Goal: Task Accomplishment & Management: Manage account settings

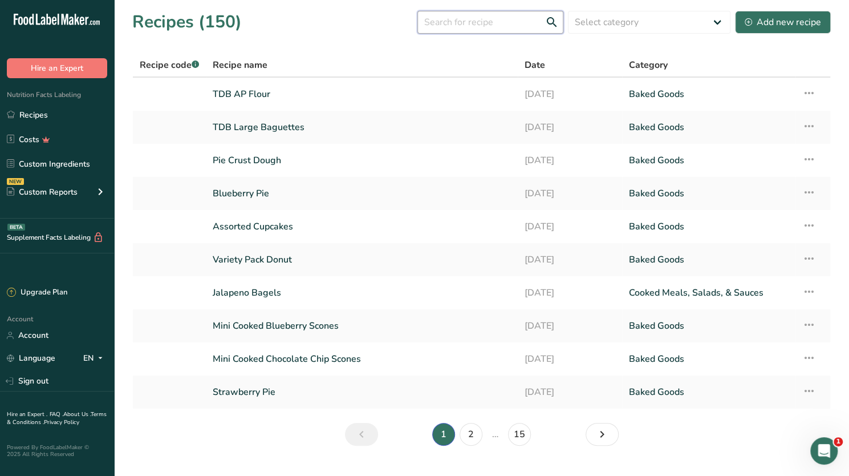
click at [481, 18] on input "text" at bounding box center [490, 22] width 146 height 23
click at [481, 18] on input "s" at bounding box center [490, 22] width 146 height 23
type input "sourdough"
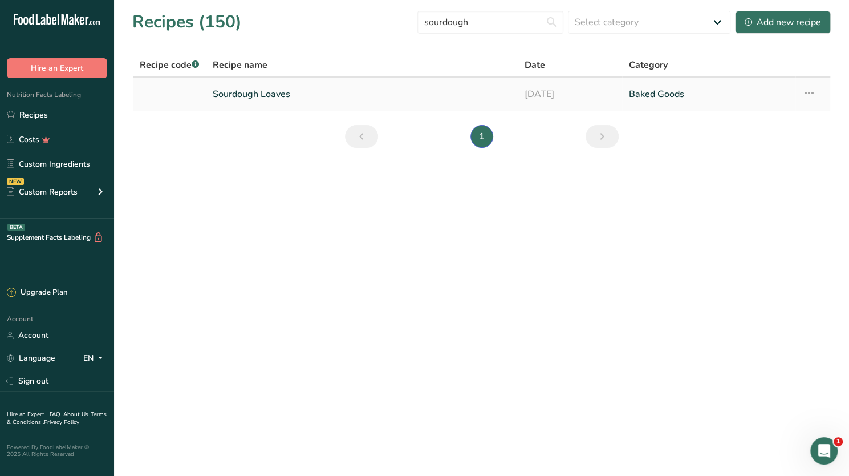
click at [277, 96] on link "Sourdough Loaves" at bounding box center [362, 94] width 298 height 24
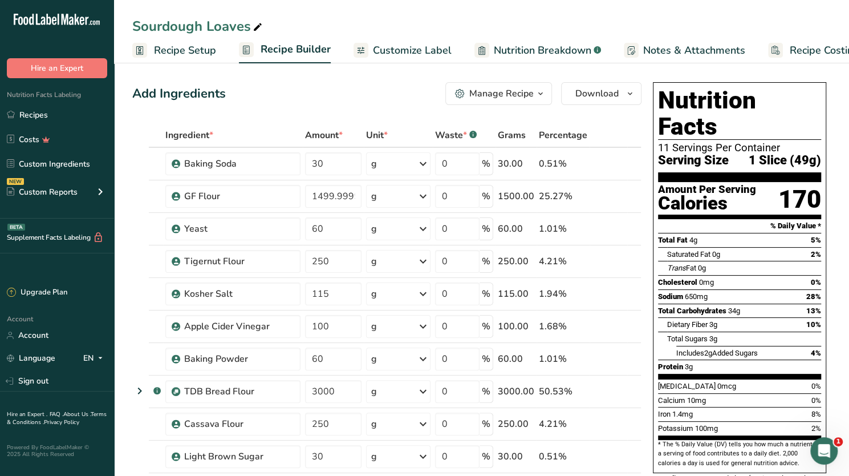
click at [533, 94] on div "Manage Recipe" at bounding box center [501, 94] width 64 height 14
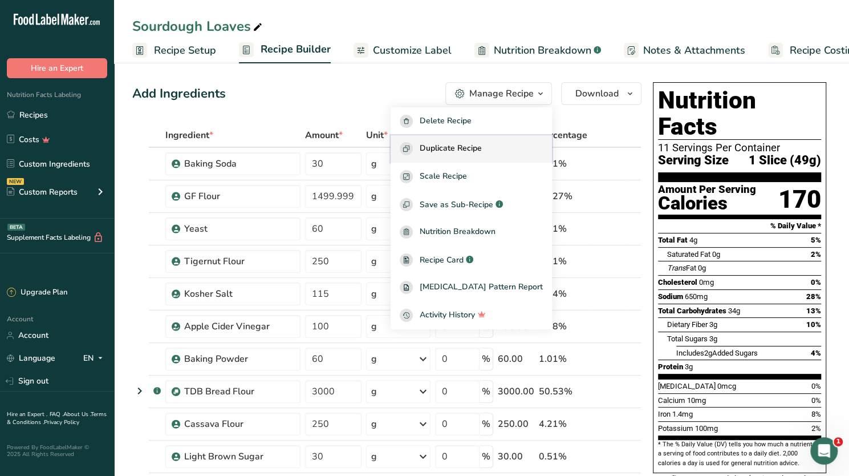
click at [482, 145] on span "Duplicate Recipe" at bounding box center [451, 148] width 62 height 13
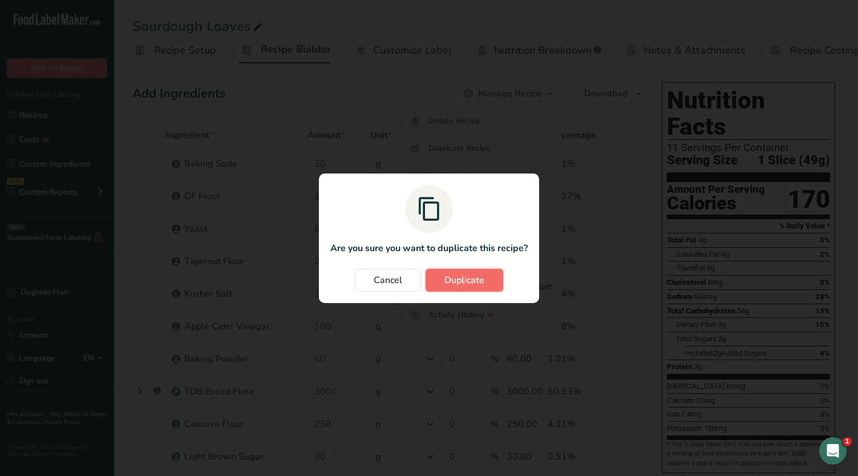
click at [469, 283] on span "Duplicate" at bounding box center [464, 280] width 40 height 14
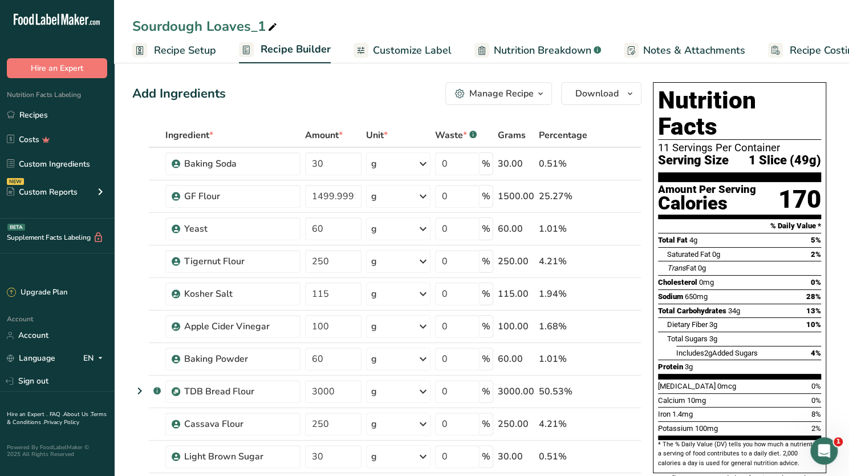
click at [264, 25] on div "Sourdough Loaves_1" at bounding box center [205, 26] width 147 height 21
drag, startPoint x: 264, startPoint y: 25, endPoint x: 135, endPoint y: 33, distance: 129.7
click at [135, 33] on input "Sourdough Loaves_1" at bounding box center [481, 26] width 698 height 21
type input "Hamburger Buns"
click at [314, 47] on span "Recipe Builder" at bounding box center [296, 49] width 70 height 15
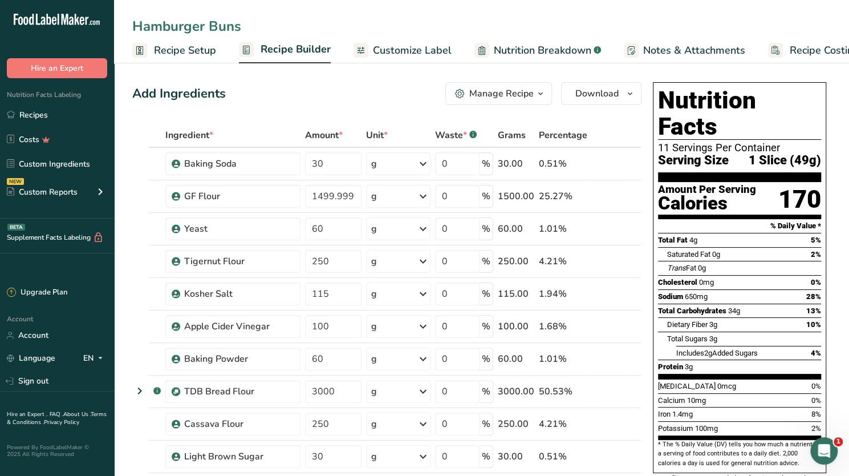
scroll to position [0, 39]
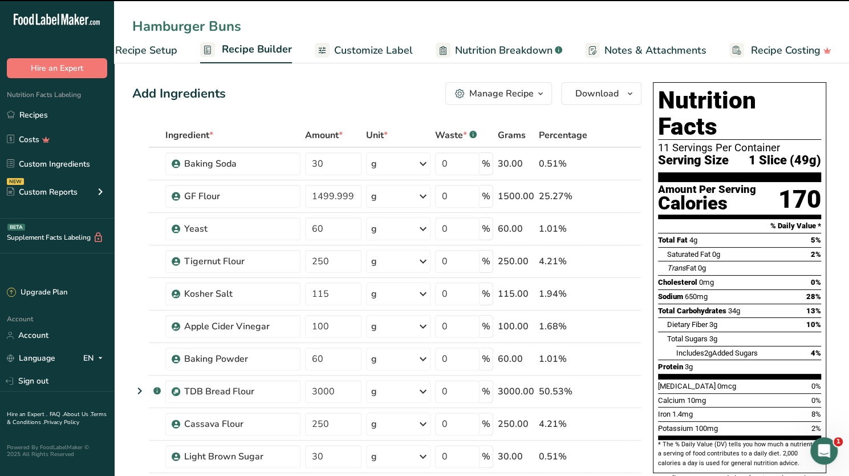
click at [259, 52] on span "Recipe Builder" at bounding box center [257, 49] width 70 height 15
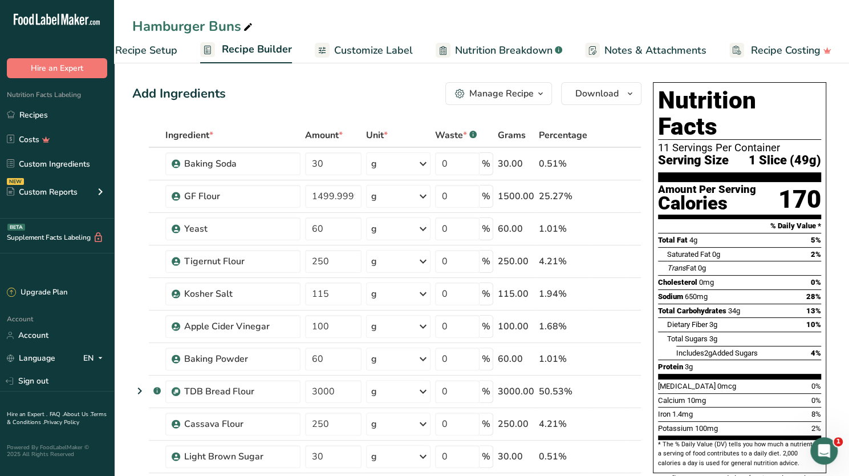
click at [255, 48] on span "Recipe Builder" at bounding box center [257, 49] width 70 height 15
click at [161, 54] on span "Recipe Setup" at bounding box center [146, 50] width 62 height 15
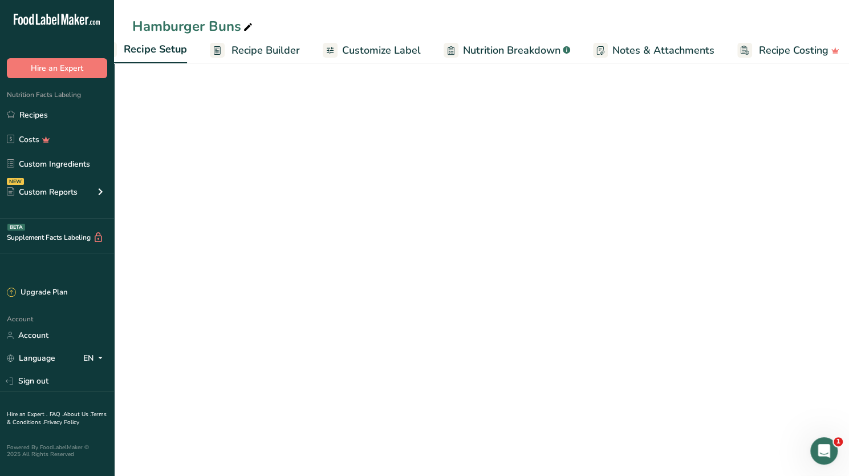
scroll to position [0, 4]
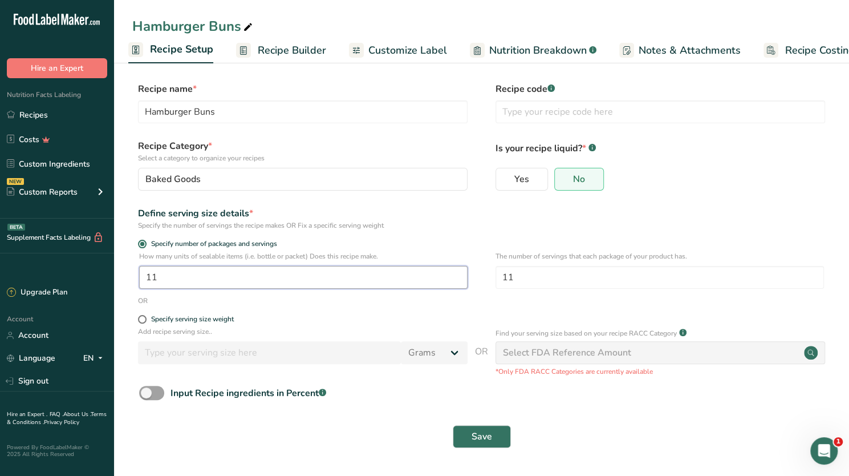
drag, startPoint x: 173, startPoint y: 277, endPoint x: 124, endPoint y: 274, distance: 49.1
click at [124, 274] on section "Recipe name * Hamburger Buns Recipe code .a-a{fill:#347362;}.b-a{fill:#fff;} Re…" at bounding box center [481, 265] width 735 height 413
type input "75"
click at [523, 274] on input "11" at bounding box center [660, 277] width 328 height 23
type input "1"
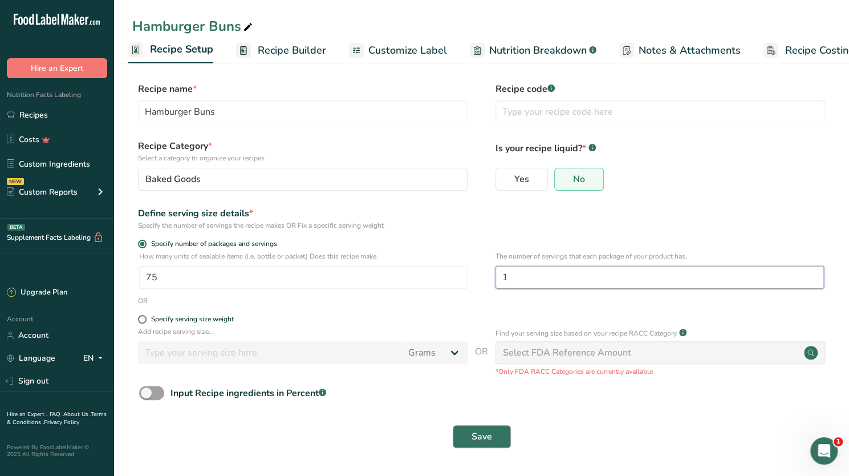
type input "1"
click at [478, 440] on span "Save" at bounding box center [482, 436] width 21 height 14
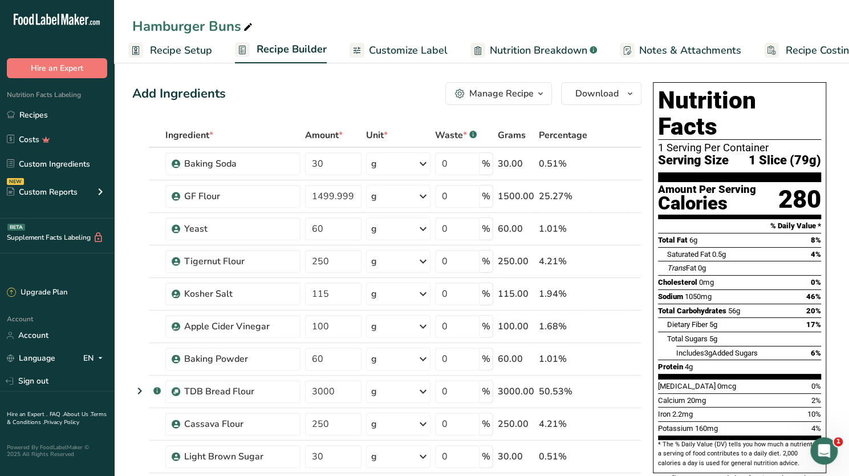
click at [412, 57] on span "Customize Label" at bounding box center [408, 50] width 79 height 15
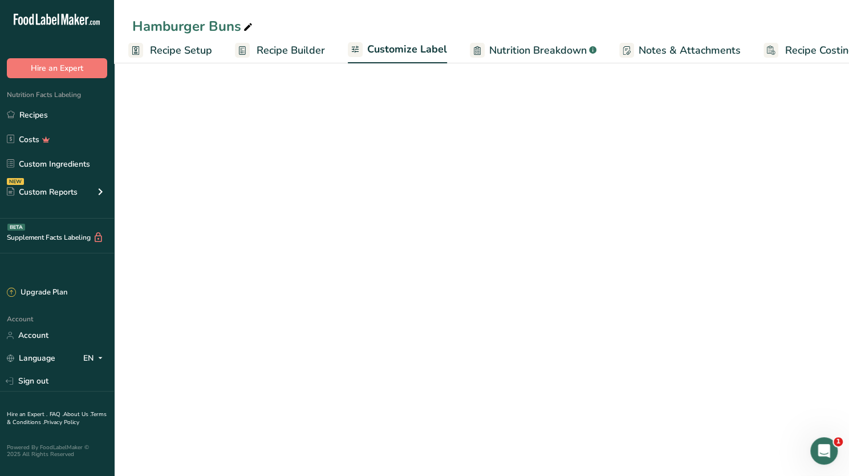
scroll to position [0, 39]
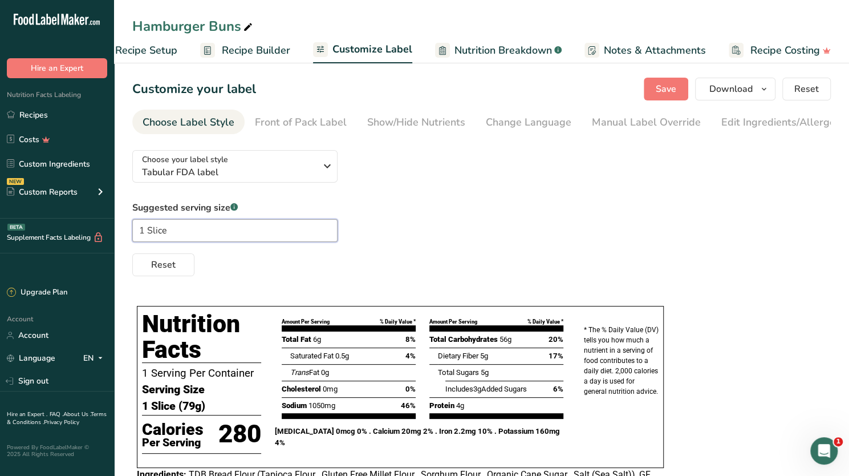
click at [194, 225] on input "1 Slice" at bounding box center [234, 230] width 205 height 23
drag, startPoint x: 194, startPoint y: 225, endPoint x: 154, endPoint y: 228, distance: 40.5
click at [154, 228] on input "1 Slice" at bounding box center [234, 230] width 205 height 23
type input "1 Bun"
click at [662, 87] on span "Save" at bounding box center [666, 89] width 21 height 14
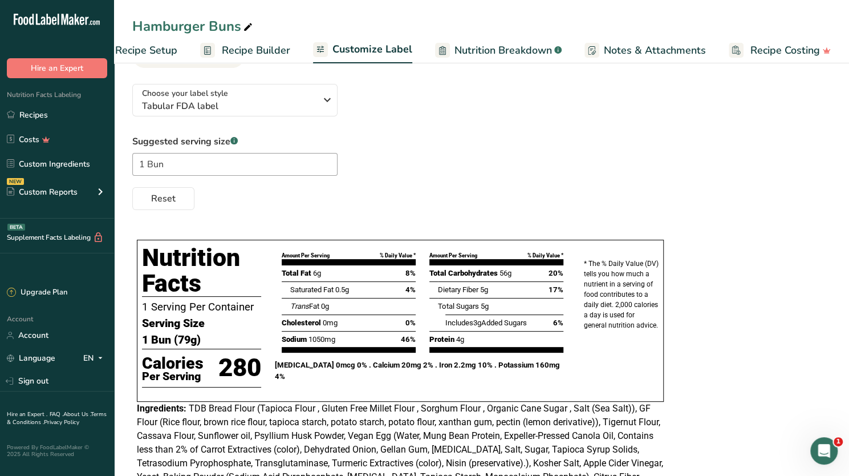
scroll to position [0, 0]
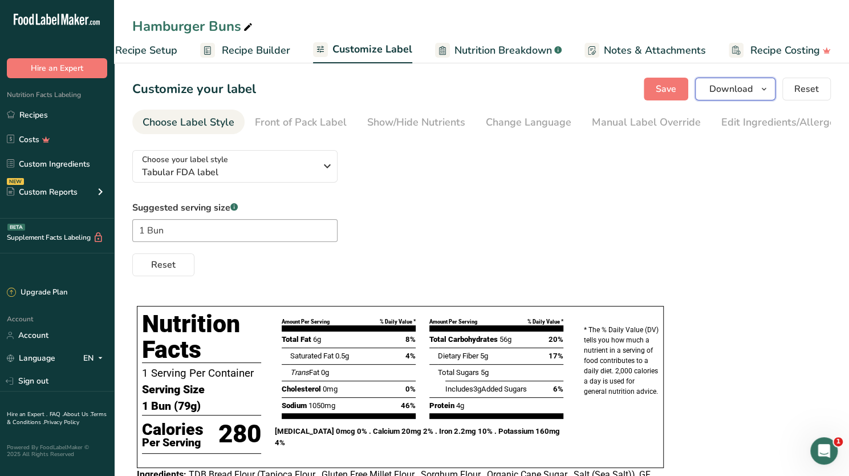
click at [741, 90] on span "Download" at bounding box center [730, 89] width 43 height 14
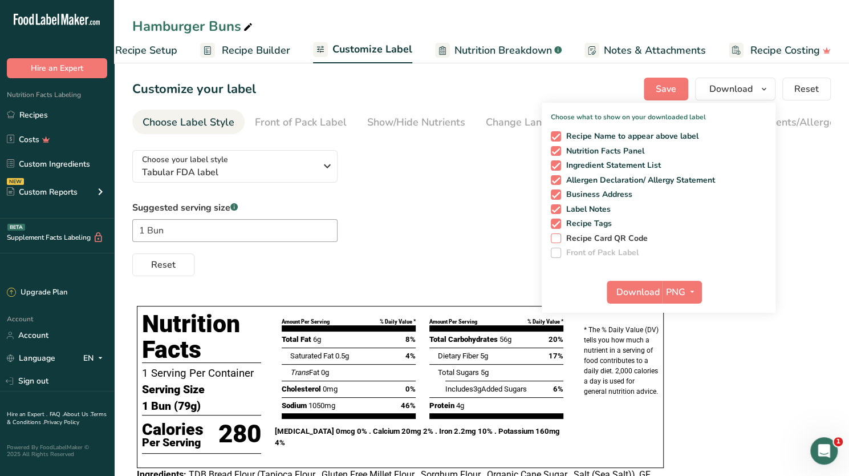
click at [562, 235] on span "Recipe Card QR Code" at bounding box center [604, 238] width 87 height 10
click at [558, 235] on input "Recipe Card QR Code" at bounding box center [554, 237] width 7 height 7
checkbox input "true"
click at [153, 54] on span "Recipe Setup" at bounding box center [146, 50] width 62 height 15
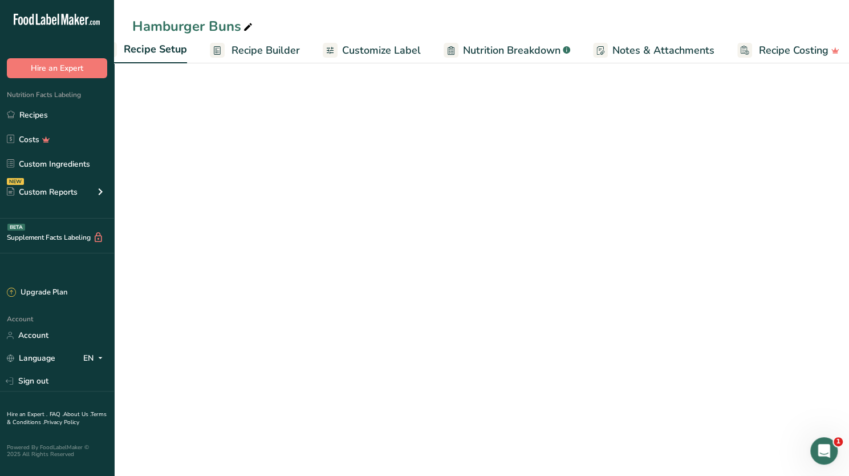
scroll to position [0, 4]
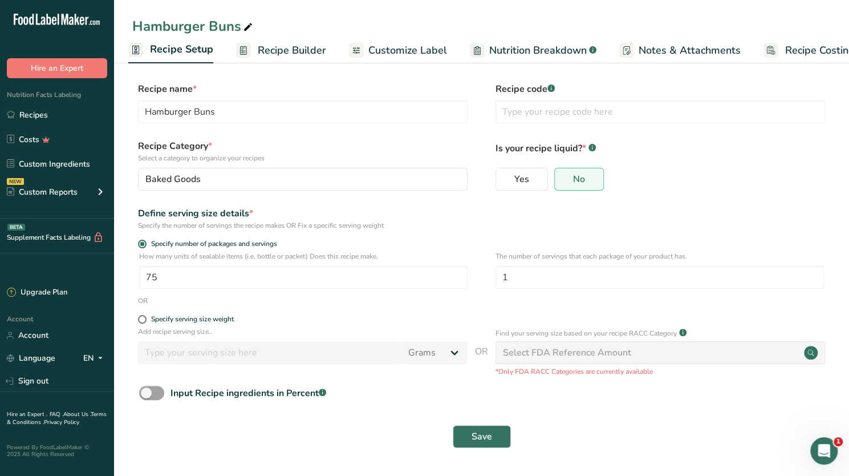
click at [253, 48] on link "Recipe Builder" at bounding box center [281, 51] width 90 height 26
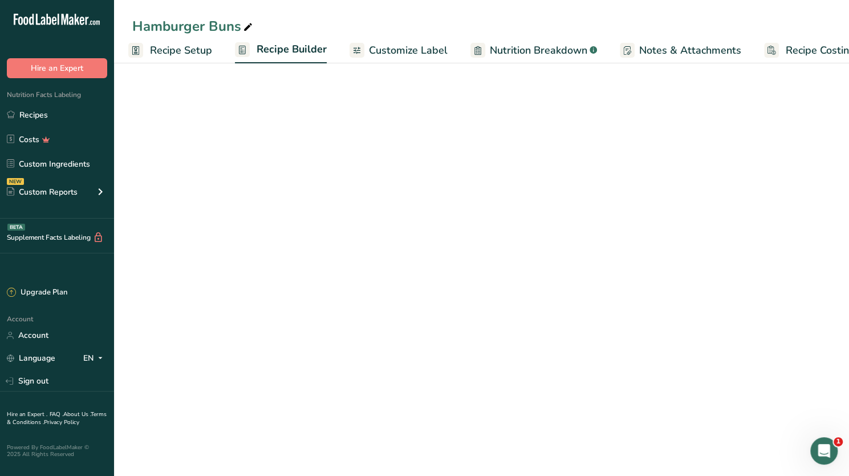
scroll to position [0, 39]
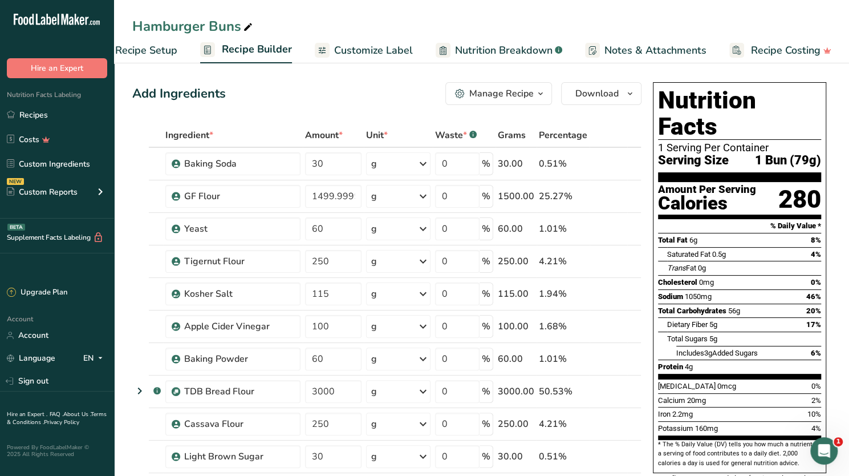
click at [528, 94] on div "Manage Recipe" at bounding box center [501, 94] width 64 height 14
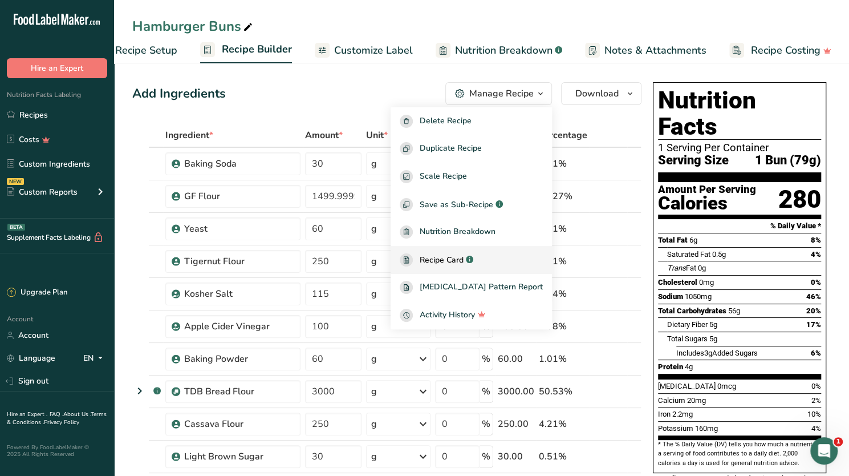
click at [472, 251] on link "Recipe Card .a-a{fill:#347362;}.b-a{fill:#fff;}" at bounding box center [471, 260] width 161 height 28
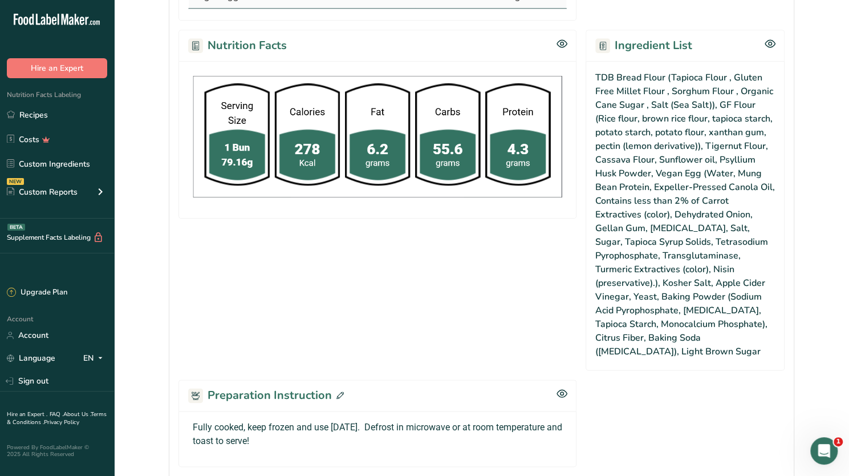
scroll to position [711, 0]
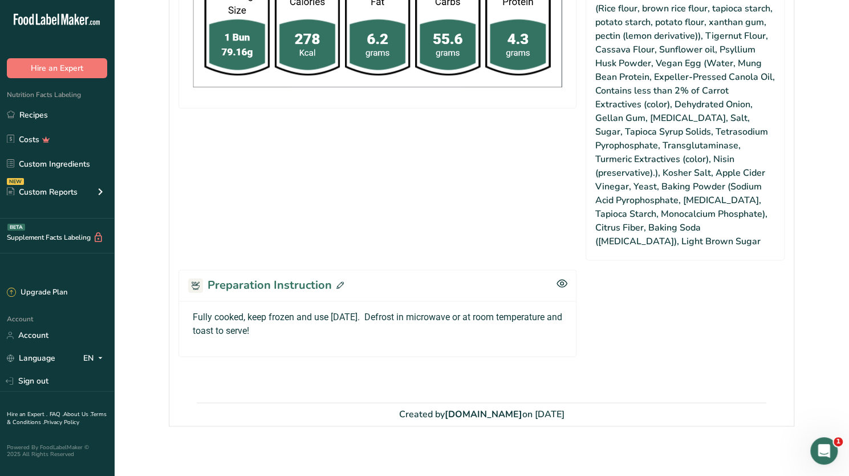
click at [312, 327] on span "Fully cooked, keep frozen and use within 6 months. Defrost in microwave or at r…" at bounding box center [377, 323] width 369 height 25
click at [315, 326] on span "Fully cooked, keep frozen and use within 6 months. Defrost in microwave or at r…" at bounding box center [377, 323] width 369 height 25
click at [338, 281] on icon at bounding box center [339, 284] width 7 height 7
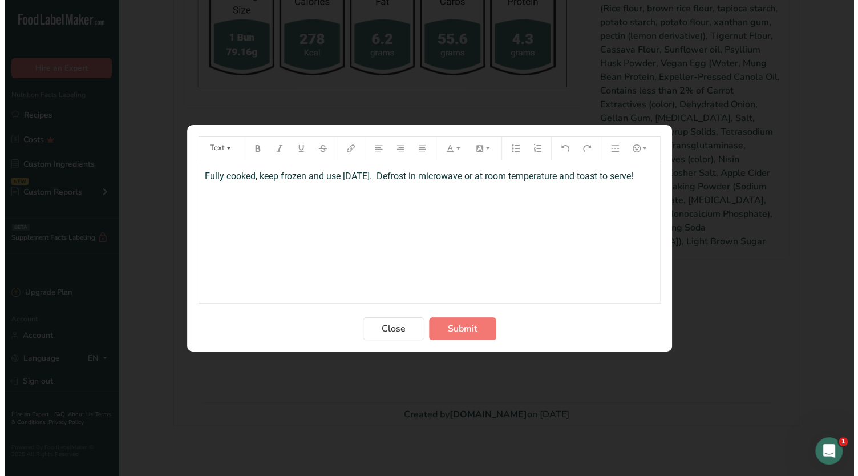
scroll to position [697, 0]
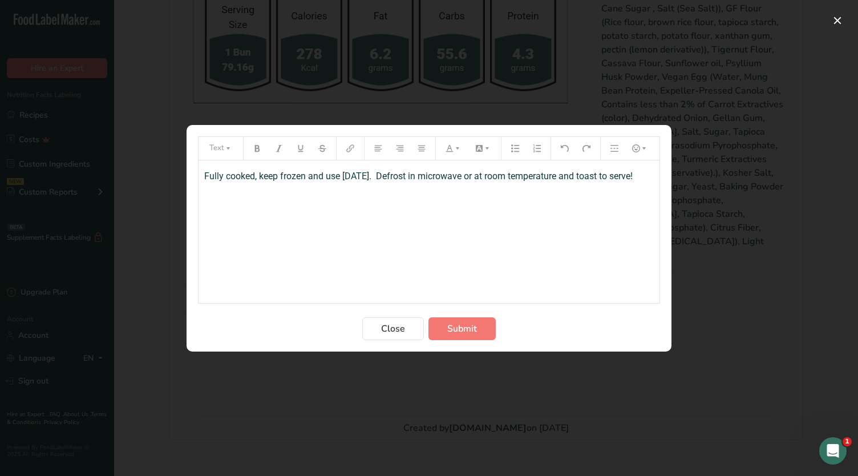
click at [224, 181] on span "Fully cooked, keep frozen and use within 6 months. Defrost in microwave or at r…" at bounding box center [418, 175] width 428 height 11
click at [473, 328] on span "Submit" at bounding box center [462, 329] width 30 height 14
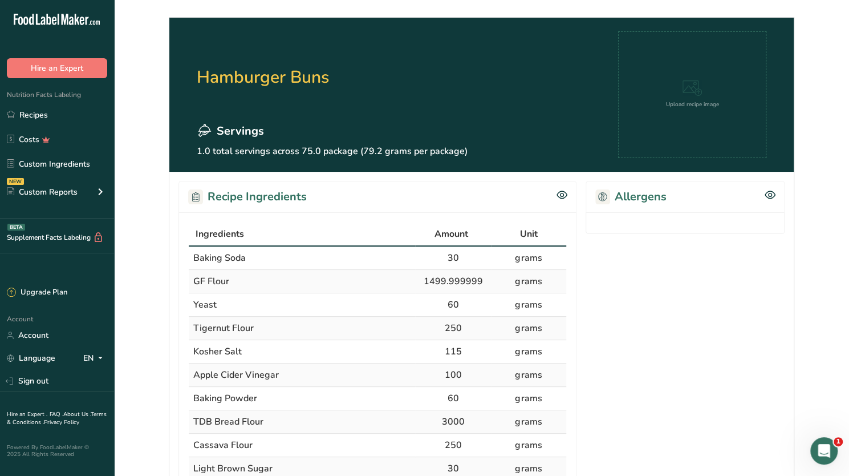
scroll to position [0, 0]
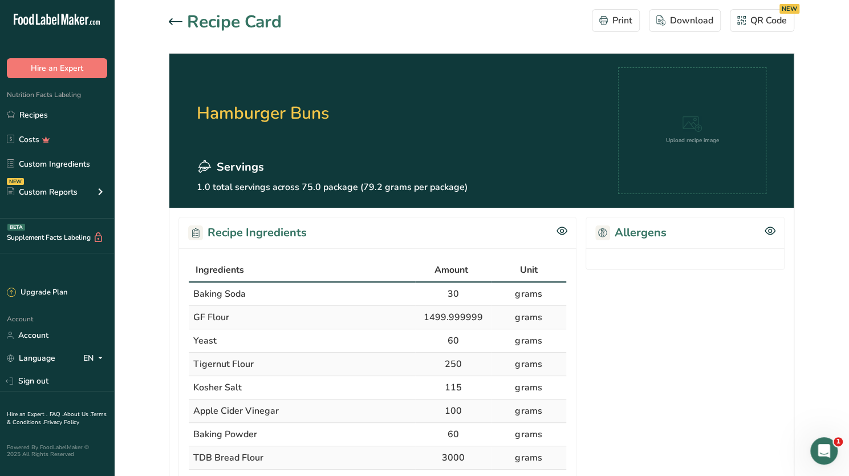
click at [177, 22] on icon at bounding box center [176, 21] width 14 height 6
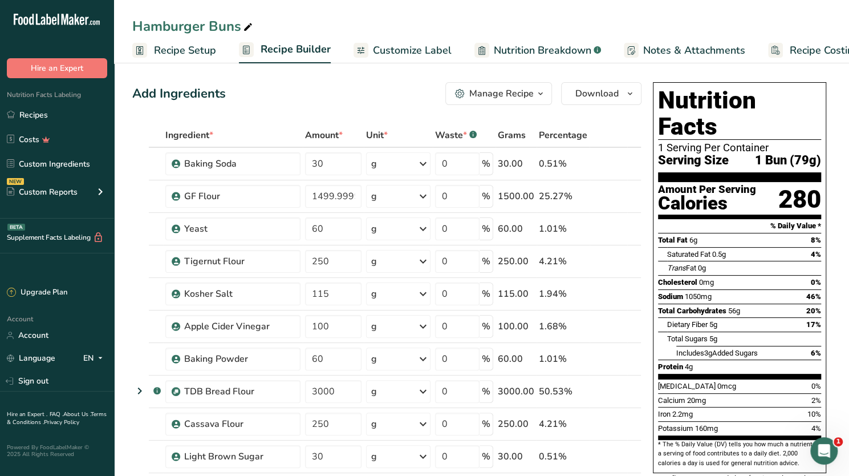
click at [549, 98] on button "Manage Recipe" at bounding box center [498, 93] width 107 height 23
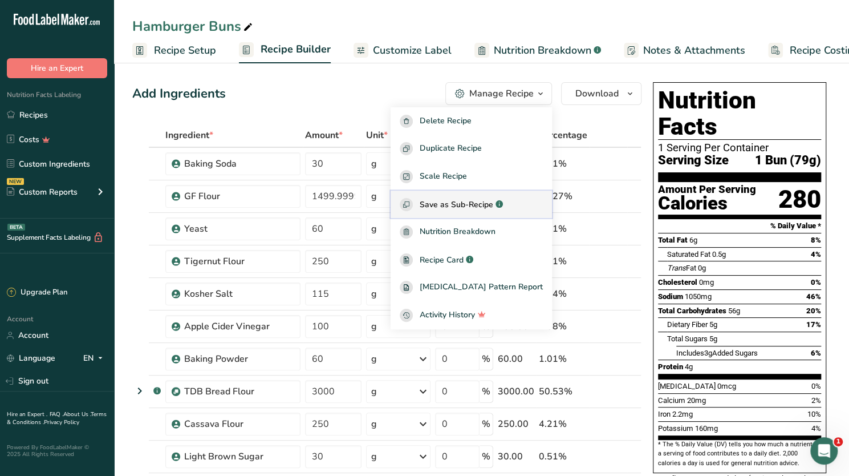
click at [466, 201] on span "Save as Sub-Recipe" at bounding box center [457, 204] width 74 height 12
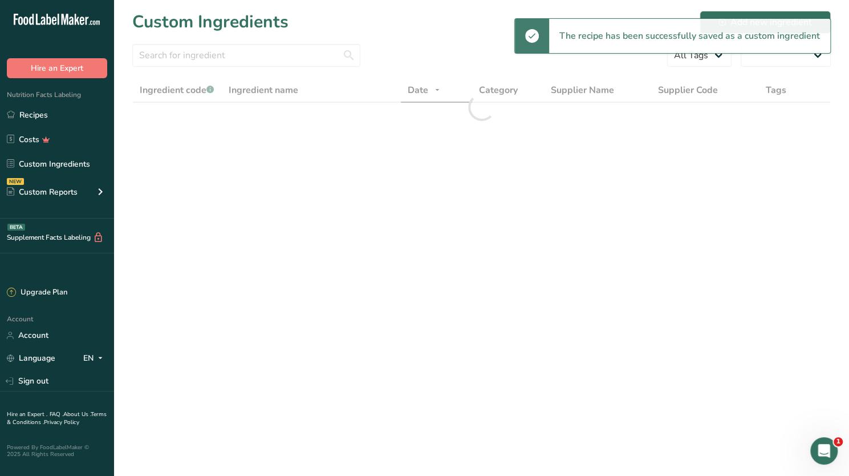
select select "30"
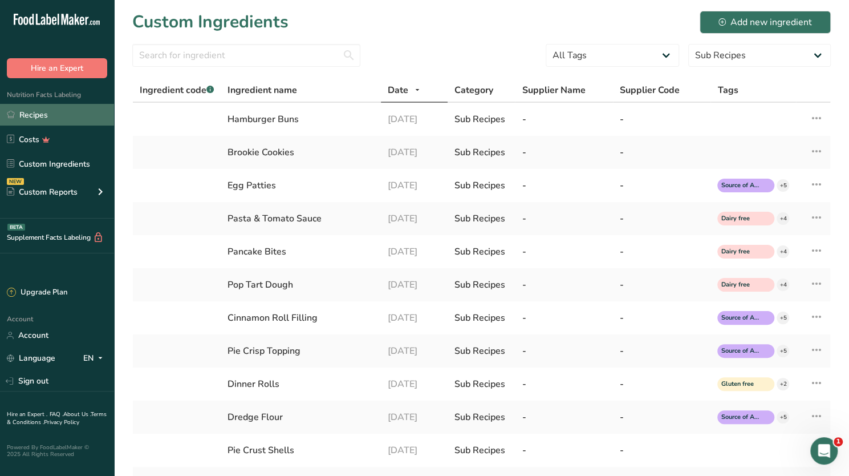
click at [41, 115] on link "Recipes" at bounding box center [57, 115] width 114 height 22
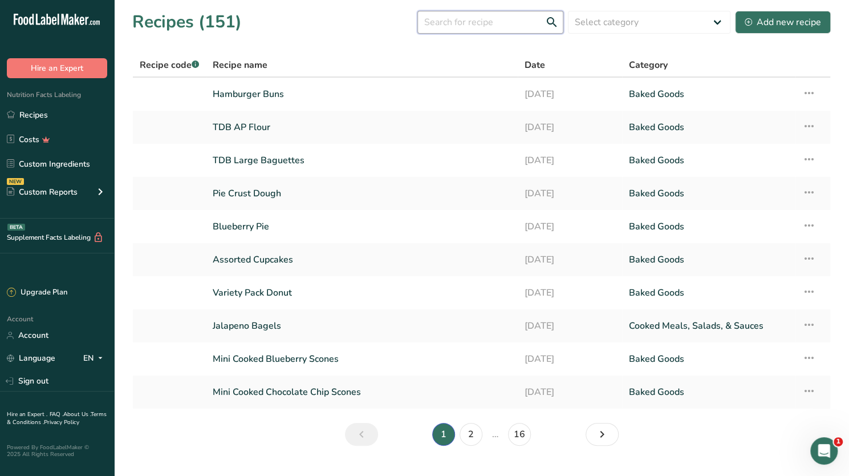
click at [452, 21] on input "text" at bounding box center [490, 22] width 146 height 23
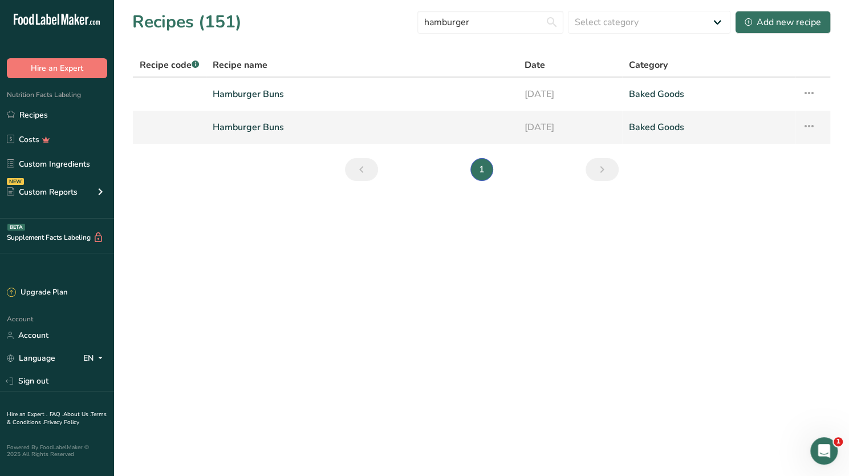
click at [807, 128] on icon at bounding box center [809, 126] width 14 height 21
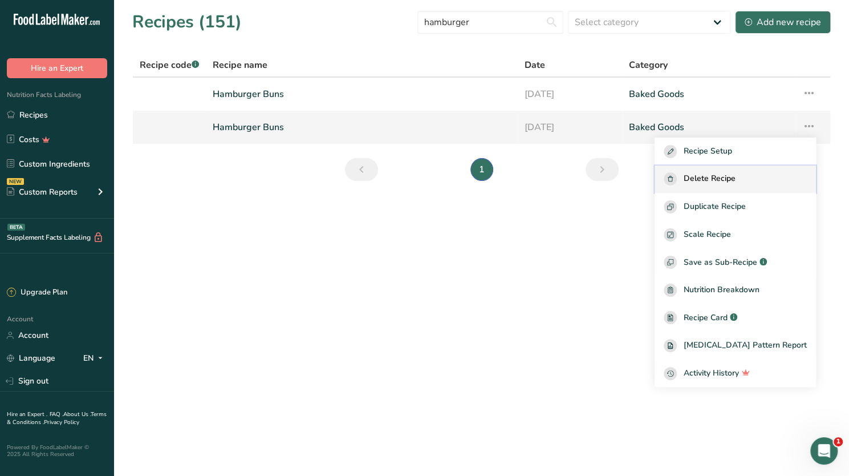
click at [736, 178] on span "Delete Recipe" at bounding box center [710, 178] width 52 height 13
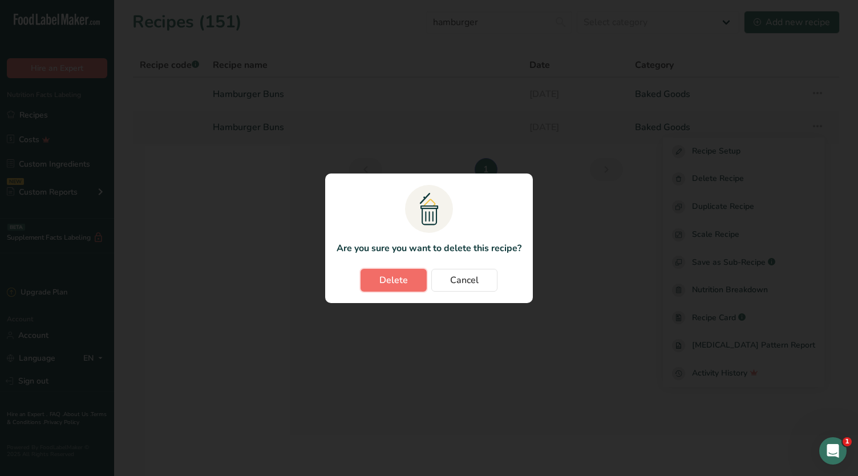
click at [411, 278] on button "Delete" at bounding box center [393, 280] width 66 height 23
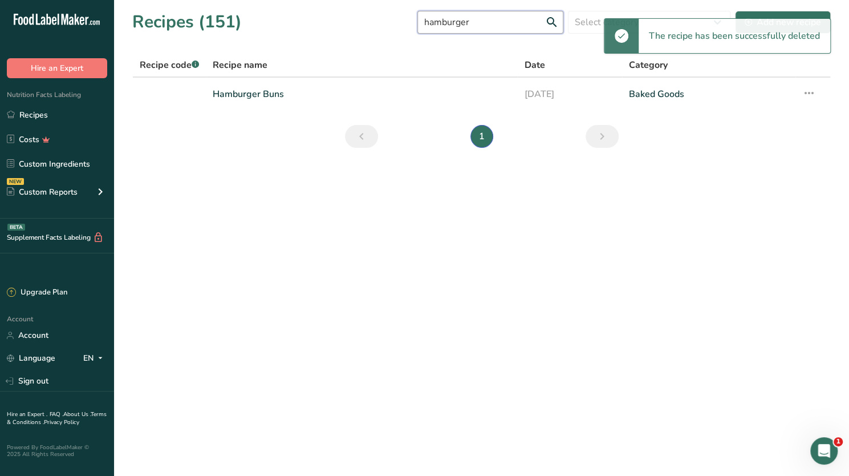
drag, startPoint x: 484, startPoint y: 27, endPoint x: 415, endPoint y: 18, distance: 69.0
click at [415, 18] on div "Recipes (151) hamburger Select category All Baked Goods Beverages Confectionery…" at bounding box center [481, 22] width 698 height 26
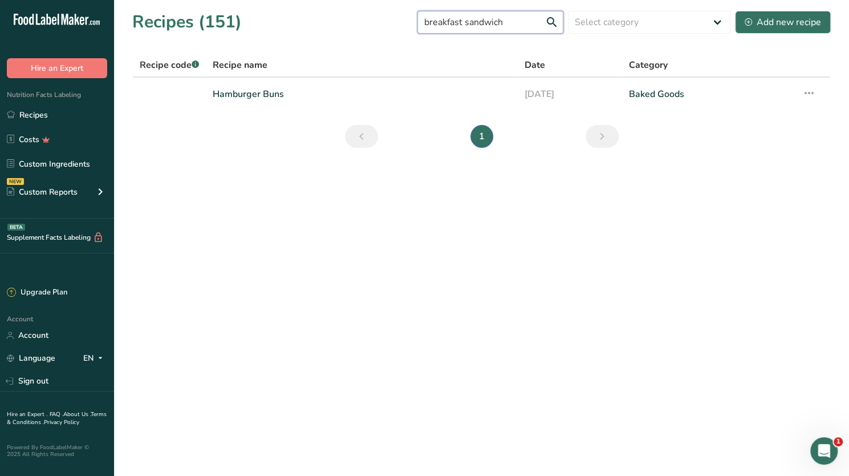
type input "breakfast sandwich"
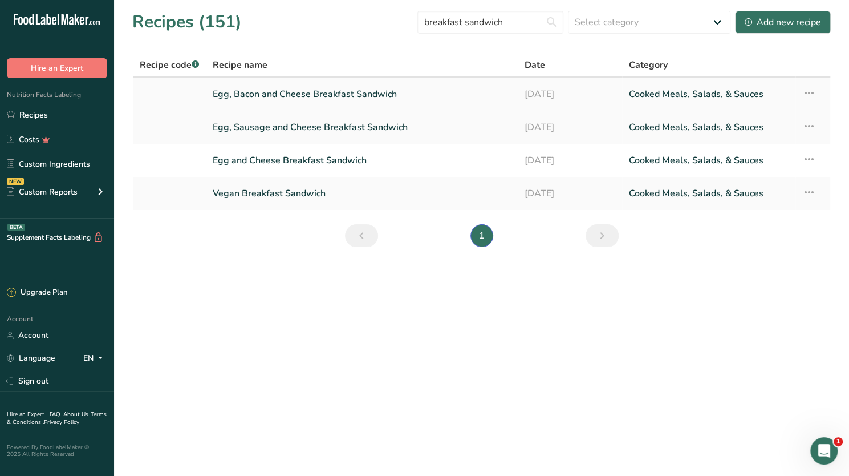
click at [348, 91] on link "Egg, Bacon and Cheese Breakfast Sandwich" at bounding box center [362, 94] width 298 height 24
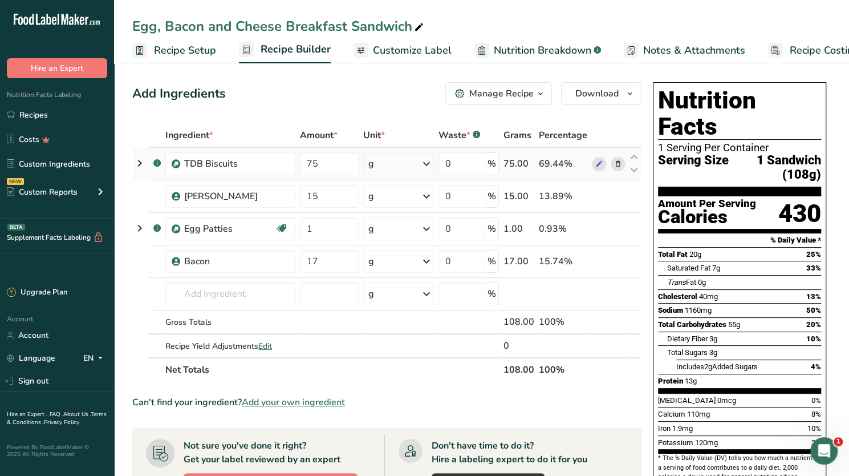
click at [617, 163] on icon at bounding box center [618, 164] width 8 height 12
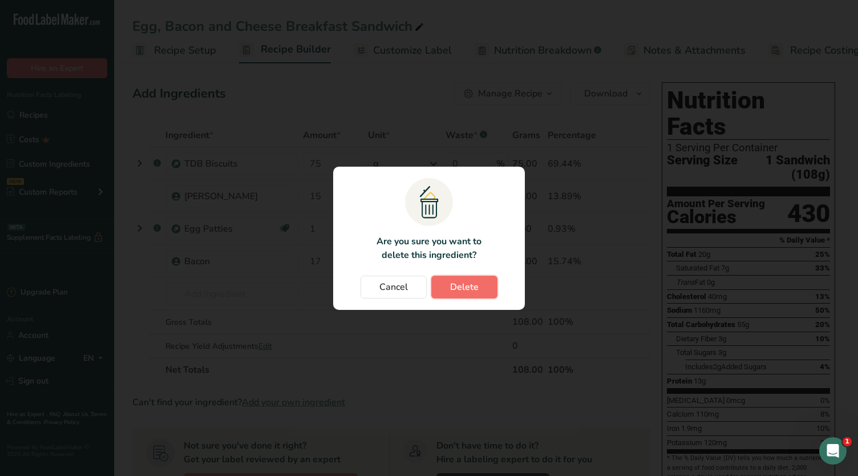
click at [469, 289] on span "Delete" at bounding box center [464, 287] width 29 height 14
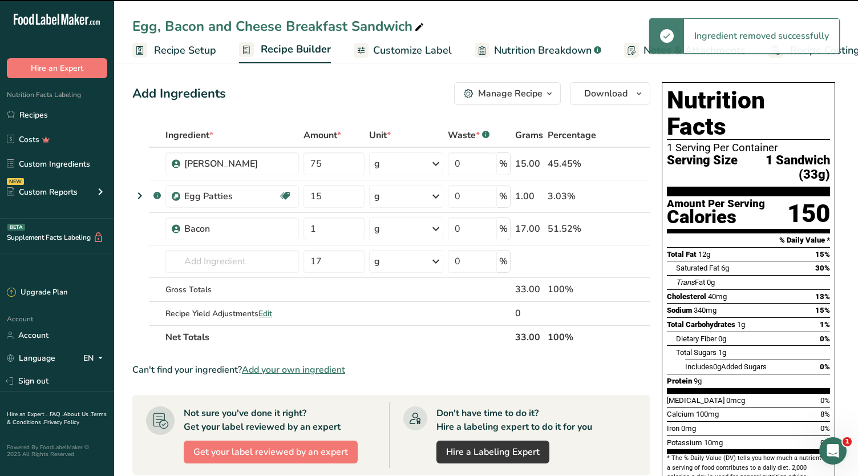
type input "15"
type input "1"
type input "17"
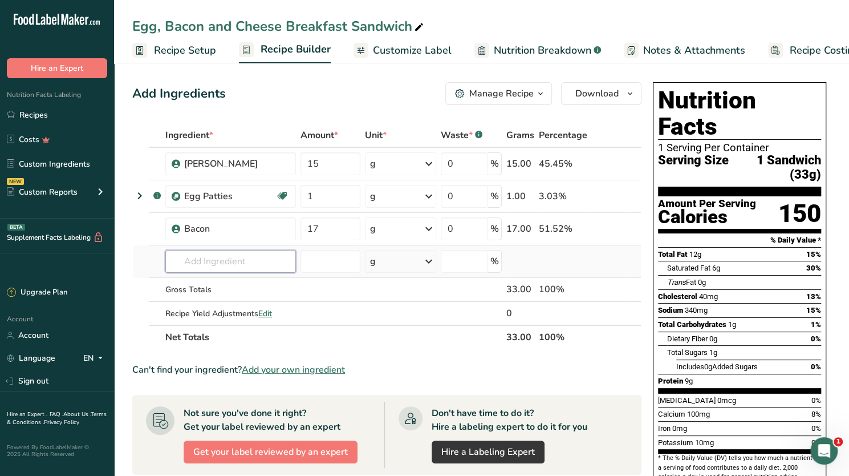
click at [208, 263] on input "text" at bounding box center [230, 261] width 131 height 23
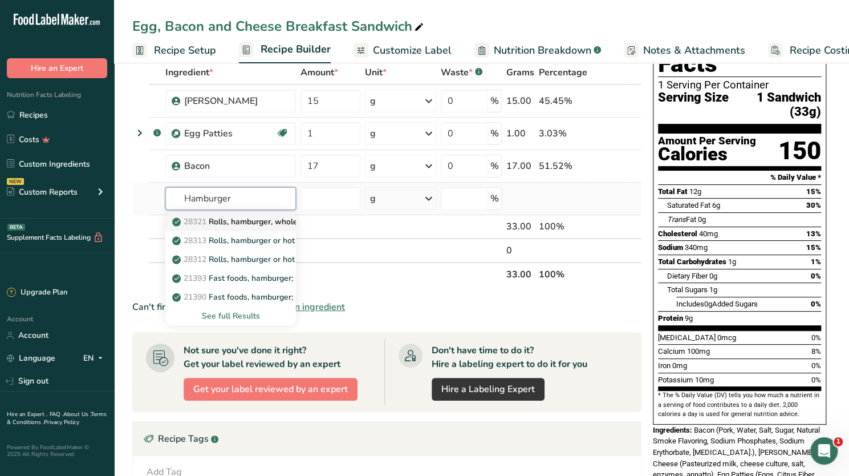
scroll to position [63, 0]
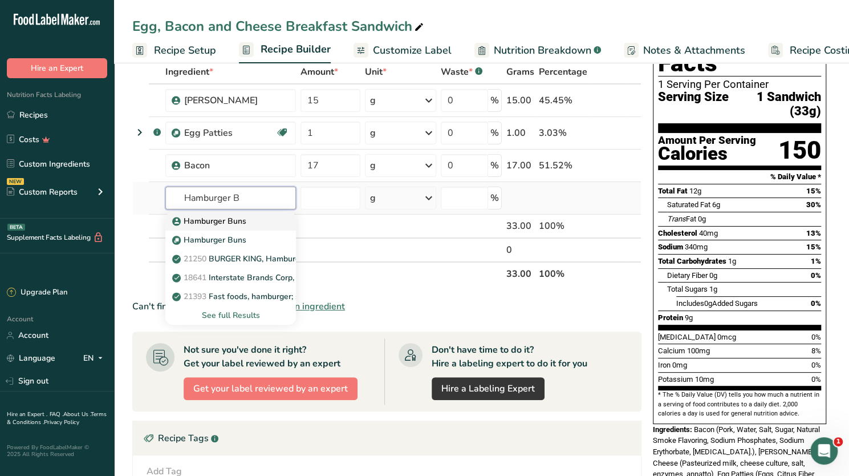
type input "Hamburger B"
click at [196, 218] on p "Hamburger Buns" at bounding box center [210, 221] width 72 height 12
type input "Hamburger Buns"
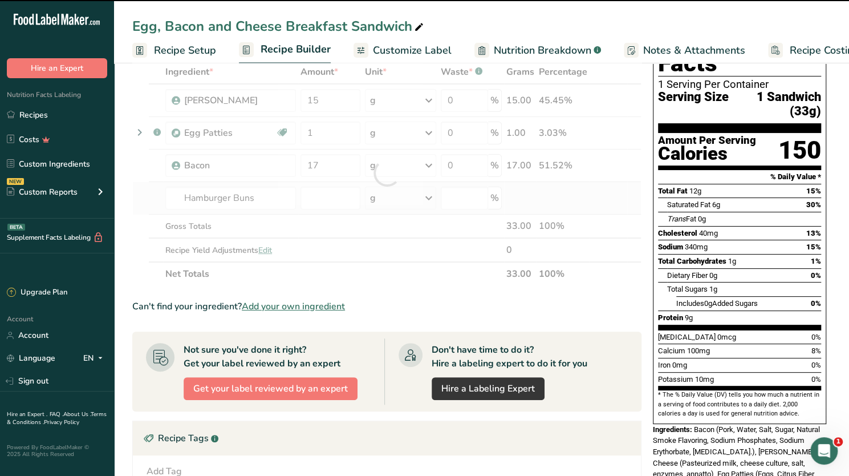
type input "0"
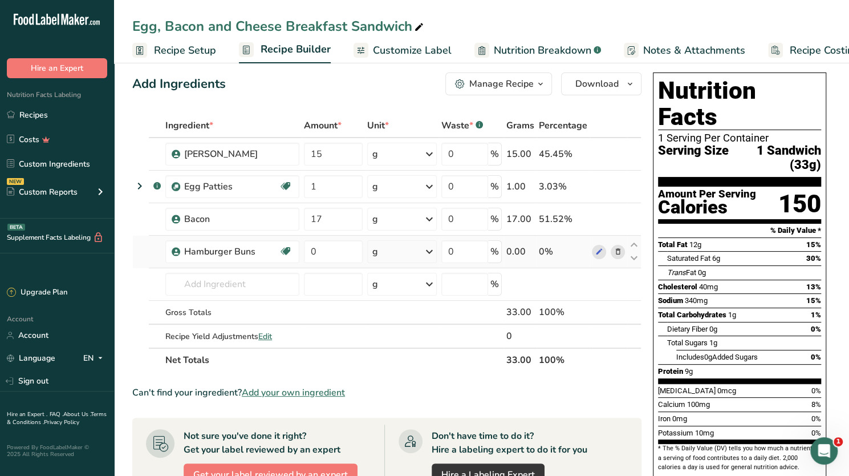
scroll to position [7, 0]
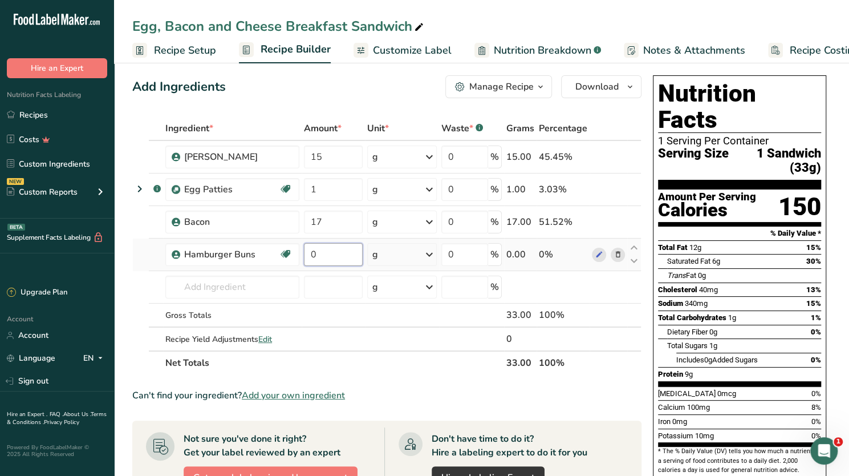
drag, startPoint x: 333, startPoint y: 255, endPoint x: 305, endPoint y: 254, distance: 27.9
click at [305, 254] on input "0" at bounding box center [333, 254] width 59 height 23
type input "79"
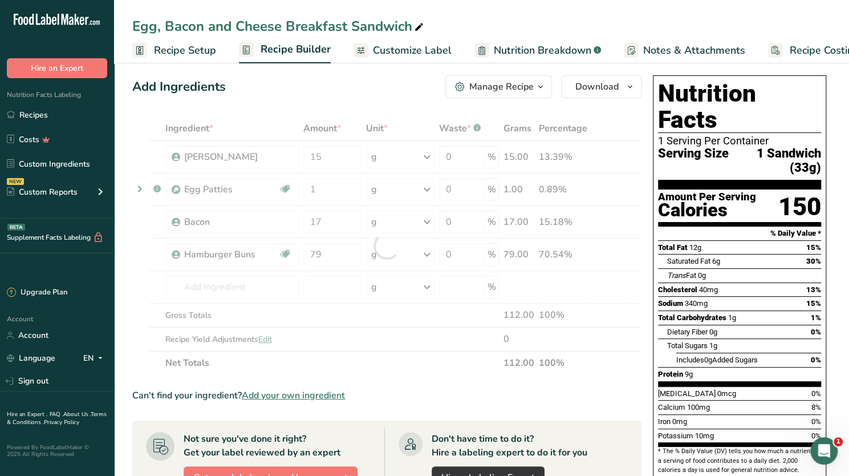
click at [740, 355] on span "Includes 0g Added Sugars" at bounding box center [717, 359] width 82 height 9
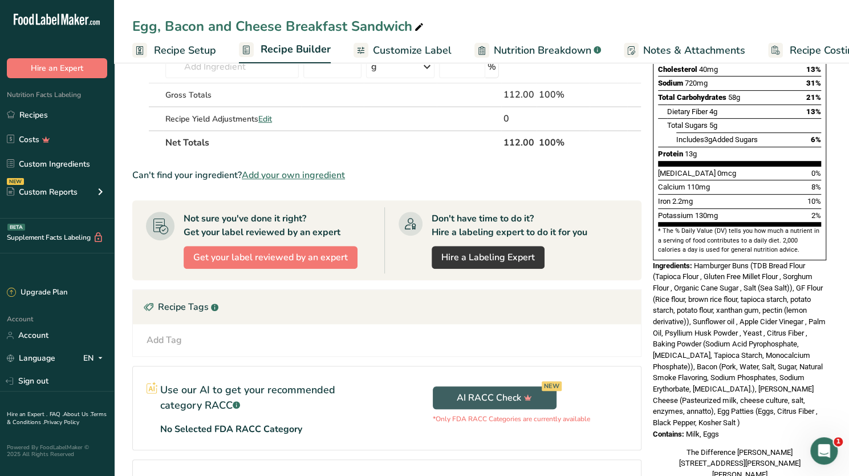
scroll to position [0, 0]
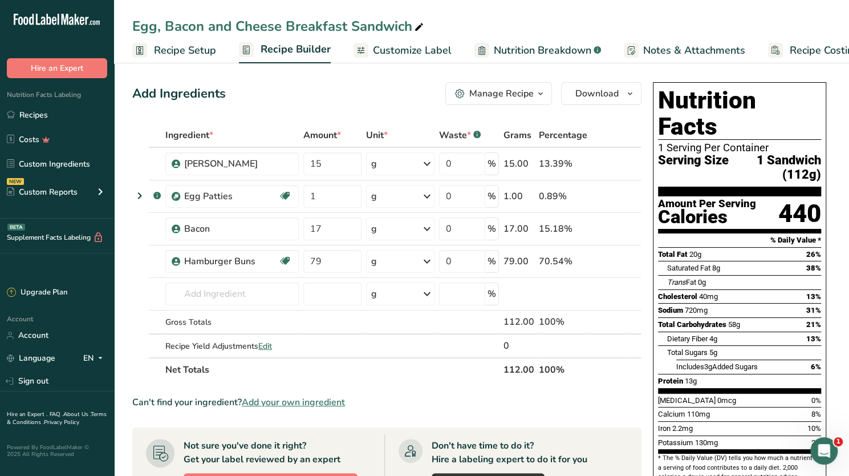
click at [533, 94] on div "Manage Recipe" at bounding box center [501, 94] width 64 height 14
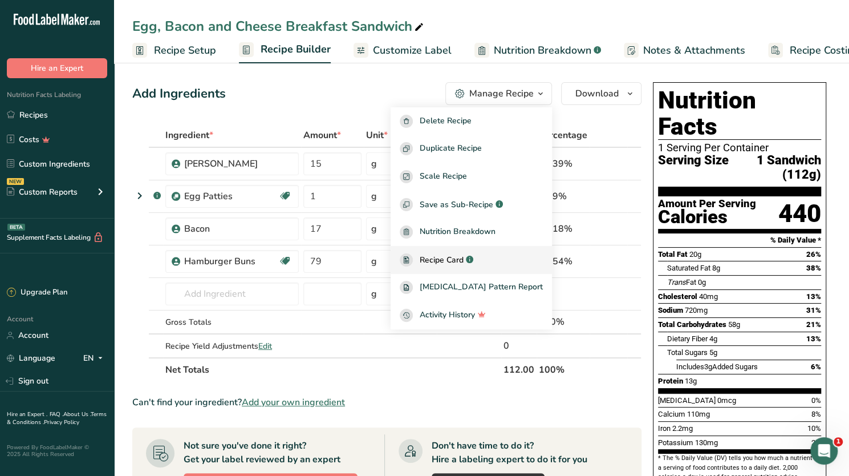
click at [464, 258] on span "Recipe Card" at bounding box center [442, 260] width 44 height 12
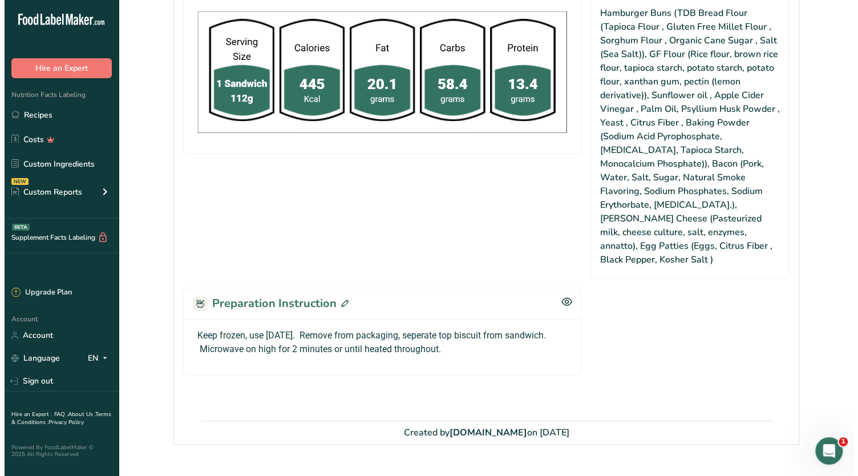
scroll to position [433, 0]
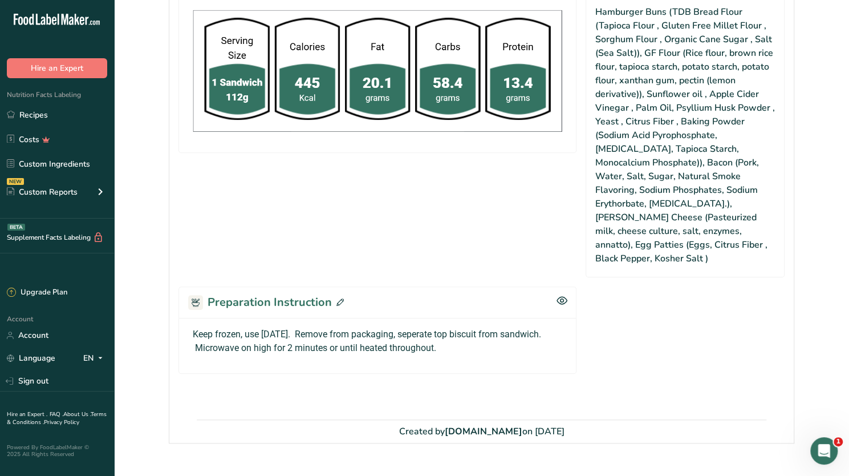
click at [336, 298] on icon at bounding box center [339, 301] width 7 height 7
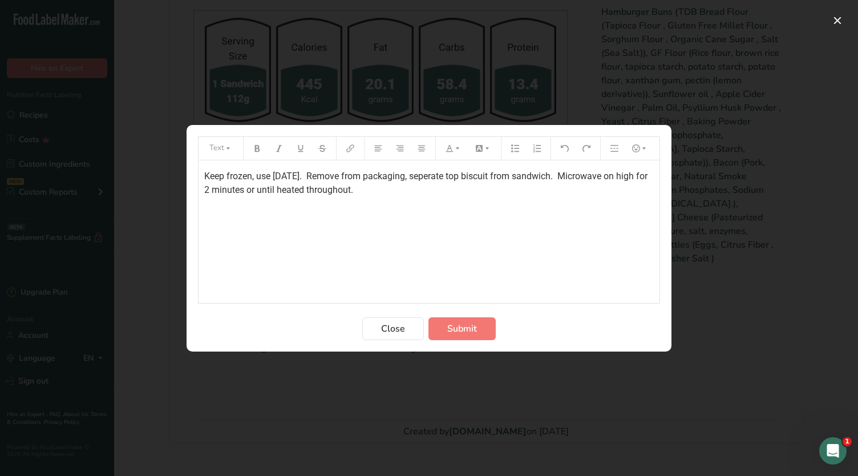
click at [399, 176] on span "Keep frozen, use within 6 months. Remove from packaging, seperate top biscuit f…" at bounding box center [426, 182] width 445 height 25
click at [223, 191] on span "Keep frozen, use within 6 months. Remove from all packaging and place on paper …" at bounding box center [420, 182] width 433 height 25
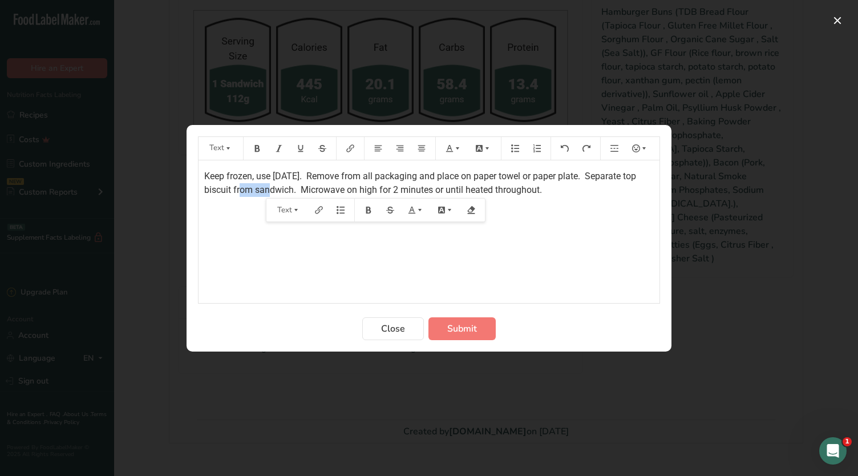
drag, startPoint x: 285, startPoint y: 188, endPoint x: 263, endPoint y: 188, distance: 21.1
click at [263, 188] on span "Keep frozen, use within 6 months. Remove from all packaging and place on paper …" at bounding box center [421, 182] width 434 height 25
click at [307, 189] on span "Keep frozen, use within 6 months. Remove from all packaging and place on paper …" at bounding box center [427, 182] width 446 height 25
click at [365, 189] on span "Keep frozen, use within 6 months. Remove from all packaging and place on paper …" at bounding box center [427, 182] width 446 height 25
click at [428, 189] on span "Keep frozen, use within 6 months. Remove from all packaging and place on paper …" at bounding box center [427, 182] width 446 height 25
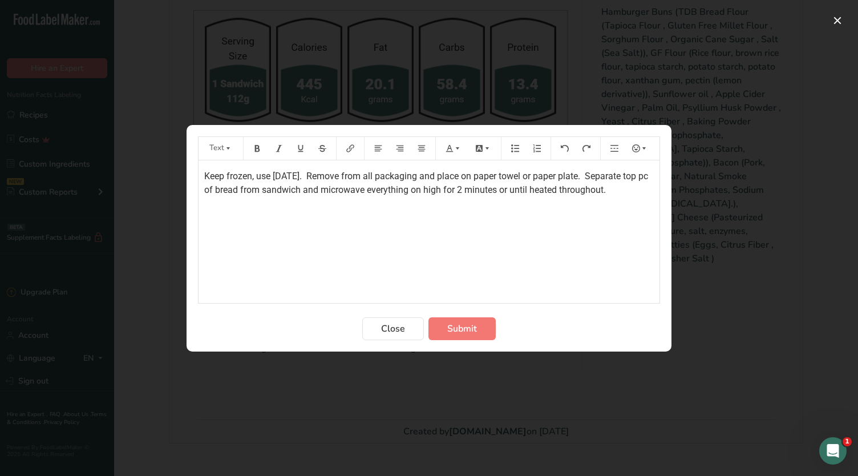
click at [326, 189] on span "Keep frozen, use within 6 months. Remove from all packaging and place on paper …" at bounding box center [427, 182] width 446 height 25
click at [565, 189] on span "Keep frozen, use within 6 months. Remove from all packaging and place on paper …" at bounding box center [427, 182] width 446 height 25
click at [290, 197] on p "Keep frozen, use within 6 months. Remove from all packaging and place on paper …" at bounding box center [428, 182] width 449 height 27
click at [474, 329] on span "Submit" at bounding box center [462, 329] width 30 height 14
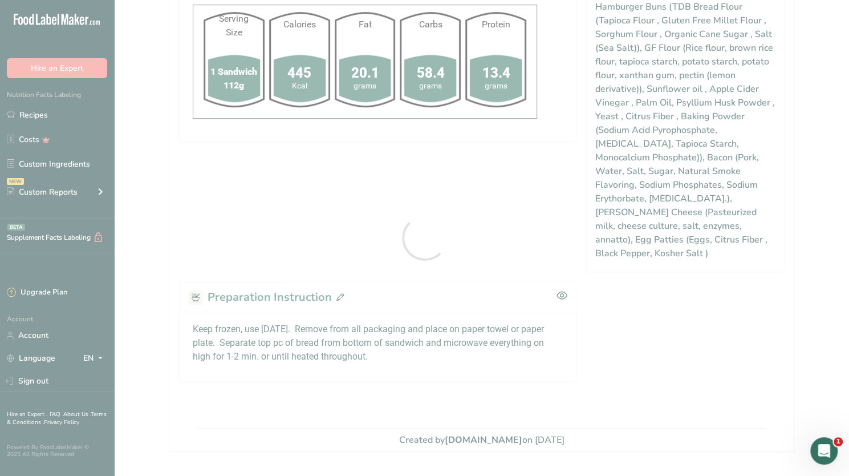
scroll to position [0, 0]
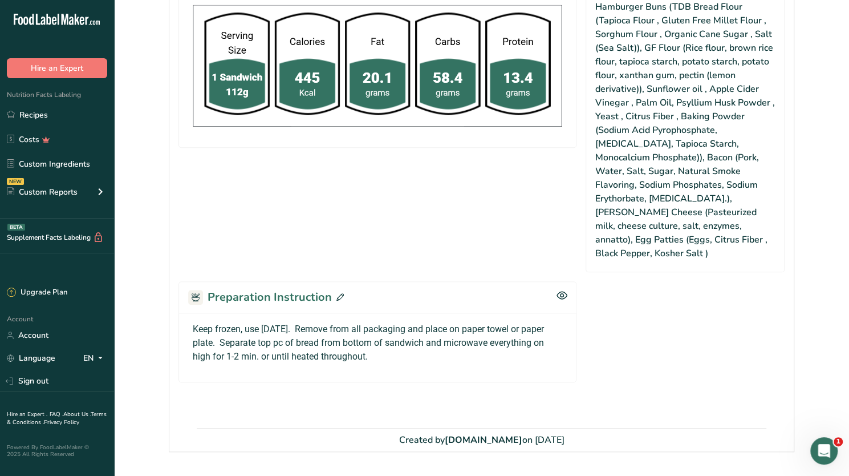
drag, startPoint x: 384, startPoint y: 341, endPoint x: 186, endPoint y: 303, distance: 201.4
click at [186, 312] on div "Keep frozen, use [DATE]. Remove from all packaging and place on paper towel or …" at bounding box center [377, 347] width 398 height 70
copy p "Keep frozen, use [DATE]. Remove from all packaging and place on paper towel or …"
click at [535, 153] on section "Nutrition Facts Serving Size 1 Sandwich 112g Calories 445 Kcal Fat 20.1 grams C…" at bounding box center [377, 115] width 398 height 313
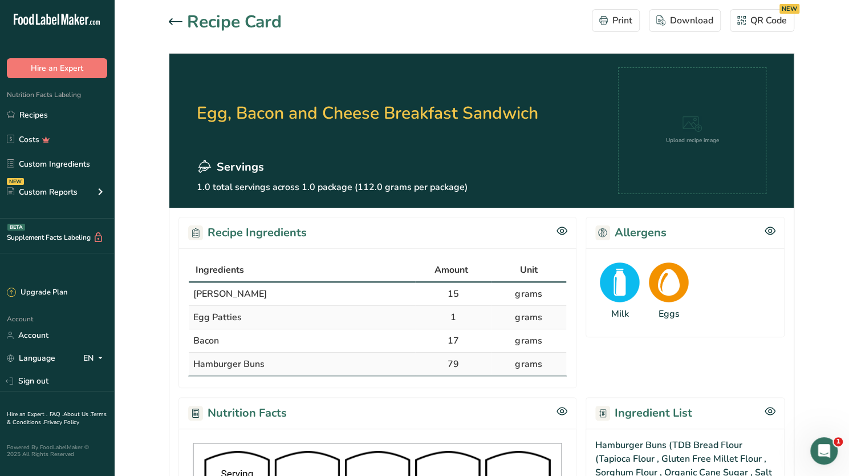
click at [173, 17] on div at bounding box center [178, 22] width 18 height 14
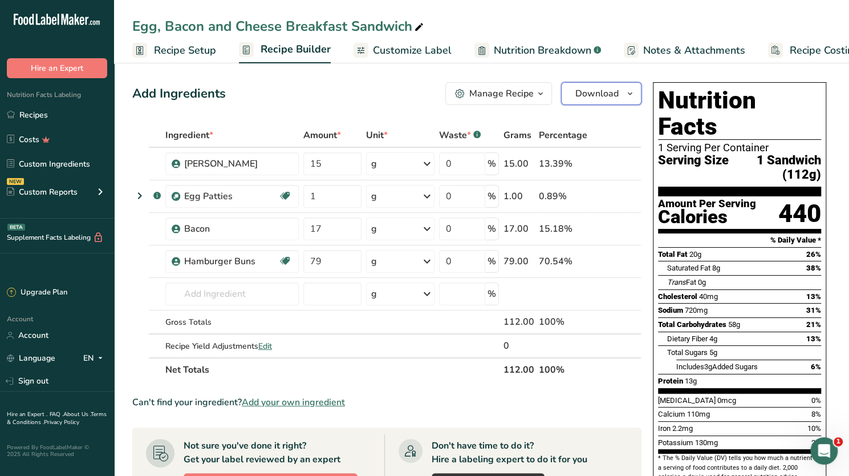
click at [592, 93] on span "Download" at bounding box center [596, 94] width 43 height 14
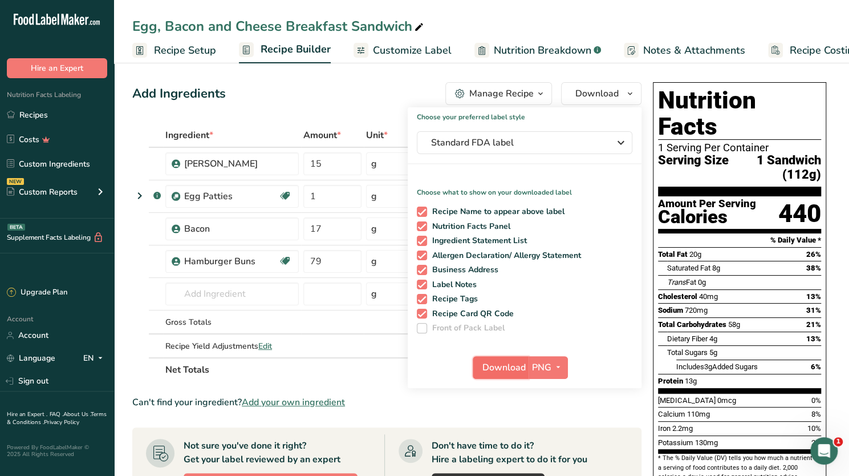
click at [510, 366] on span "Download" at bounding box center [503, 367] width 43 height 14
click at [350, 103] on div "Add Ingredients Manage Recipe Delete Recipe Duplicate Recipe Scale Recipe Save …" at bounding box center [386, 93] width 509 height 23
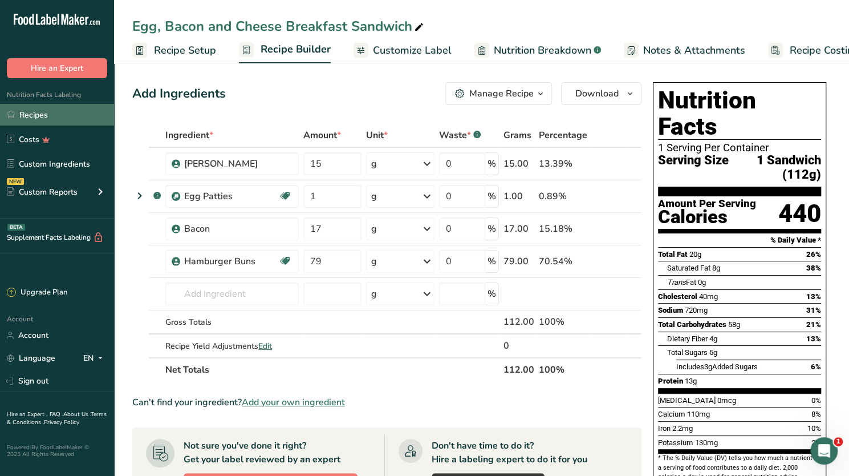
click at [47, 115] on link "Recipes" at bounding box center [57, 115] width 114 height 22
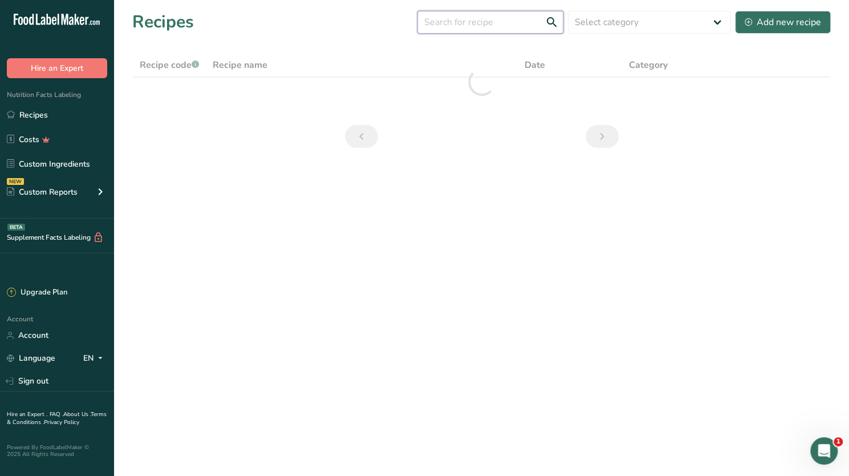
click at [450, 23] on input "text" at bounding box center [490, 22] width 146 height 23
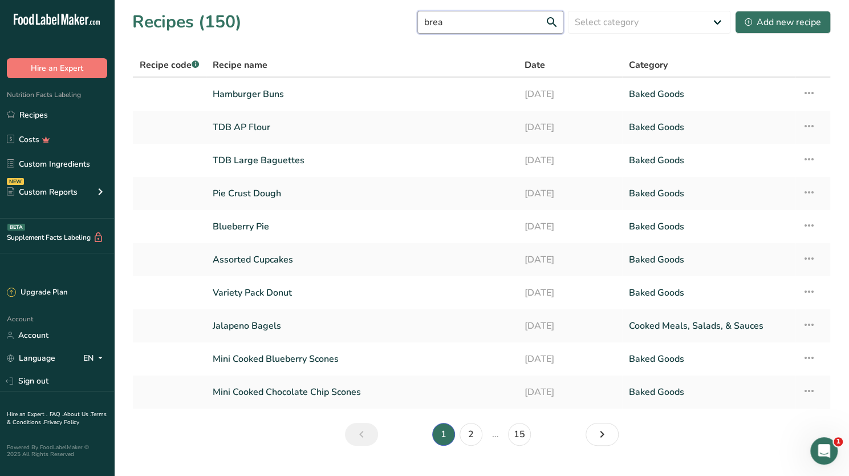
type input "break"
click at [251, 93] on link "Hamburger Buns" at bounding box center [362, 94] width 298 height 24
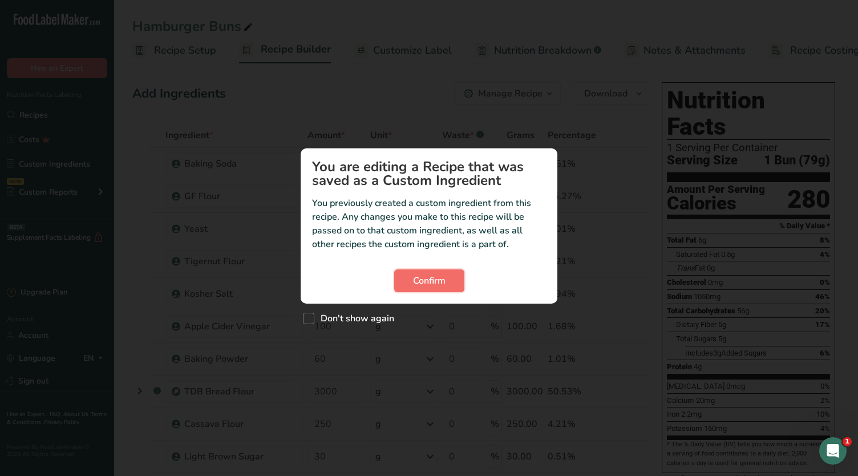
click at [427, 277] on span "Confirm" at bounding box center [429, 281] width 33 height 14
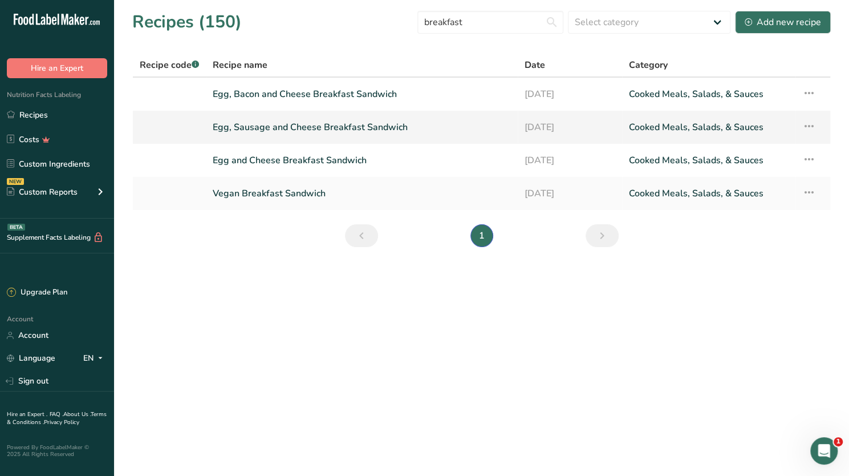
type input "breakfast"
click at [323, 125] on link "Egg, Sausage and Cheese Breakfast Sandwich" at bounding box center [362, 127] width 298 height 24
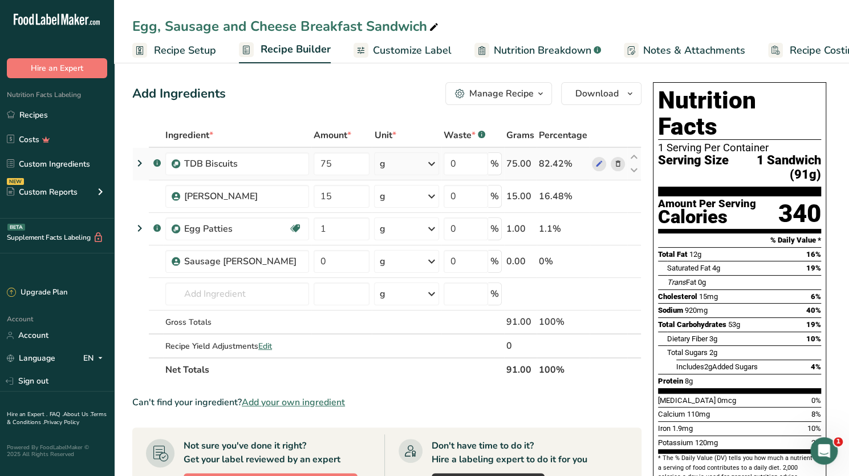
click at [620, 161] on icon at bounding box center [618, 164] width 8 height 12
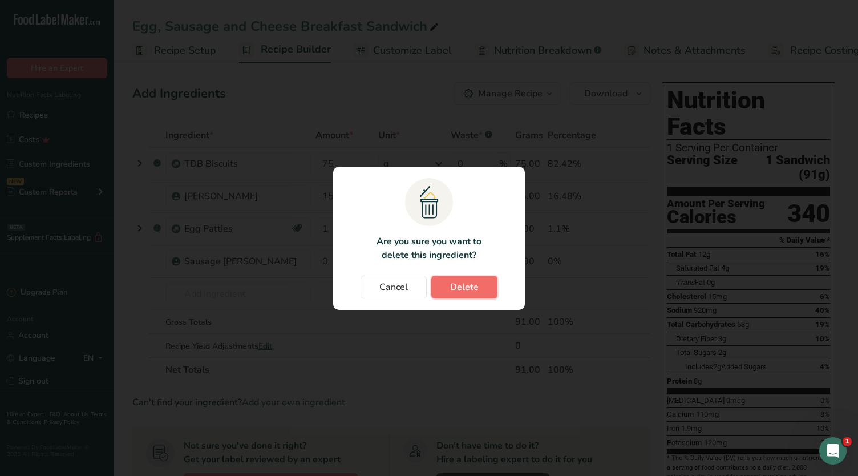
click at [474, 287] on span "Delete" at bounding box center [464, 287] width 29 height 14
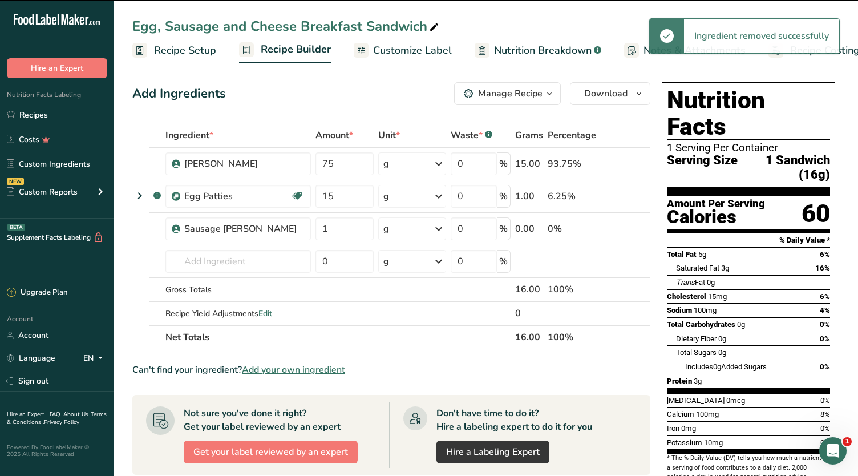
type input "15"
type input "1"
type input "0"
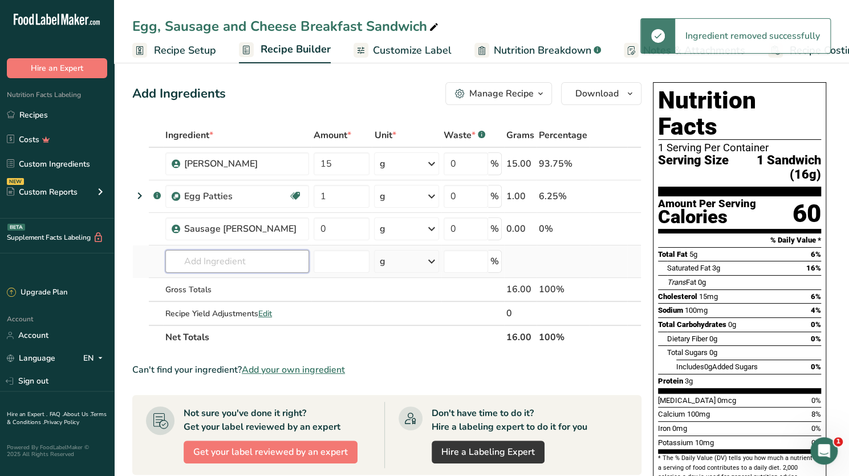
click at [208, 258] on input "text" at bounding box center [237, 261] width 144 height 23
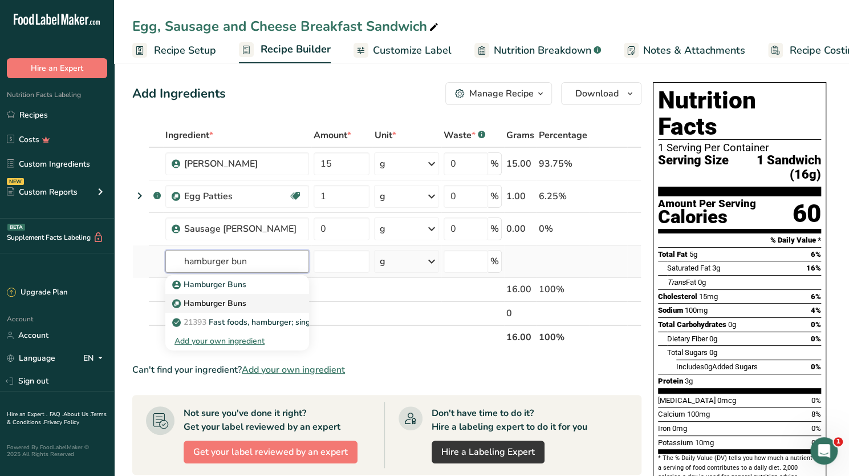
type input "hamburger bun"
click at [210, 290] on p "Hamburger Buns" at bounding box center [210, 284] width 72 height 12
type input "Hamburger Buns"
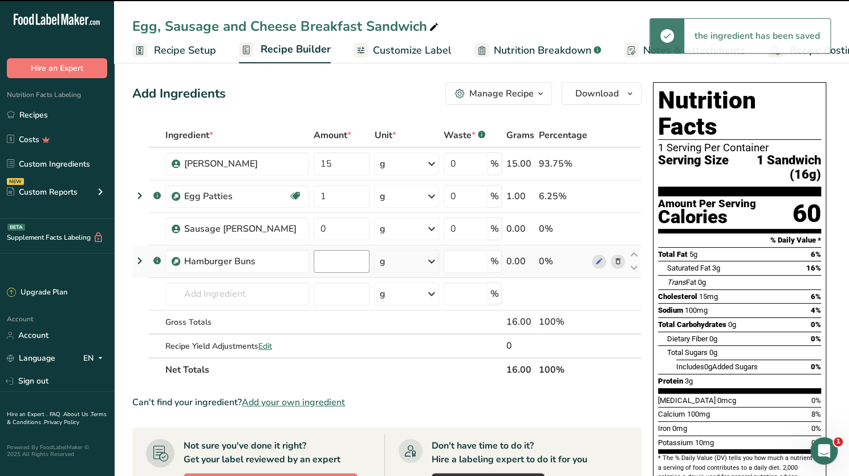
type input "0"
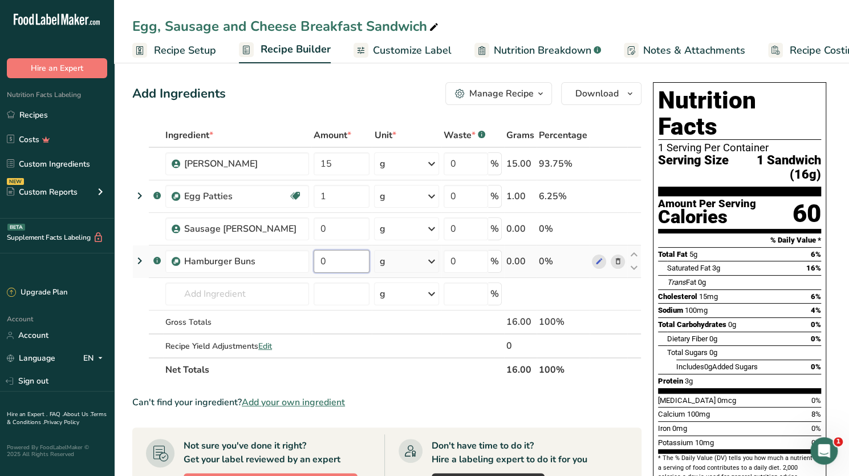
click at [324, 262] on input "0" at bounding box center [342, 261] width 56 height 23
drag, startPoint x: 324, startPoint y: 262, endPoint x: 303, endPoint y: 262, distance: 20.5
click at [314, 262] on input "0" at bounding box center [342, 261] width 56 height 23
type input "70"
click at [771, 289] on div "Cholesterol 15mg 6%" at bounding box center [739, 296] width 163 height 14
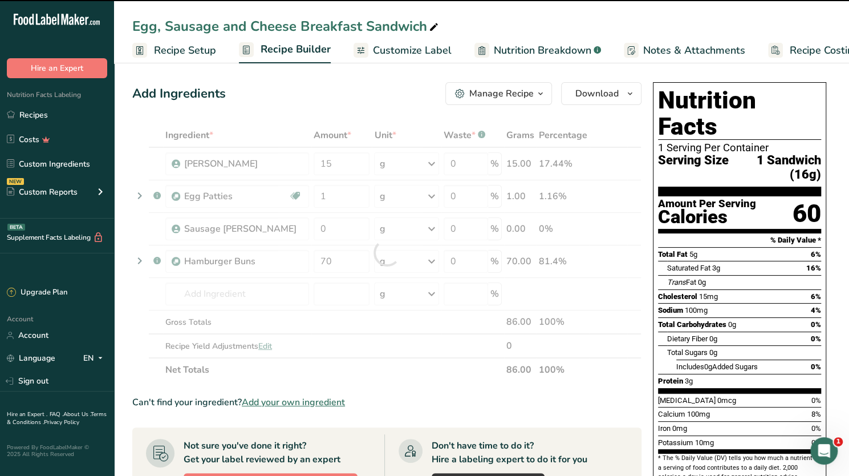
click at [490, 92] on div "Manage Recipe" at bounding box center [501, 94] width 64 height 14
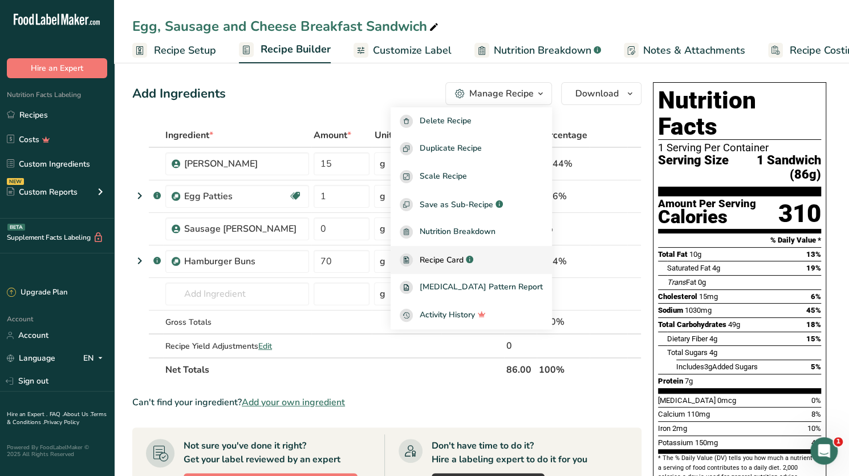
click at [462, 261] on span "Recipe Card" at bounding box center [442, 260] width 44 height 12
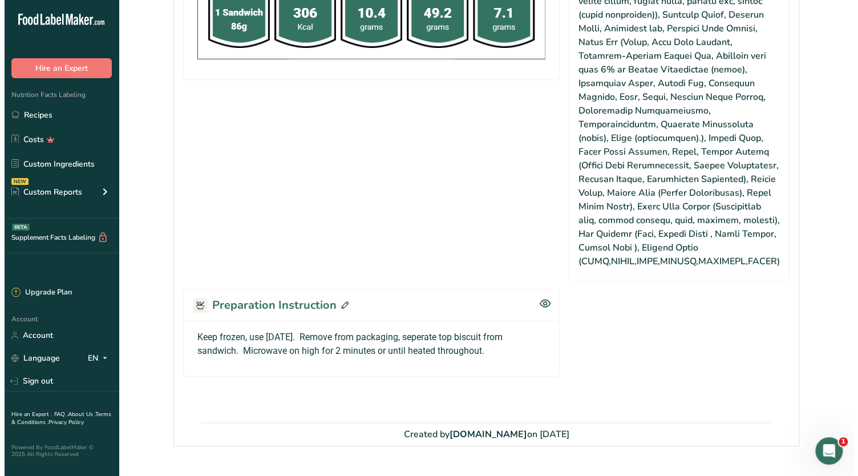
scroll to position [499, 0]
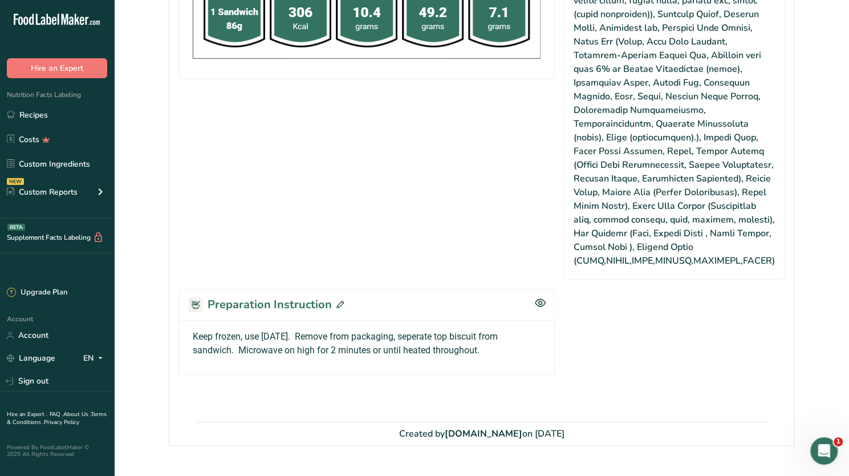
click at [336, 300] on icon at bounding box center [339, 303] width 7 height 7
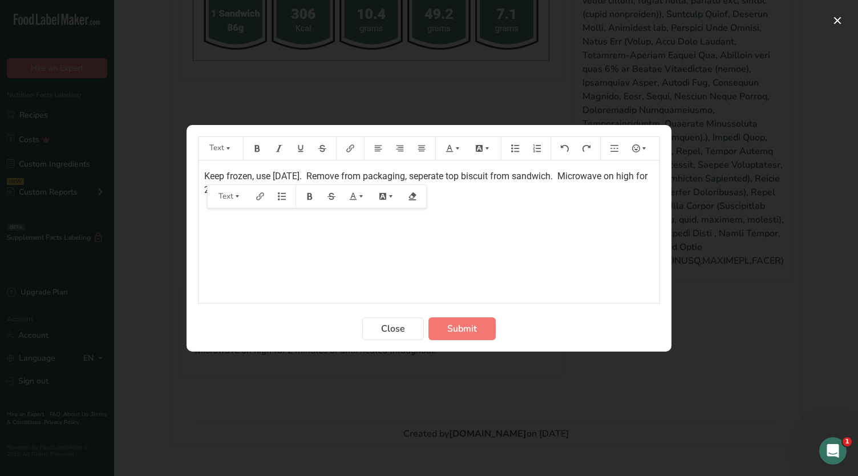
drag, startPoint x: 404, startPoint y: 188, endPoint x: 198, endPoint y: 173, distance: 206.4
click at [198, 173] on div "Keep frozen, use within 6 months. Remove from packaging, seperate top biscuit f…" at bounding box center [428, 231] width 461 height 143
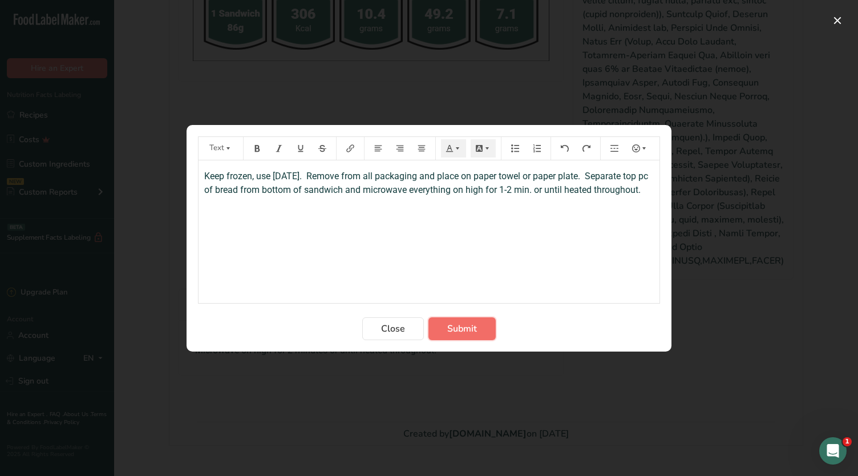
click at [474, 331] on span "Submit" at bounding box center [462, 329] width 30 height 14
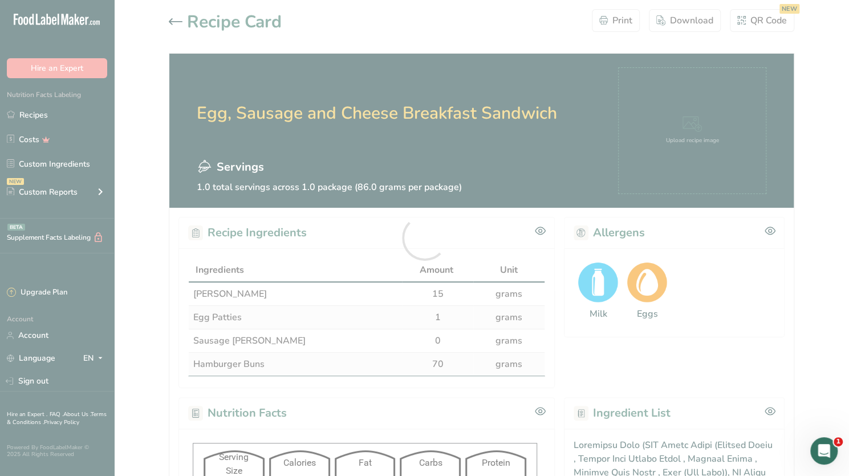
scroll to position [0, 0]
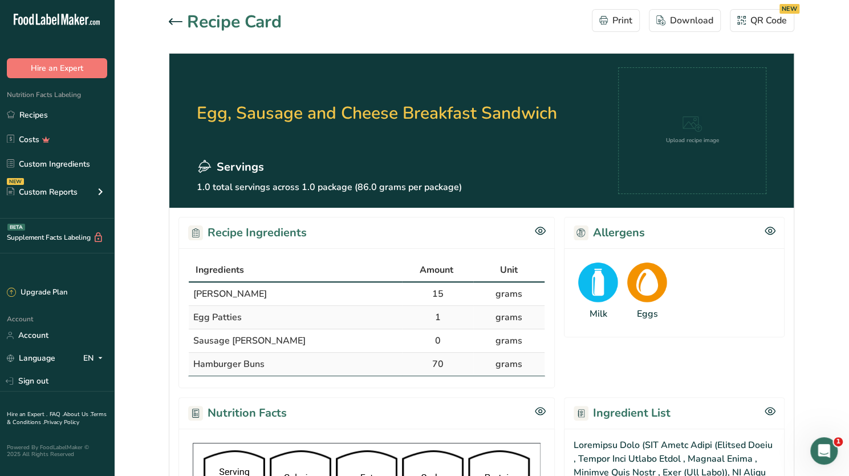
click at [172, 21] on icon at bounding box center [176, 21] width 14 height 7
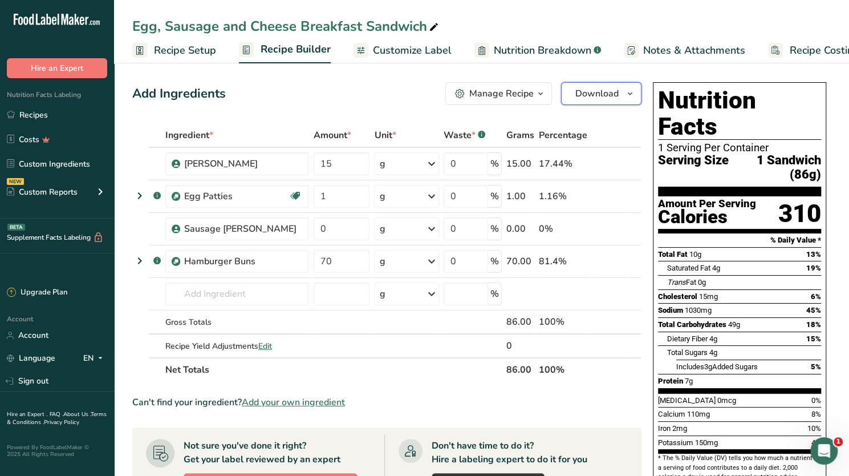
click at [576, 86] on button "Download" at bounding box center [601, 93] width 80 height 23
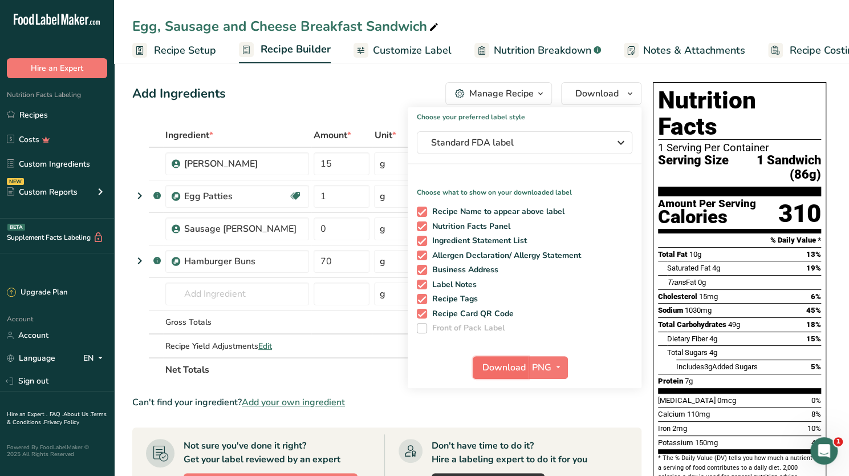
click at [510, 366] on span "Download" at bounding box center [503, 367] width 43 height 14
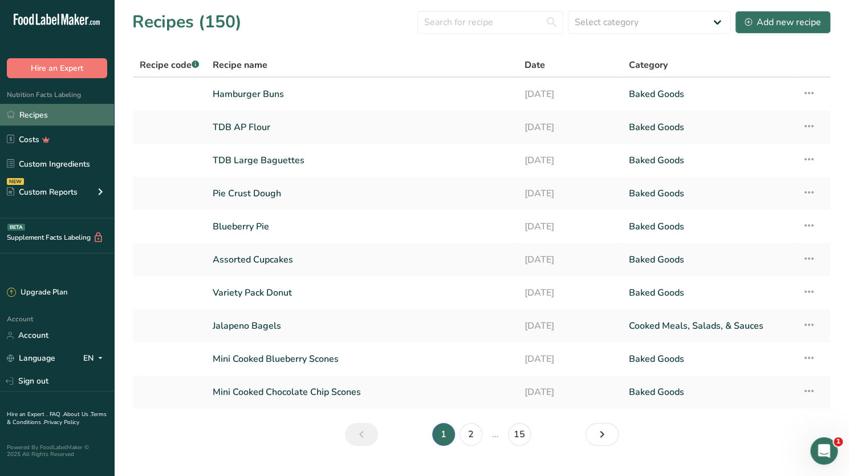
click at [60, 111] on link "Recipes" at bounding box center [57, 115] width 114 height 22
click at [456, 21] on input "text" at bounding box center [490, 22] width 146 height 23
type input "breakfast"
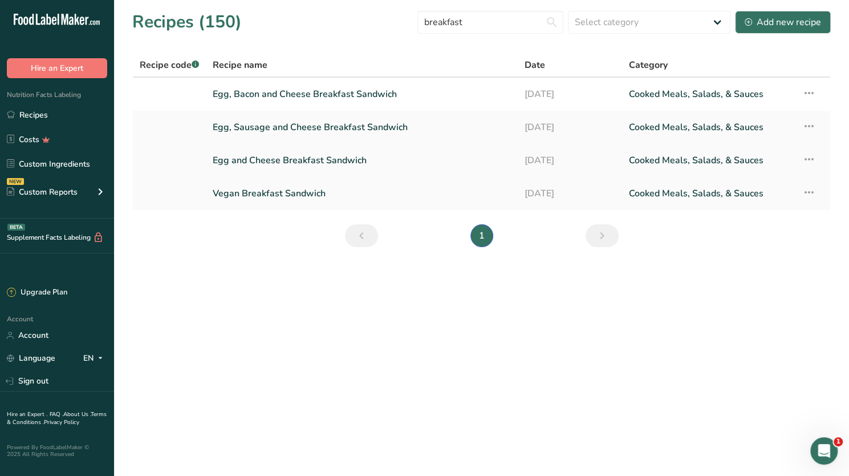
click at [319, 160] on link "Egg and Cheese Breakfast Sandwich" at bounding box center [362, 160] width 298 height 24
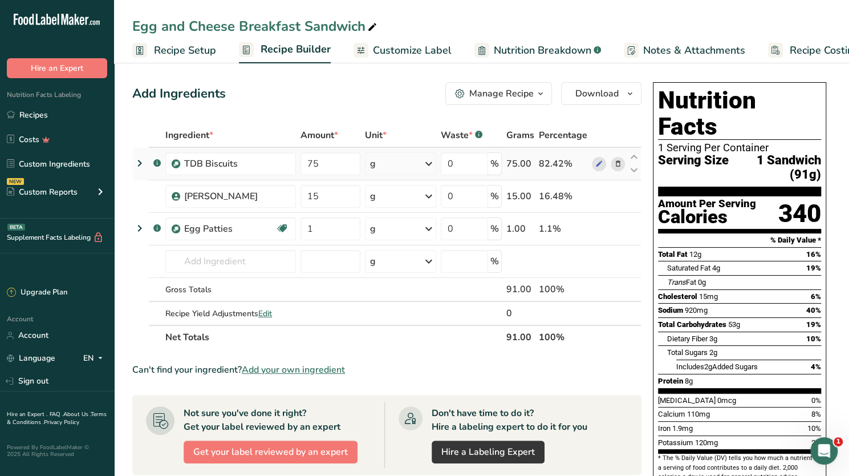
click at [616, 165] on icon at bounding box center [618, 164] width 8 height 12
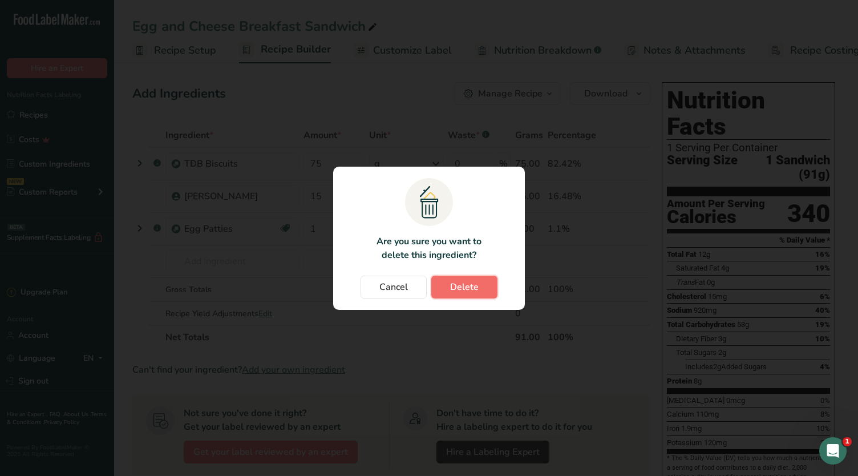
click at [463, 290] on span "Delete" at bounding box center [464, 287] width 29 height 14
type input "15"
type input "1"
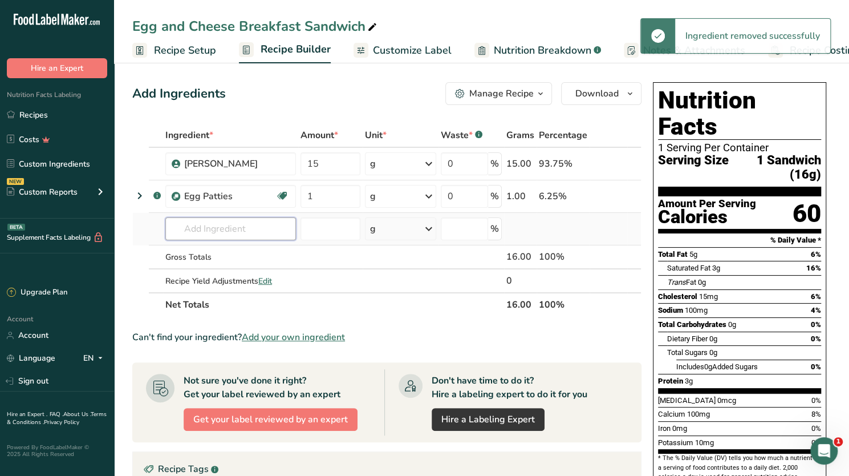
click at [206, 227] on input "text" at bounding box center [230, 228] width 131 height 23
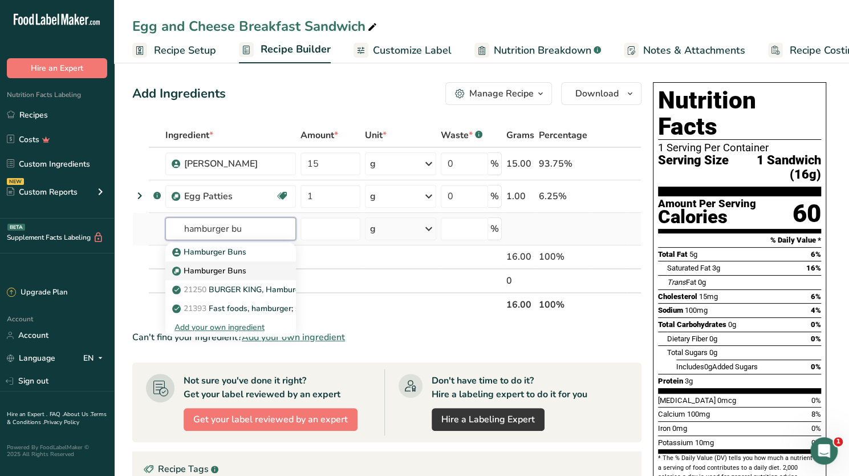
type input "hamburger bu"
click at [214, 258] on p "Hamburger Buns" at bounding box center [210, 252] width 72 height 12
type input "Hamburger Buns"
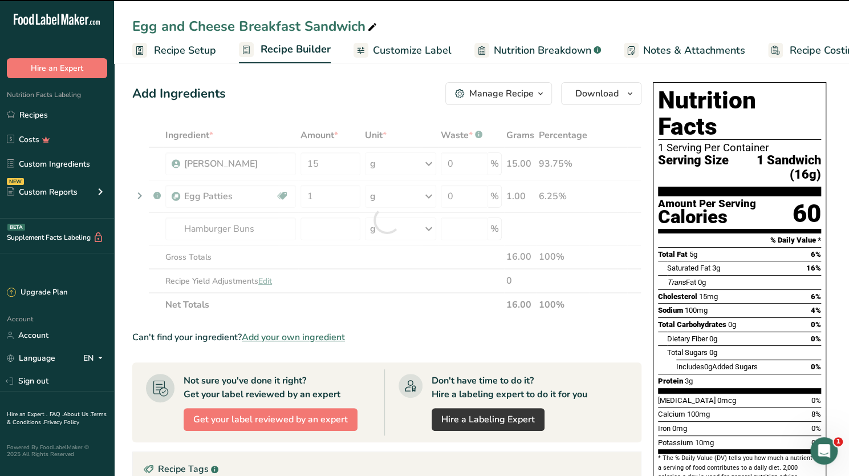
click at [317, 229] on div at bounding box center [386, 219] width 509 height 193
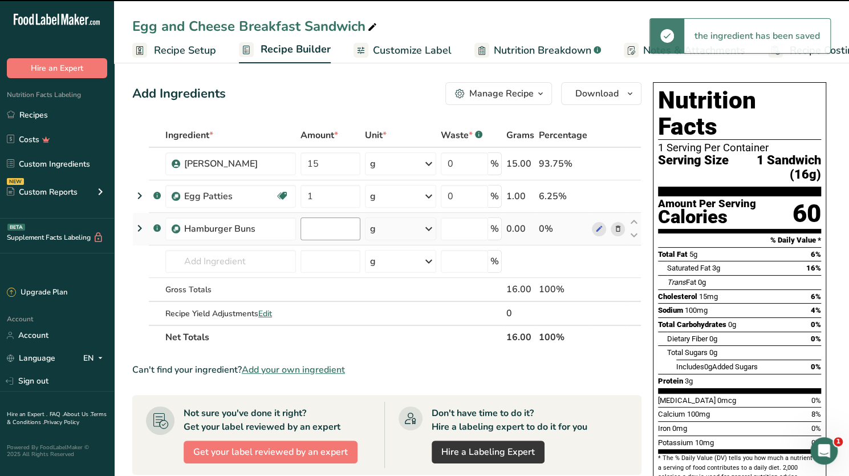
type input "0"
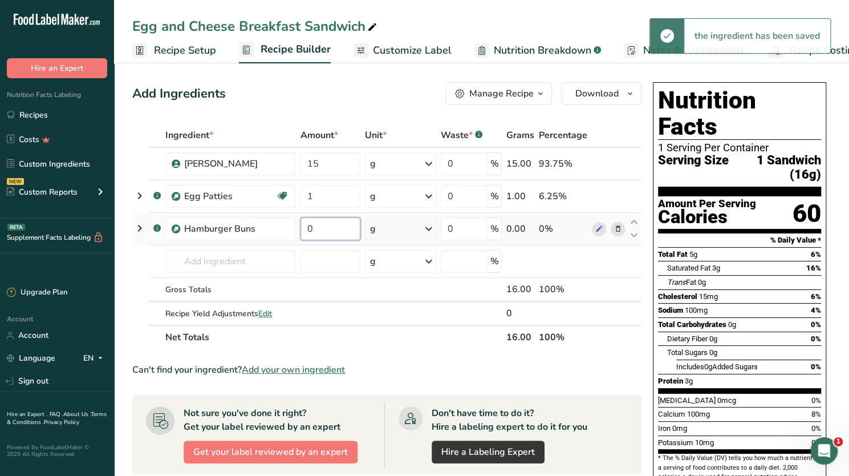
click at [321, 230] on input "0" at bounding box center [329, 228] width 59 height 23
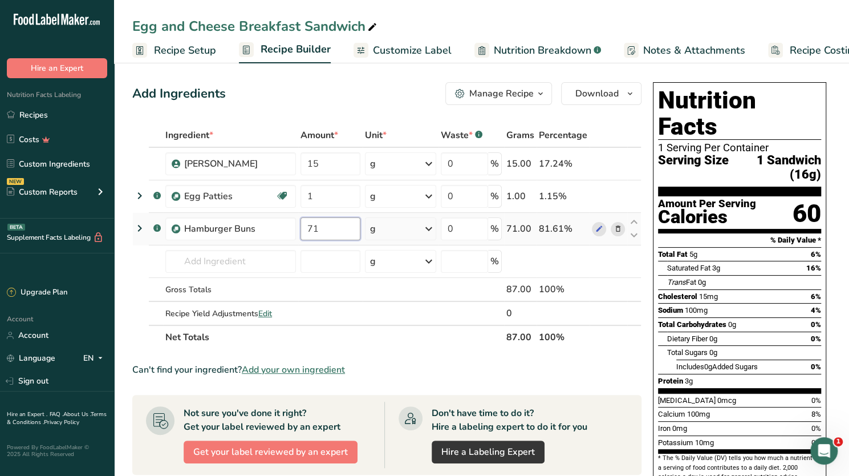
type input "7"
type input "79"
click at [729, 320] on span "0g" at bounding box center [732, 324] width 8 height 9
click at [470, 90] on div "Manage Recipe" at bounding box center [494, 94] width 79 height 14
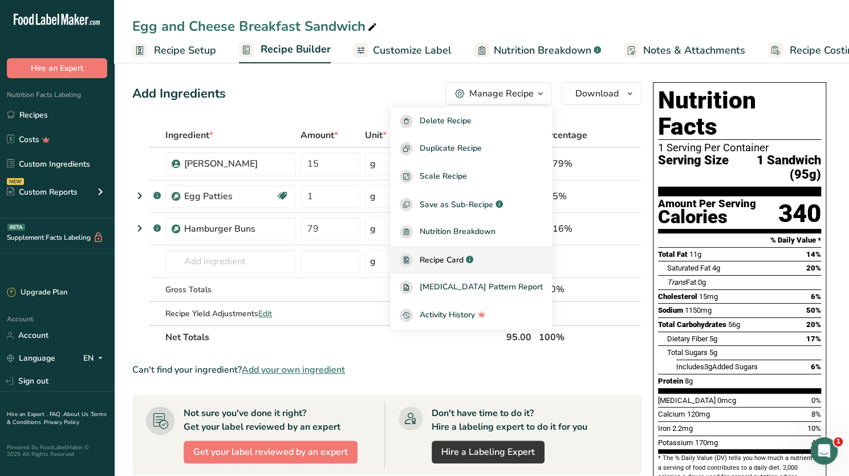
click at [446, 253] on link "Recipe Card .a-a{fill:#347362;}.b-a{fill:#fff;}" at bounding box center [471, 260] width 161 height 28
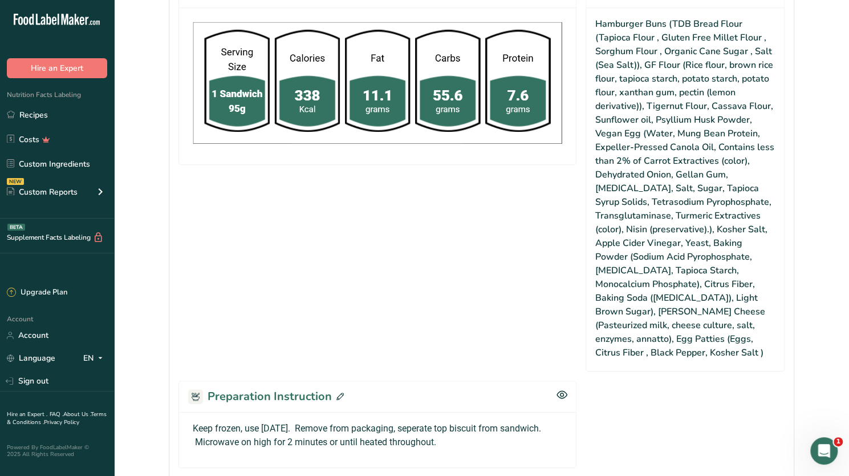
scroll to position [511, 0]
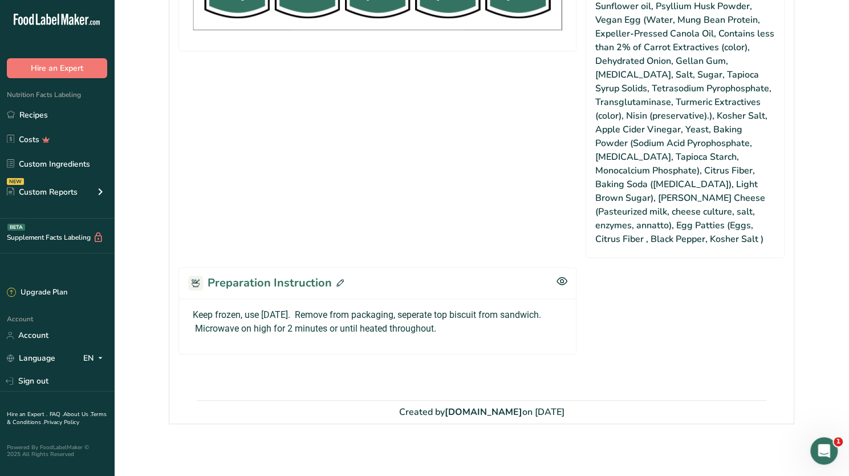
click at [332, 274] on span at bounding box center [338, 282] width 12 height 17
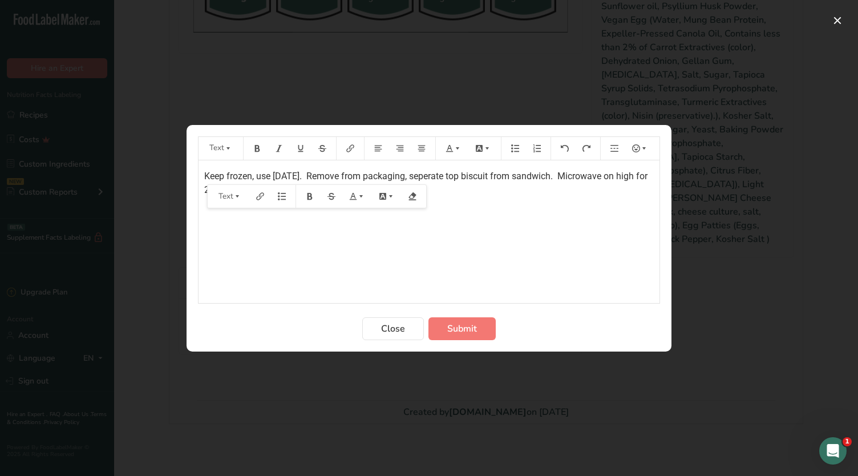
drag, startPoint x: 409, startPoint y: 186, endPoint x: 194, endPoint y: 172, distance: 215.4
click at [194, 172] on section "Text Keep frozen, use within 6 months. Remove from packaging, seperate top bisc…" at bounding box center [428, 238] width 485 height 226
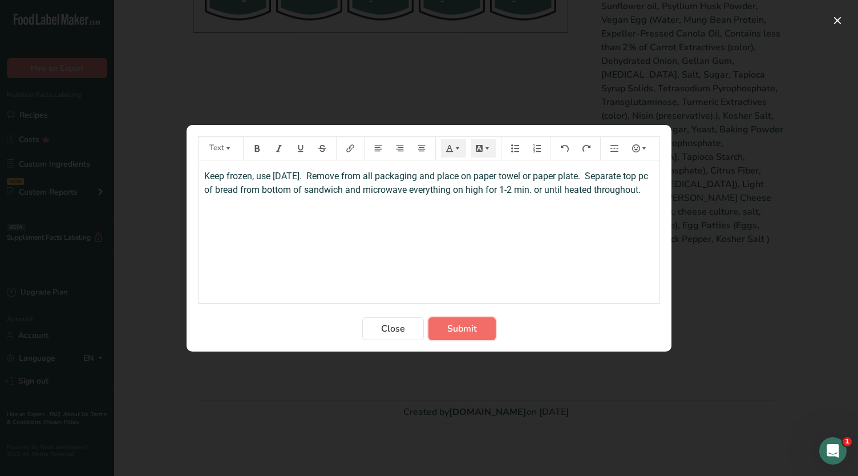
click at [450, 330] on span "Submit" at bounding box center [462, 329] width 30 height 14
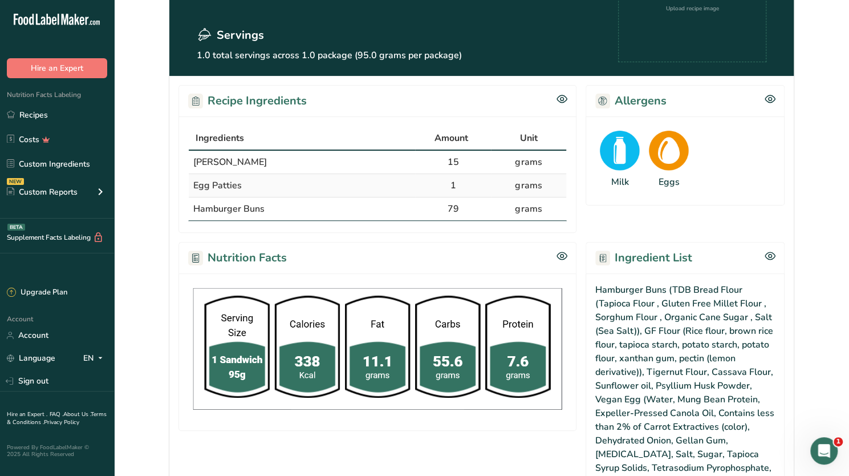
scroll to position [0, 0]
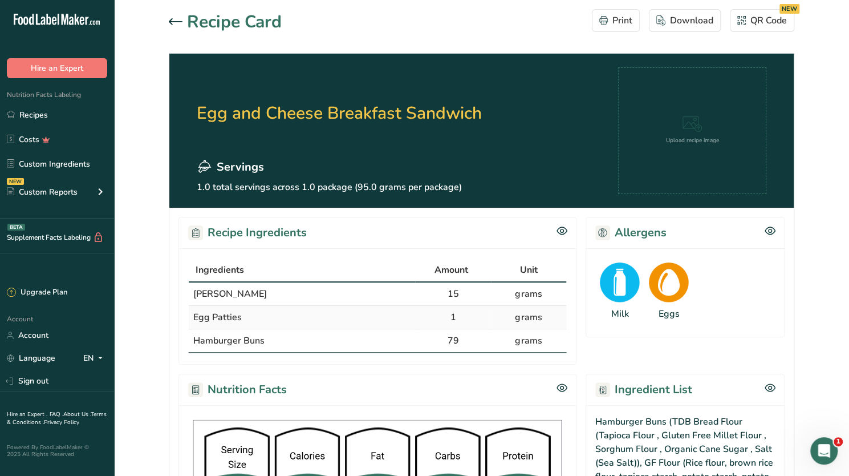
click at [174, 20] on icon at bounding box center [176, 21] width 14 height 7
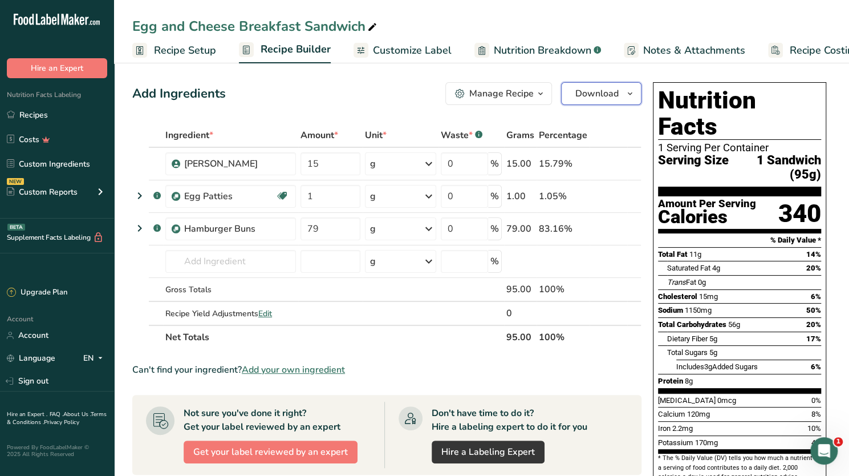
click at [620, 97] on button "Download" at bounding box center [601, 93] width 80 height 23
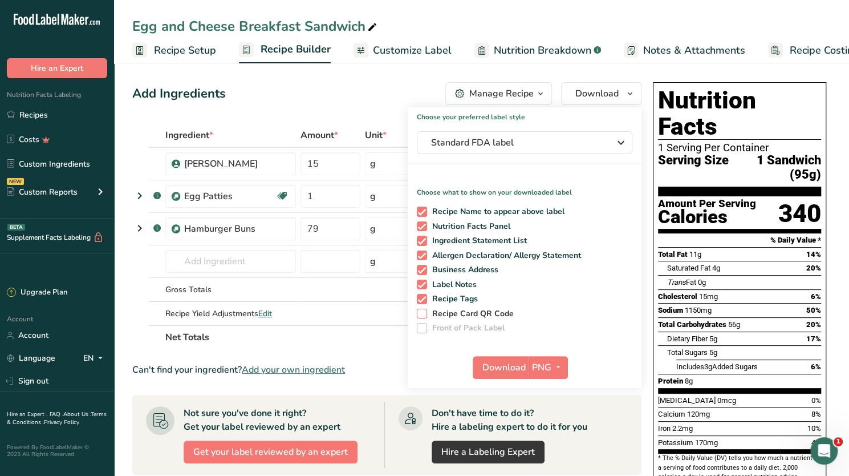
click at [424, 311] on span at bounding box center [422, 313] width 10 height 10
click at [424, 311] on input "Recipe Card QR Code" at bounding box center [420, 313] width 7 height 7
checkbox input "true"
click at [511, 366] on span "Download" at bounding box center [503, 367] width 43 height 14
click at [38, 111] on link "Recipes" at bounding box center [57, 115] width 114 height 22
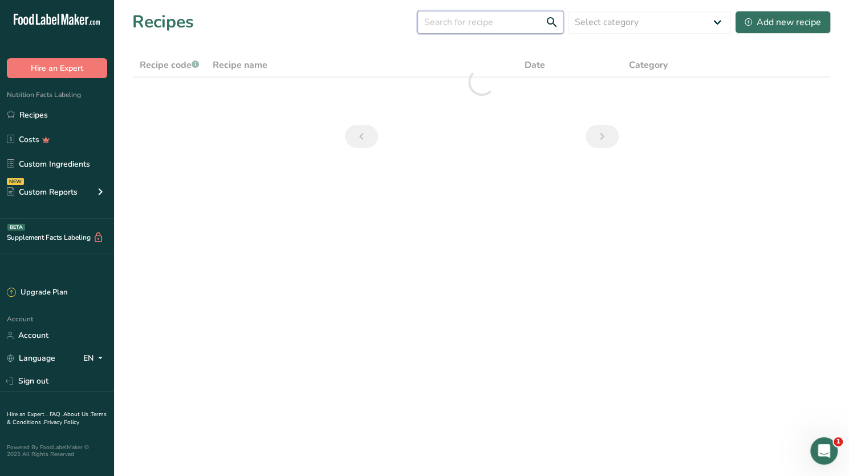
click at [490, 23] on input "text" at bounding box center [490, 22] width 146 height 23
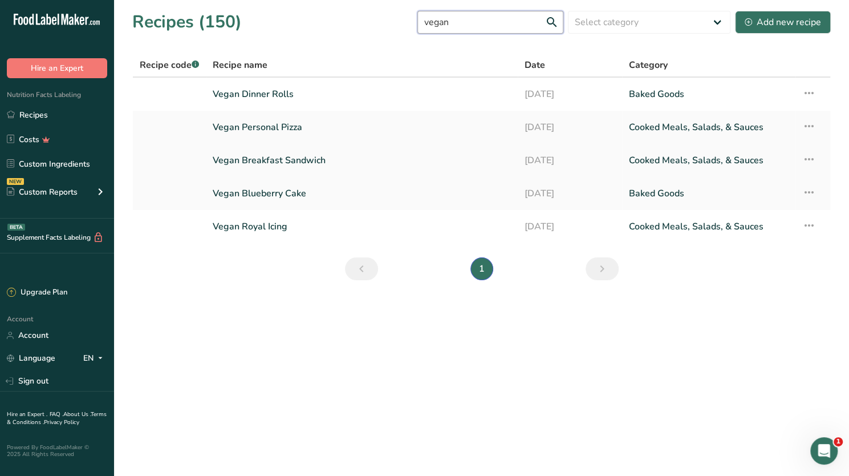
type input "vegan"
click at [316, 159] on link "Vegan Breakfast Sandwich" at bounding box center [362, 160] width 298 height 24
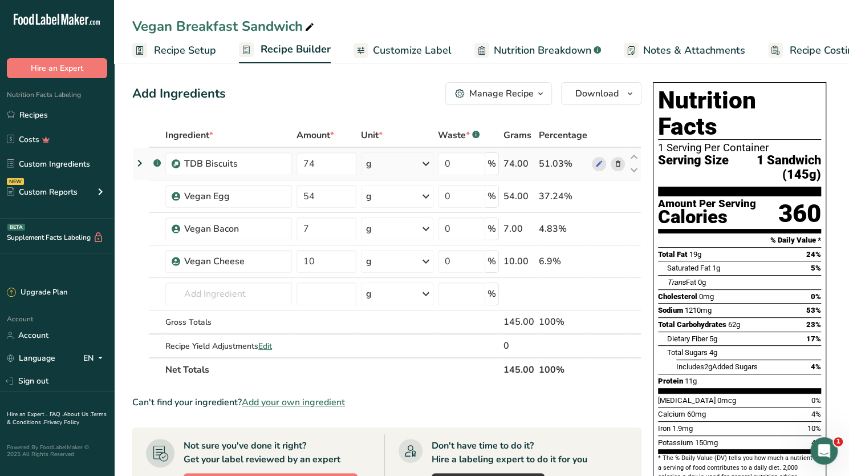
click at [619, 163] on icon at bounding box center [618, 164] width 8 height 12
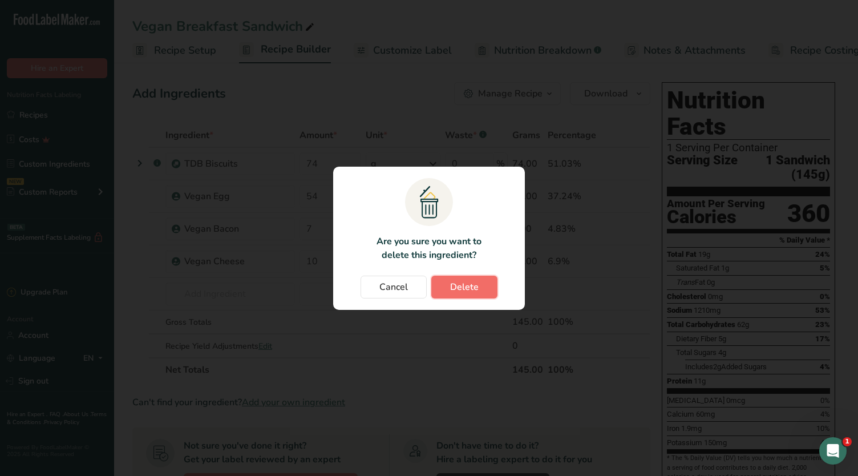
click at [466, 283] on span "Delete" at bounding box center [464, 287] width 29 height 14
type input "54"
type input "7"
type input "10"
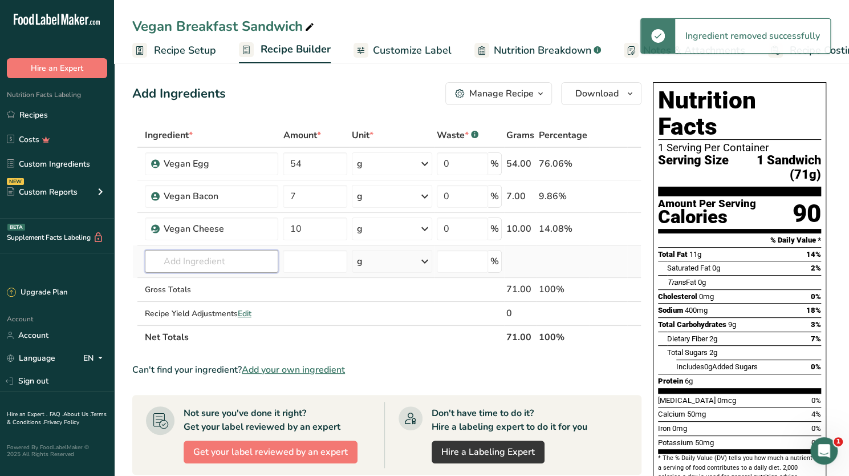
click at [192, 261] on input "text" at bounding box center [212, 261] width 134 height 23
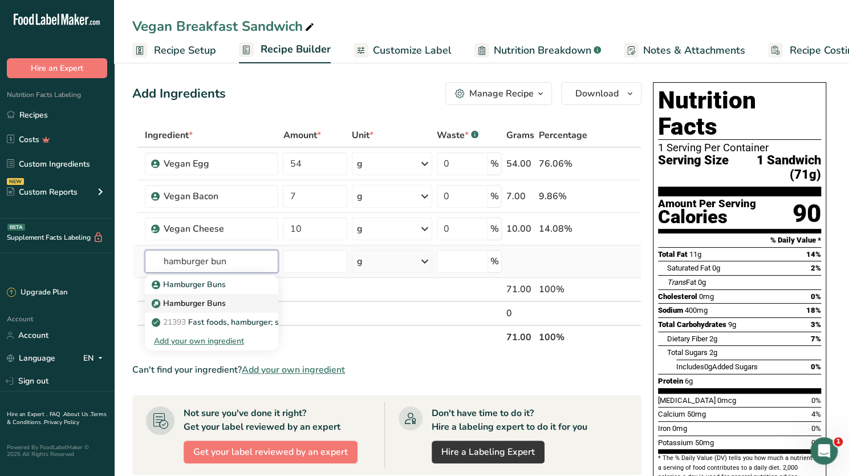
type input "hamburger bun"
click at [195, 290] on p "Hamburger Buns" at bounding box center [190, 284] width 72 height 12
type input "Hamburger Buns"
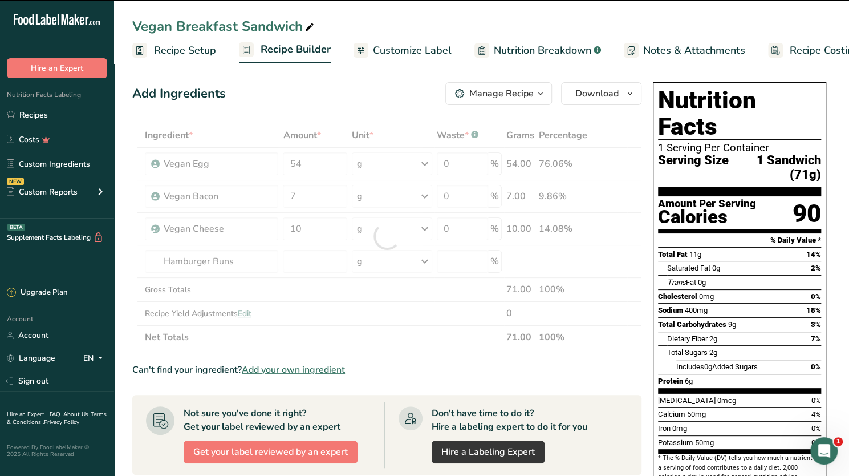
type input "0"
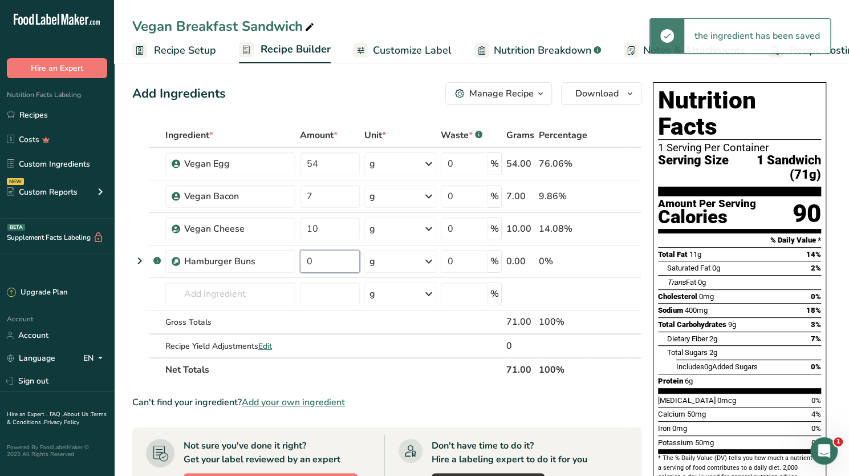
click at [307, 261] on input "0" at bounding box center [330, 261] width 60 height 23
drag, startPoint x: 308, startPoint y: 261, endPoint x: 319, endPoint y: 260, distance: 10.8
click at [319, 260] on input "0" at bounding box center [330, 261] width 60 height 23
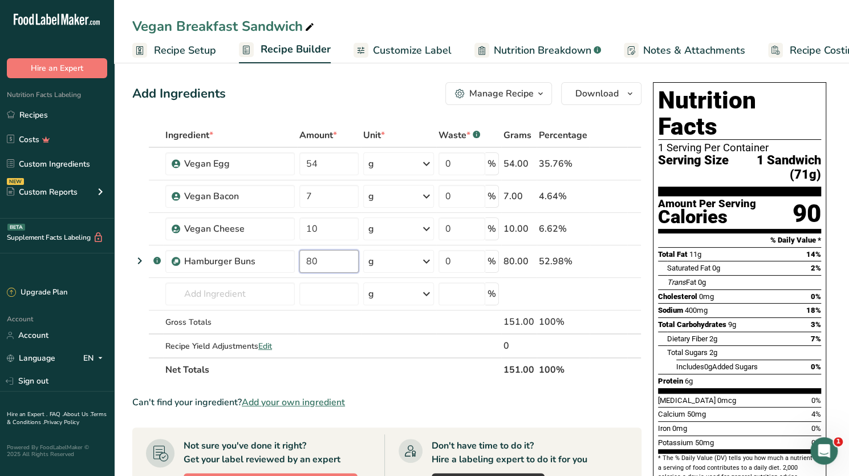
type input "80"
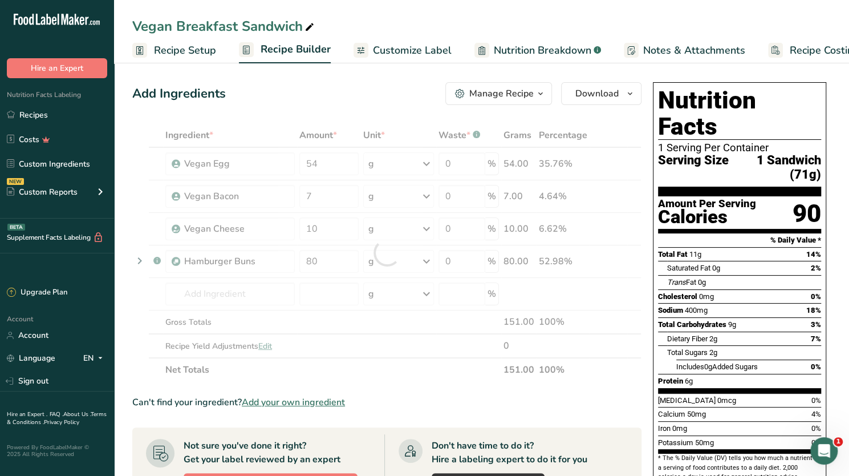
click at [706, 262] on div "Saturated Fat 0g" at bounding box center [693, 267] width 53 height 11
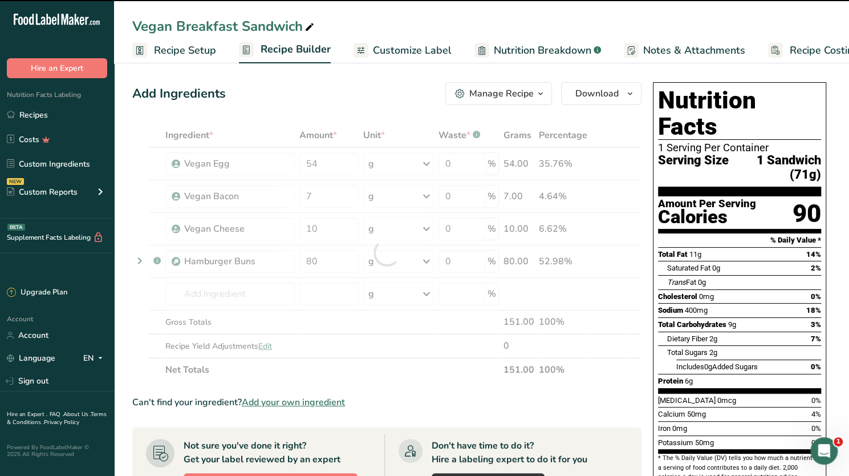
click at [495, 93] on div "Manage Recipe" at bounding box center [501, 94] width 64 height 14
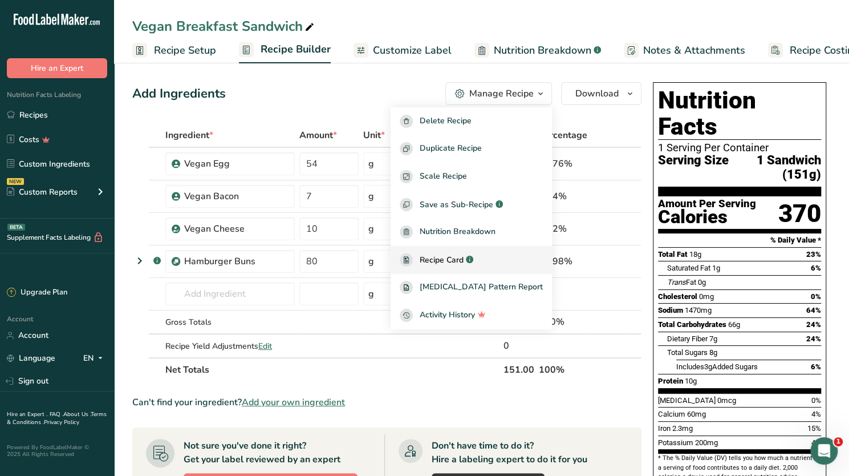
click at [444, 258] on span "Recipe Card" at bounding box center [442, 260] width 44 height 12
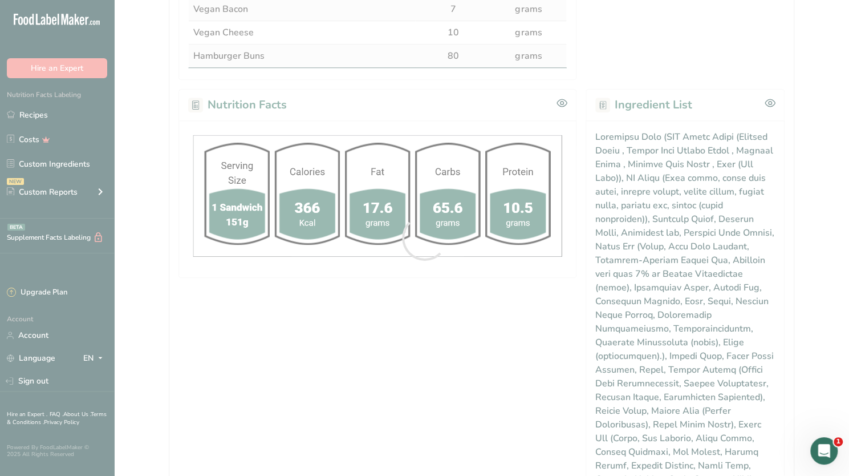
scroll to position [568, 0]
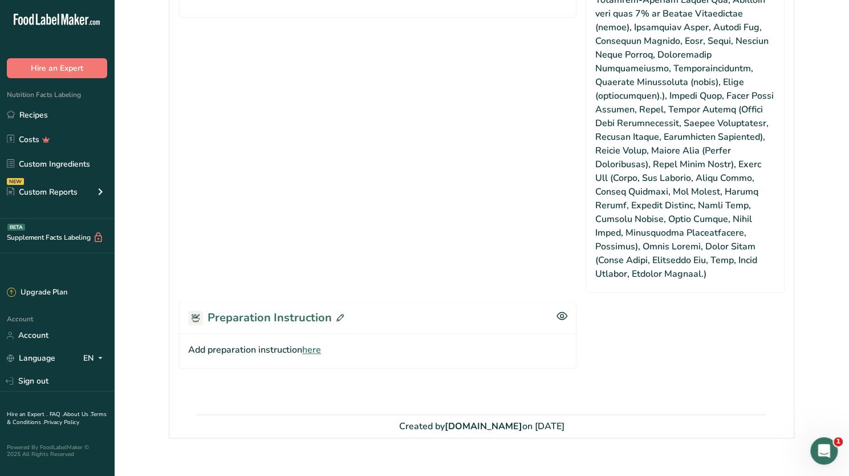
click at [336, 314] on icon at bounding box center [339, 317] width 7 height 7
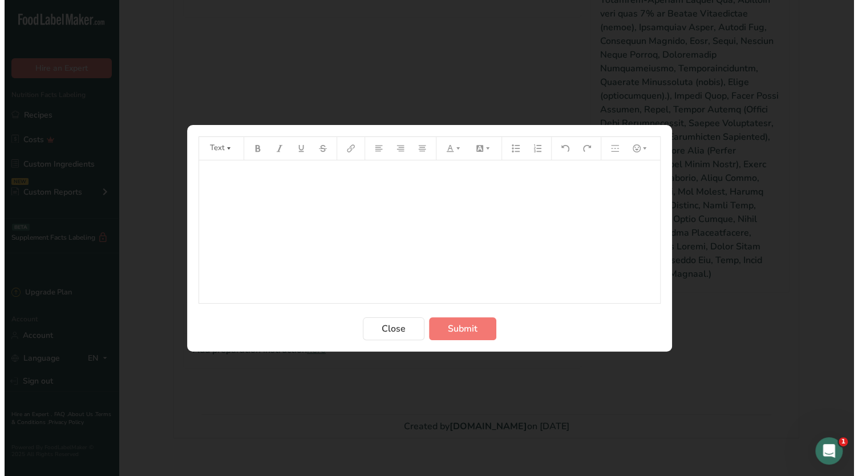
scroll to position [554, 0]
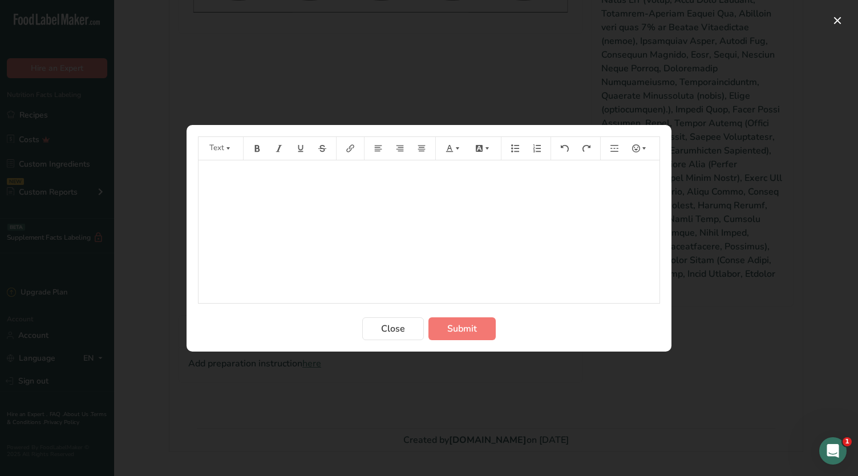
click at [328, 269] on div "﻿" at bounding box center [428, 231] width 461 height 143
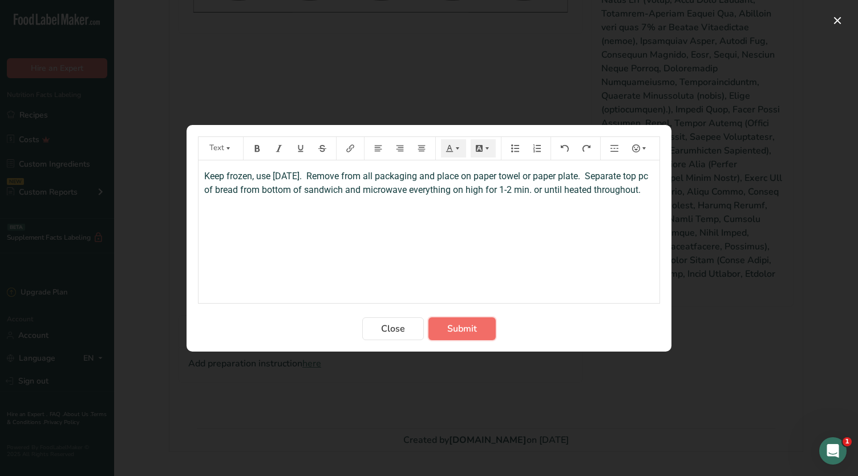
click at [482, 331] on button "Submit" at bounding box center [461, 328] width 67 height 23
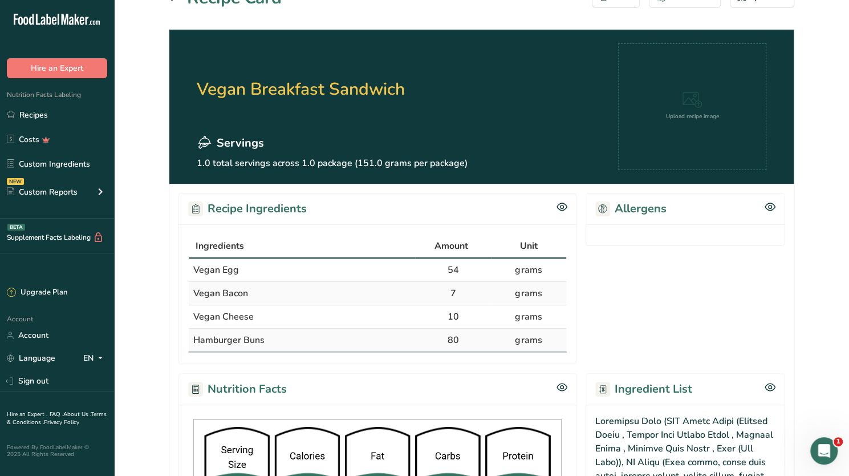
scroll to position [0, 0]
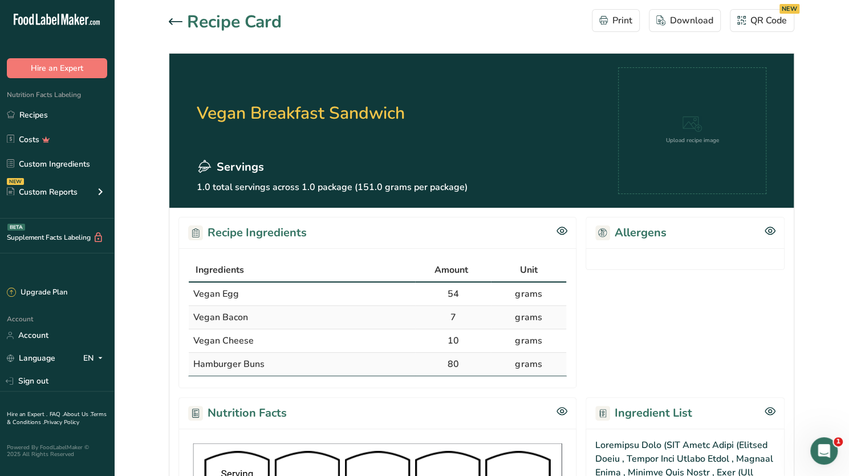
click at [174, 18] on icon at bounding box center [176, 21] width 14 height 7
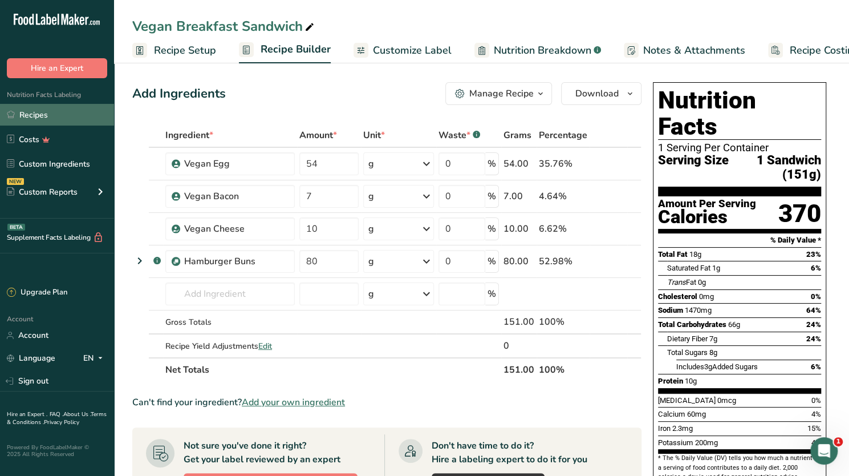
click at [39, 117] on link "Recipes" at bounding box center [57, 115] width 114 height 22
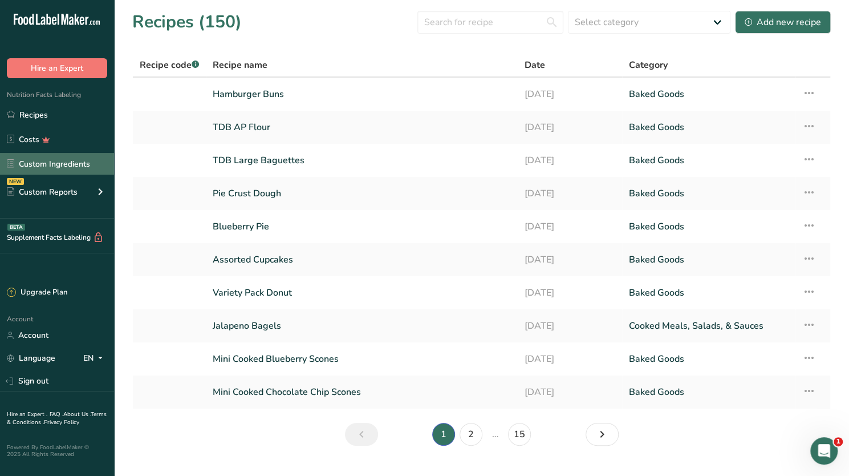
click at [58, 170] on link "Custom Ingredients" at bounding box center [57, 164] width 114 height 22
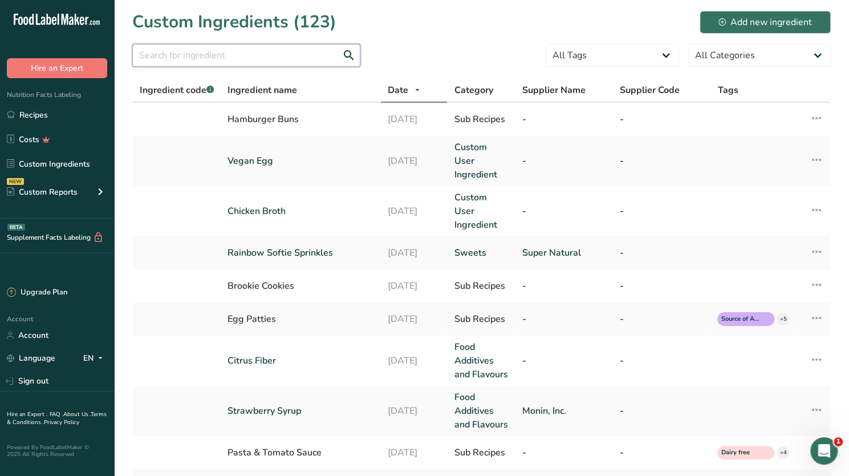
click at [242, 56] on input "text" at bounding box center [246, 55] width 228 height 23
type input "vegan egg"
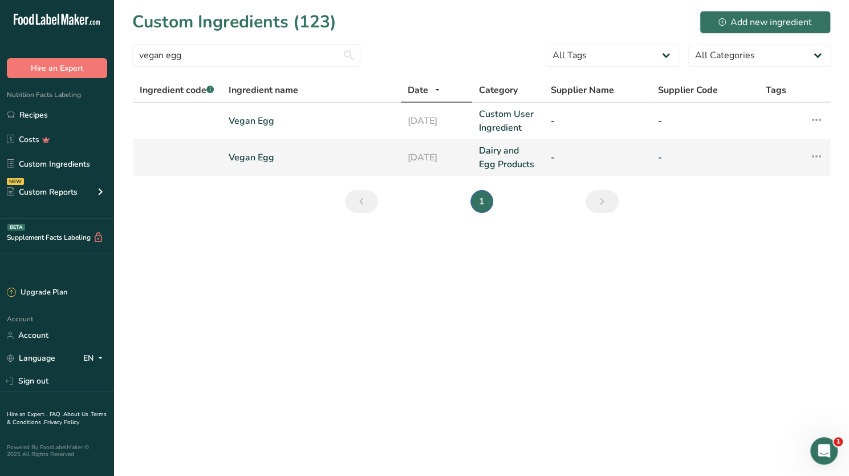
click at [817, 157] on icon at bounding box center [817, 156] width 14 height 21
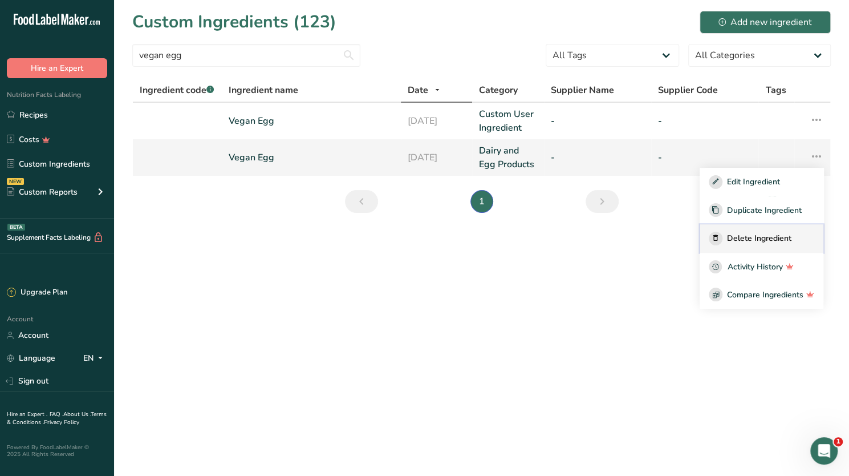
click at [750, 233] on span "Delete Ingredient" at bounding box center [759, 238] width 64 height 12
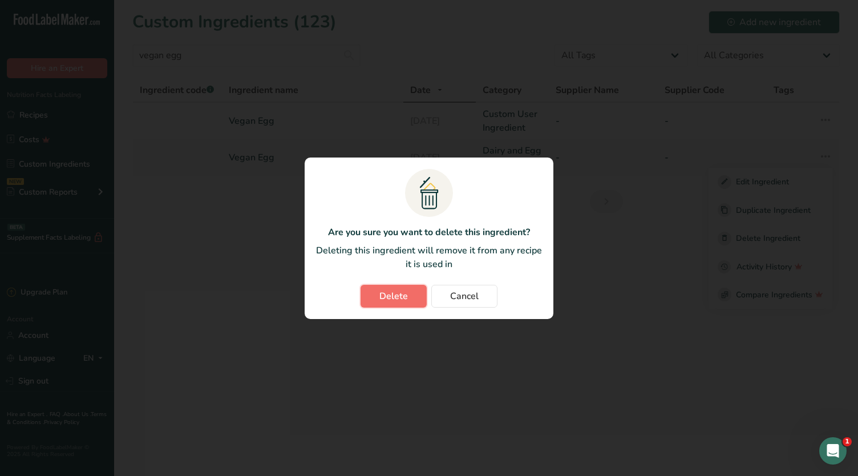
click at [384, 295] on span "Delete" at bounding box center [393, 296] width 29 height 14
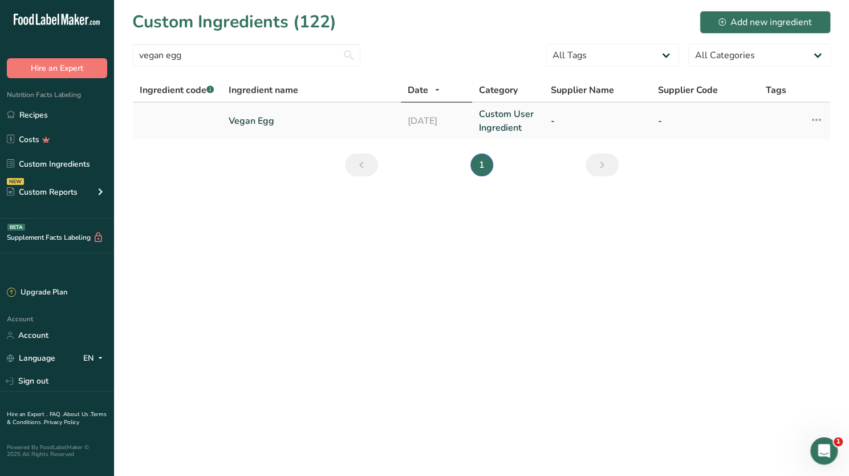
click at [262, 120] on link "Vegan Egg" at bounding box center [311, 121] width 165 height 14
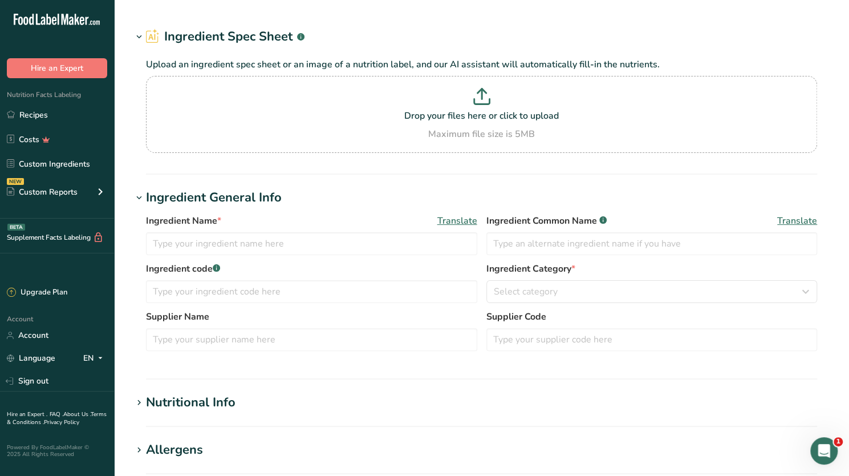
type input "Vegan Egg"
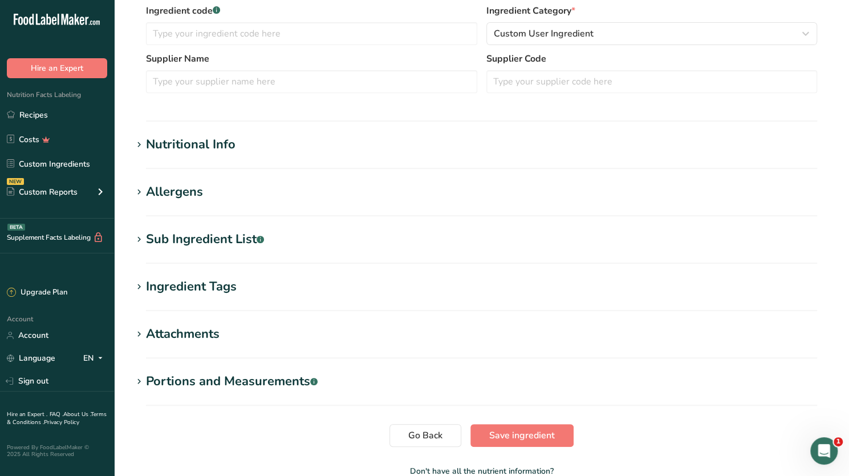
scroll to position [227, 0]
click at [140, 141] on icon at bounding box center [139, 146] width 10 height 16
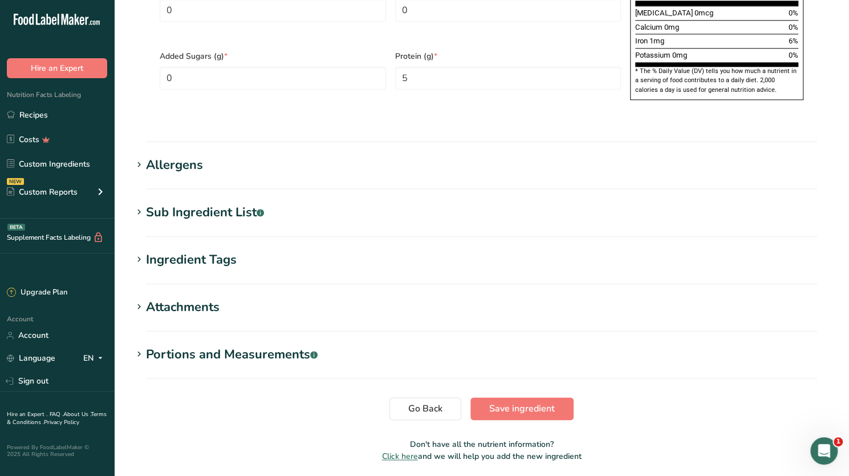
scroll to position [787, 0]
click at [139, 204] on icon at bounding box center [139, 212] width 10 height 16
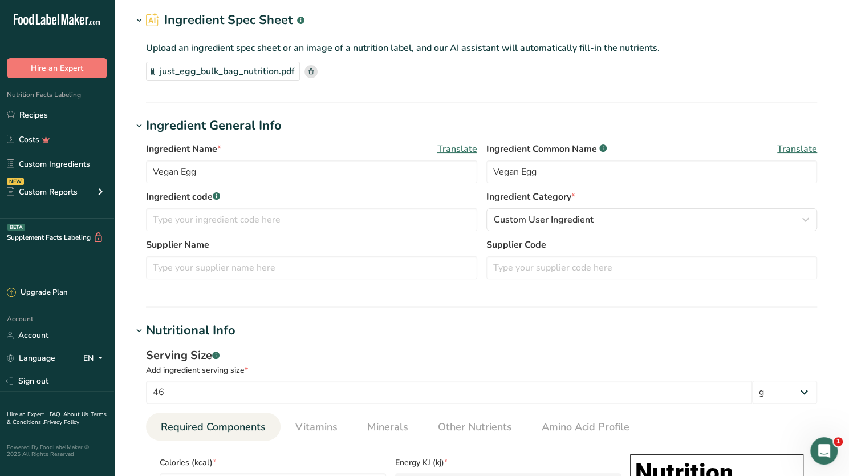
scroll to position [0, 0]
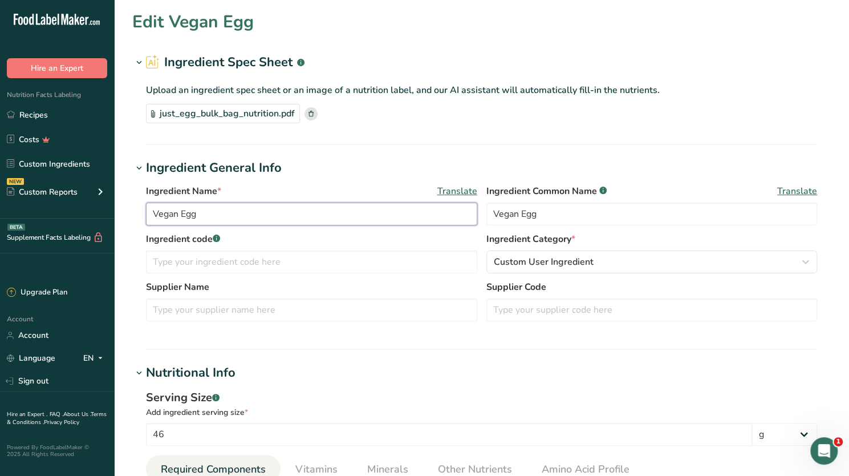
click at [208, 216] on input "Vegan Egg" at bounding box center [311, 213] width 331 height 23
click at [137, 128] on div "Upload an ingredient spec sheet or an image of a nutrition label, and our AI as…" at bounding box center [481, 101] width 698 height 58
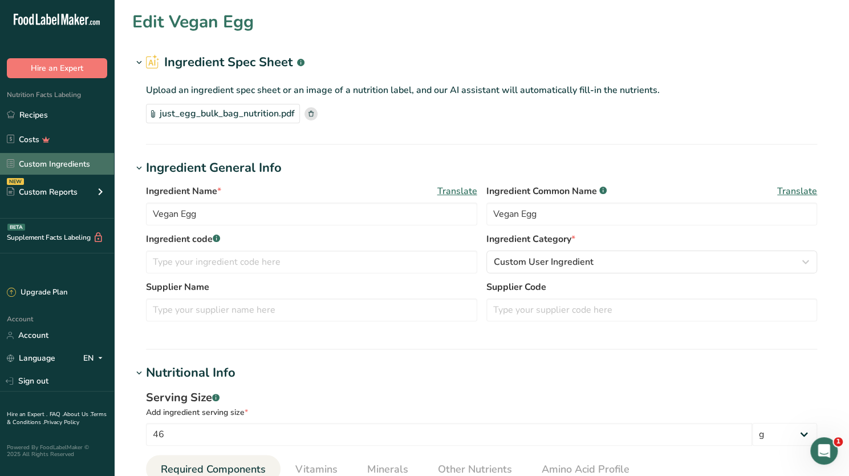
click at [82, 168] on link "Custom Ingredients" at bounding box center [57, 164] width 114 height 22
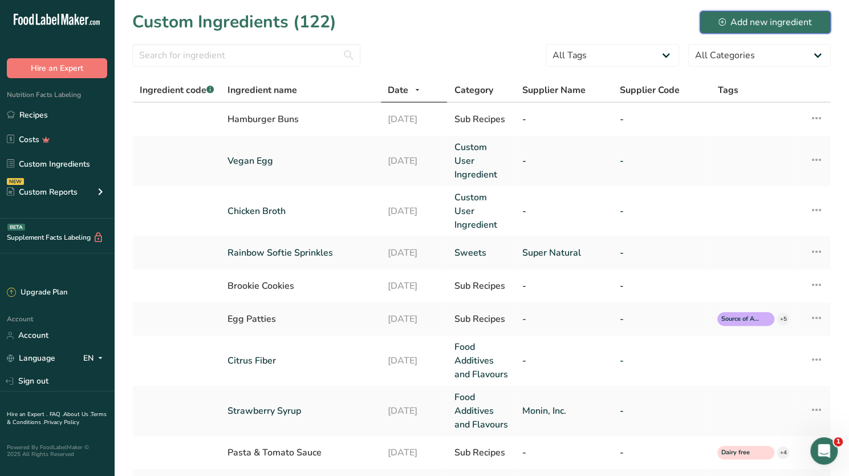
click at [741, 21] on div "Add new ingredient" at bounding box center [765, 22] width 94 height 14
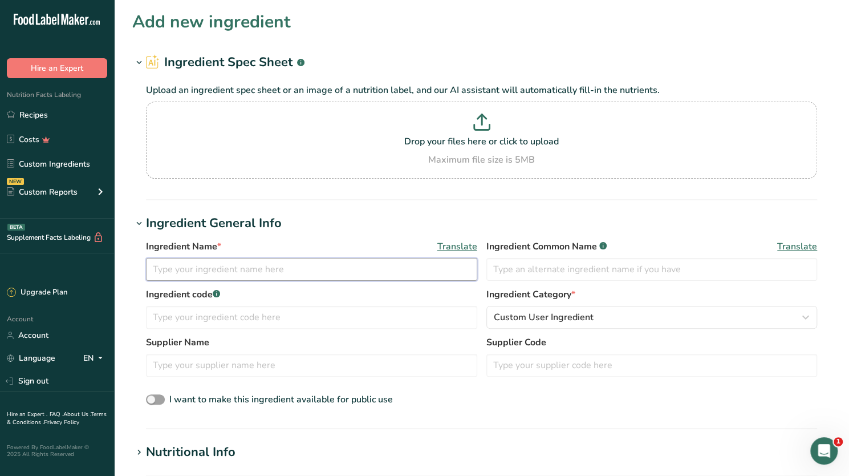
click at [182, 267] on input "text" at bounding box center [311, 269] width 331 height 23
type input "Vegan Egg [PERSON_NAME]"
click at [489, 125] on icon at bounding box center [481, 127] width 15 height 5
click at [489, 124] on input "Drop your files here or click to upload Maximum file size is 5MB" at bounding box center [481, 139] width 671 height 77
type input "C:\fakepath\just_egg_patty_nutrition.pdf"
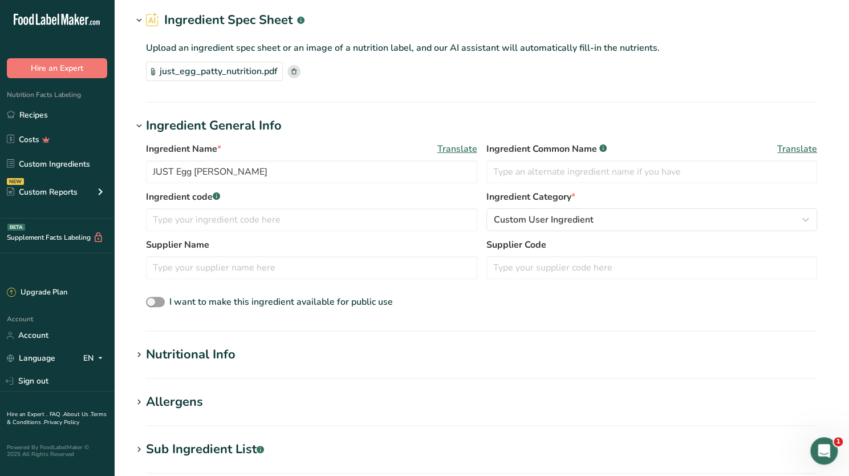
scroll to position [44, 0]
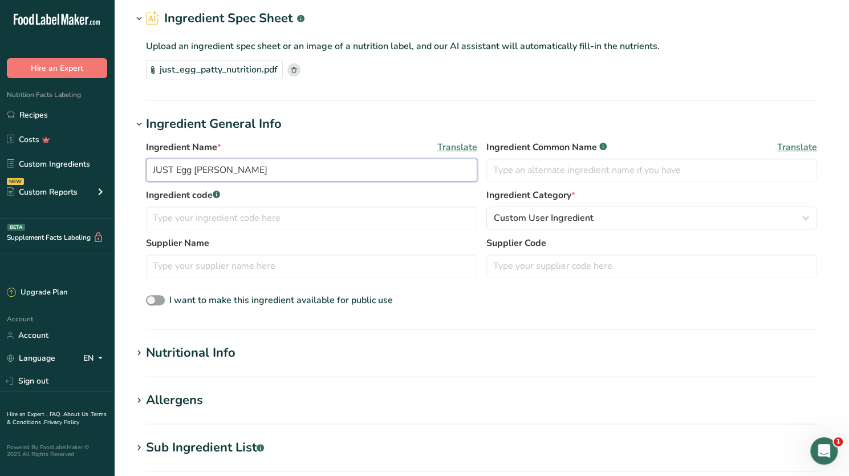
drag, startPoint x: 173, startPoint y: 168, endPoint x: 114, endPoint y: 167, distance: 58.7
click at [114, 167] on section "Add new ingredient Ingredient Spec Sheet .a-a{fill:#347362;}.b-a{fill:#fff;} Up…" at bounding box center [481, 335] width 735 height 759
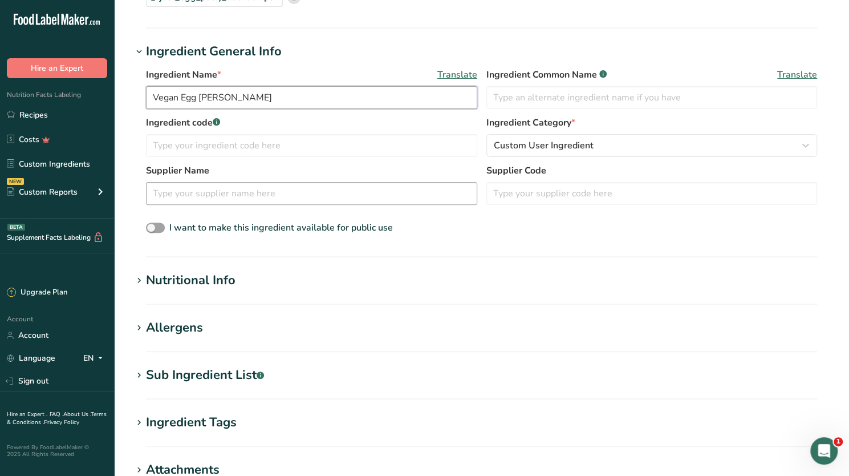
scroll to position [140, 0]
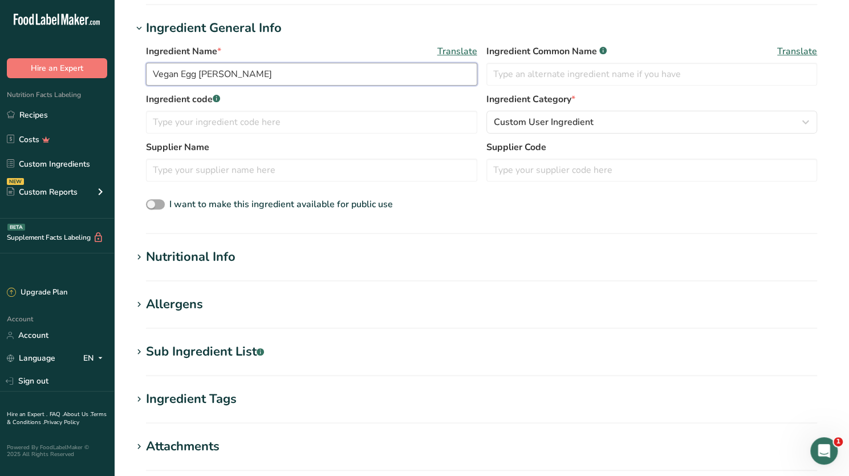
type input "Vegan Egg [PERSON_NAME]"
click at [166, 204] on span "I want to make this ingredient available for public use" at bounding box center [279, 204] width 228 height 14
click at [153, 204] on input "I want to make this ingredient available for public use" at bounding box center [149, 204] width 7 height 7
checkbox input "true"
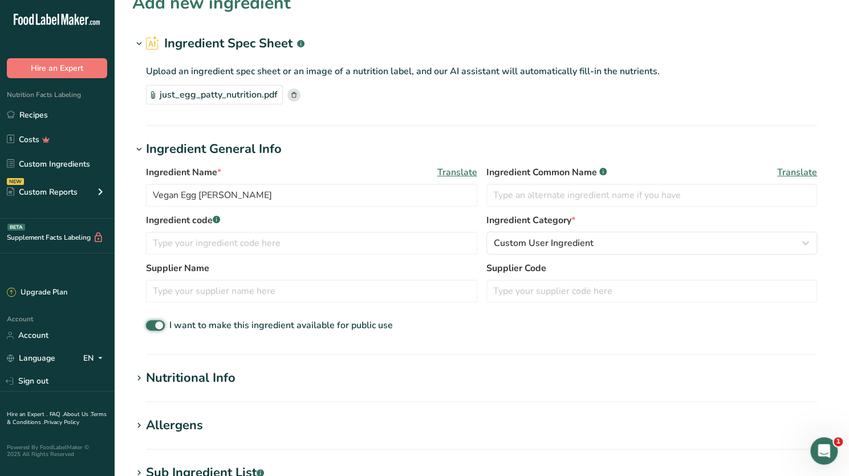
scroll to position [13, 0]
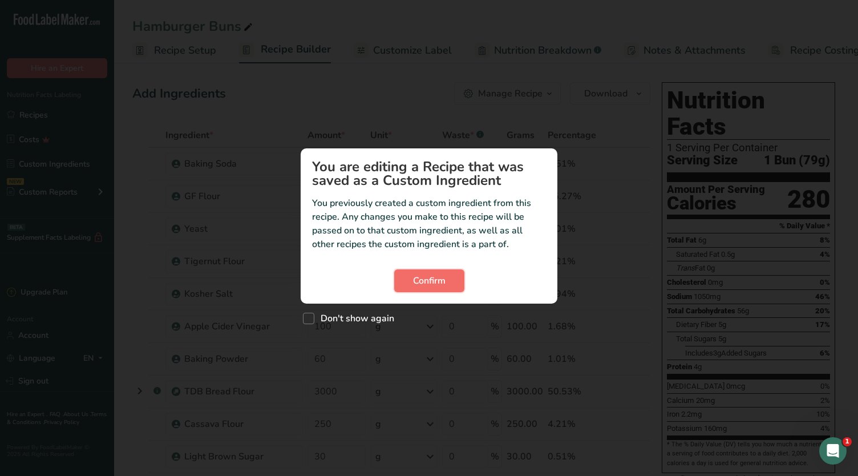
click at [433, 287] on span "Confirm" at bounding box center [429, 281] width 33 height 14
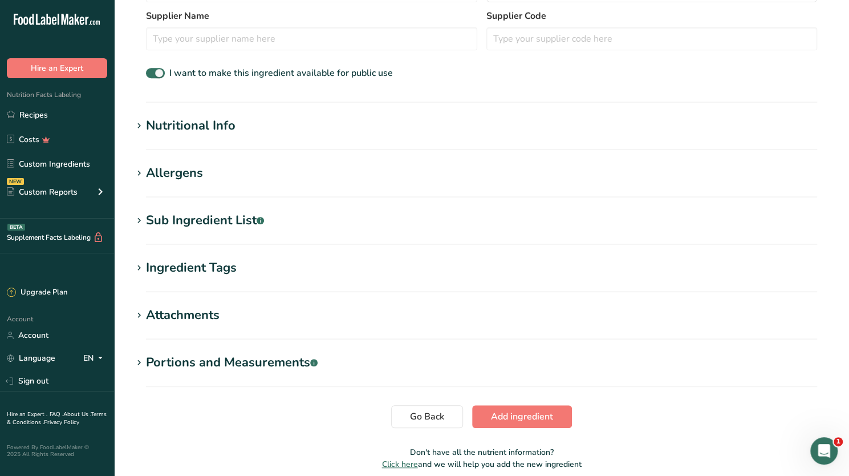
scroll to position [319, 0]
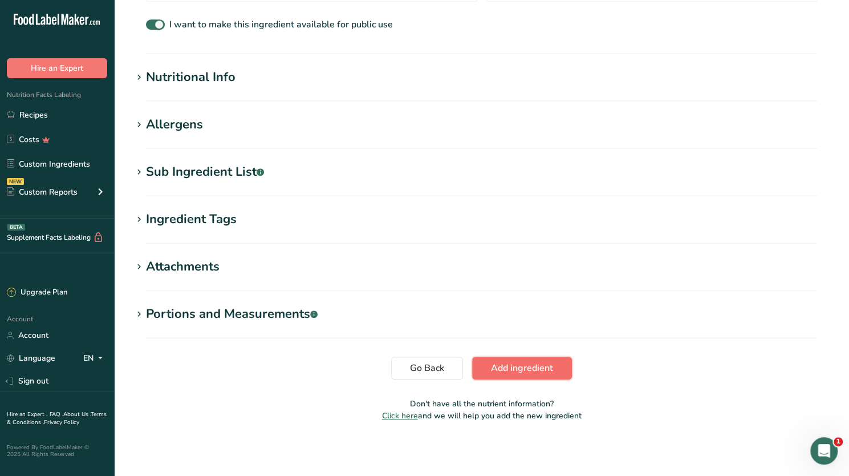
click at [506, 368] on span "Add ingredient" at bounding box center [522, 368] width 62 height 14
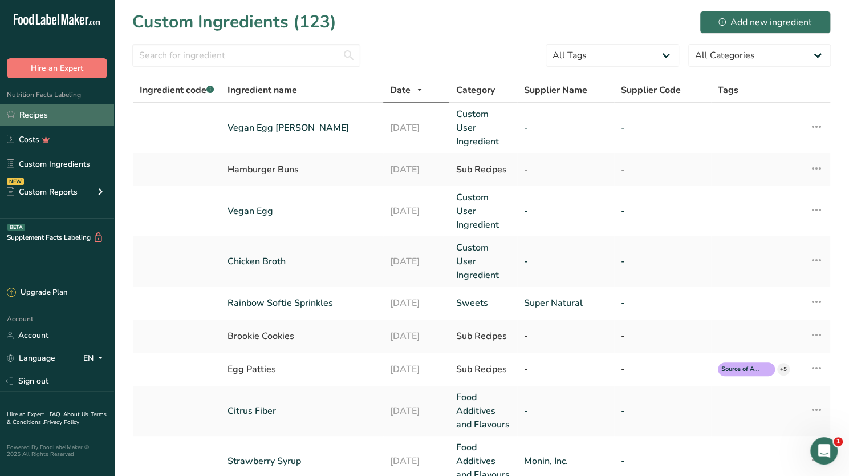
click at [36, 113] on link "Recipes" at bounding box center [57, 115] width 114 height 22
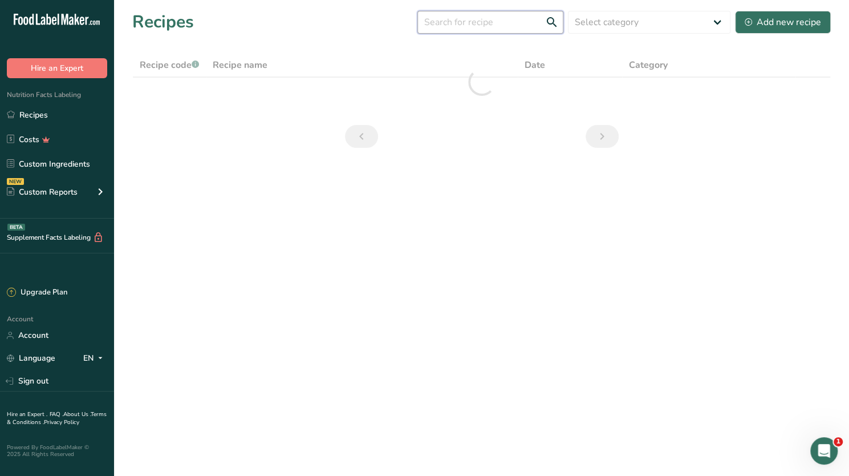
click at [460, 28] on input "text" at bounding box center [490, 22] width 146 height 23
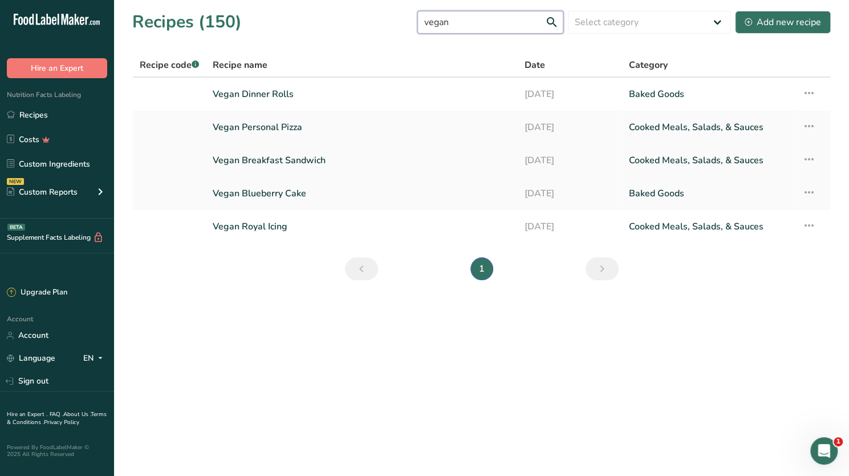
type input "vegan"
click at [289, 157] on link "Vegan Breakfast Sandwich" at bounding box center [362, 160] width 298 height 24
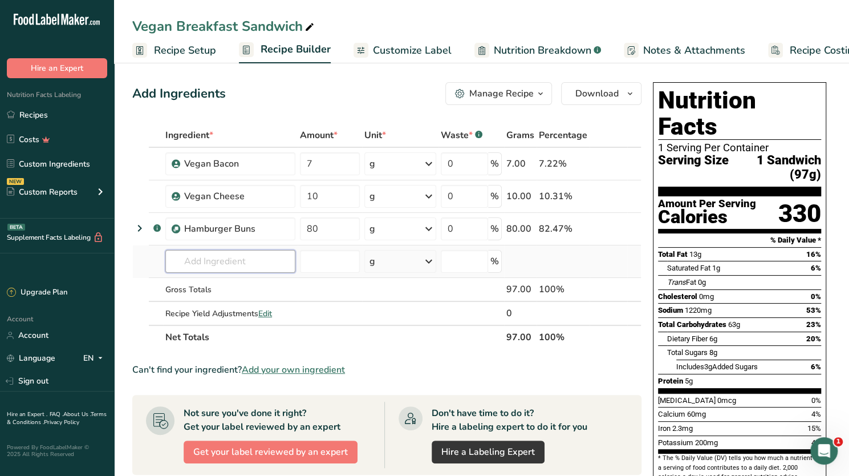
click at [202, 257] on input "text" at bounding box center [230, 261] width 130 height 23
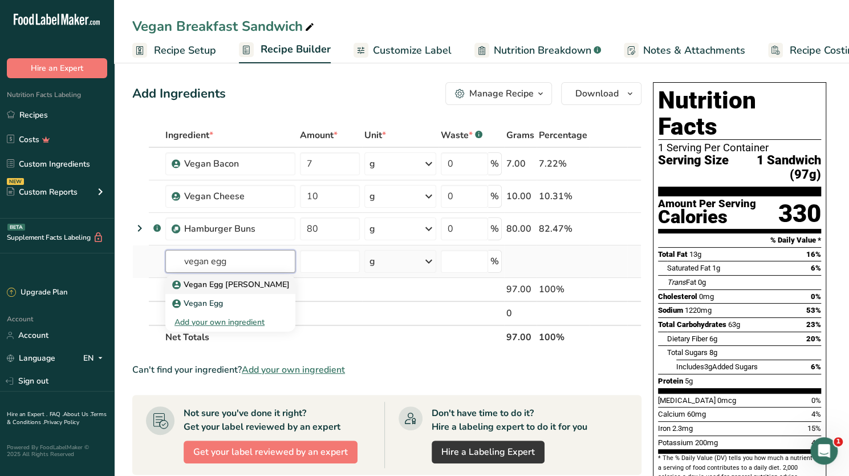
type input "vegan egg"
click at [214, 282] on p "Vegan Egg [PERSON_NAME]" at bounding box center [231, 284] width 115 height 12
type input "Vegan Egg [PERSON_NAME]"
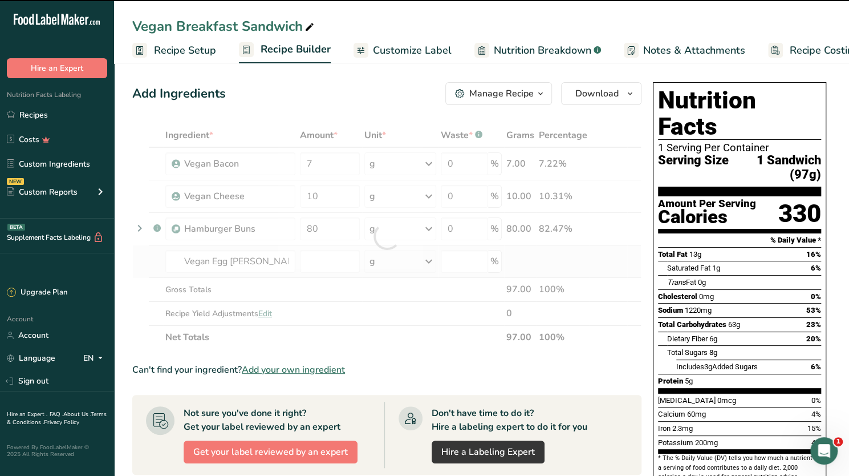
type input "0"
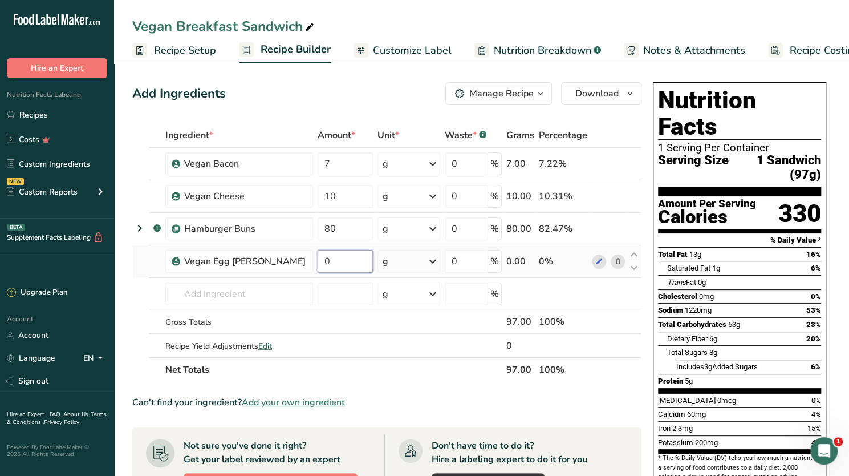
drag, startPoint x: 315, startPoint y: 263, endPoint x: 302, endPoint y: 257, distance: 14.0
click at [318, 257] on input "0" at bounding box center [345, 261] width 55 height 23
type input "57"
click at [832, 299] on section "Add Ingredients Manage Recipe Delete Recipe Duplicate Recipe Scale Recipe Save …" at bounding box center [481, 465] width 735 height 812
click at [540, 92] on icon "button" at bounding box center [540, 94] width 9 height 14
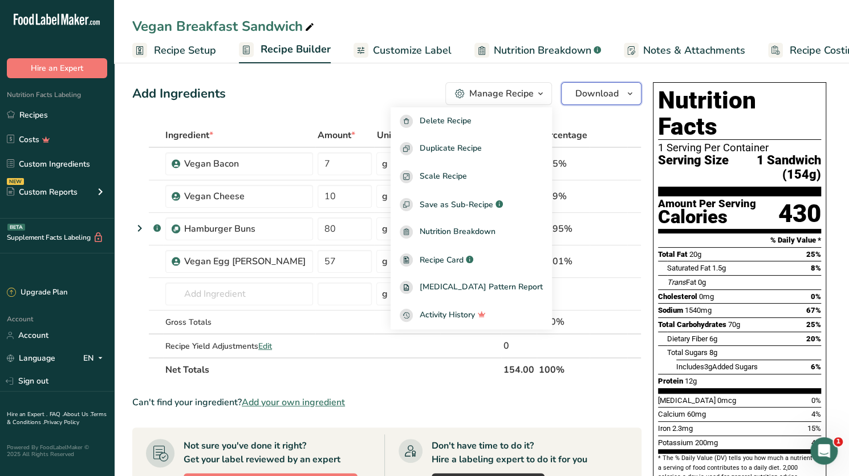
click at [591, 94] on span "Download" at bounding box center [596, 94] width 43 height 14
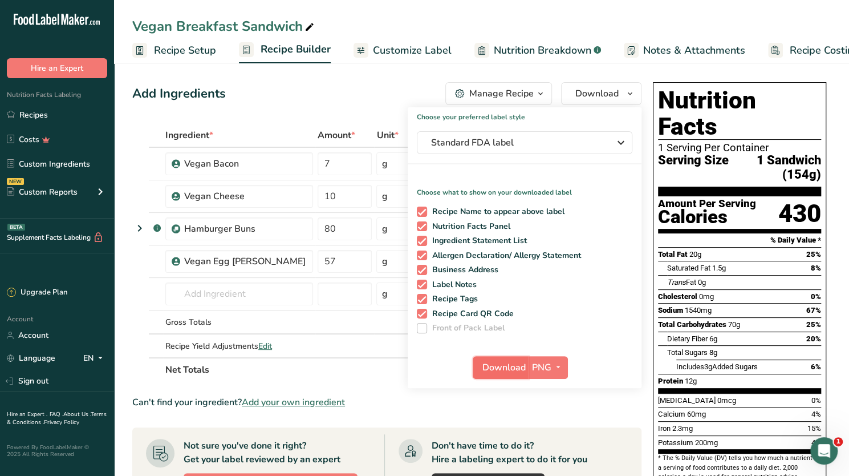
click at [501, 365] on span "Download" at bounding box center [503, 367] width 43 height 14
click at [214, 209] on td "Vegan Cheese" at bounding box center [239, 196] width 152 height 33
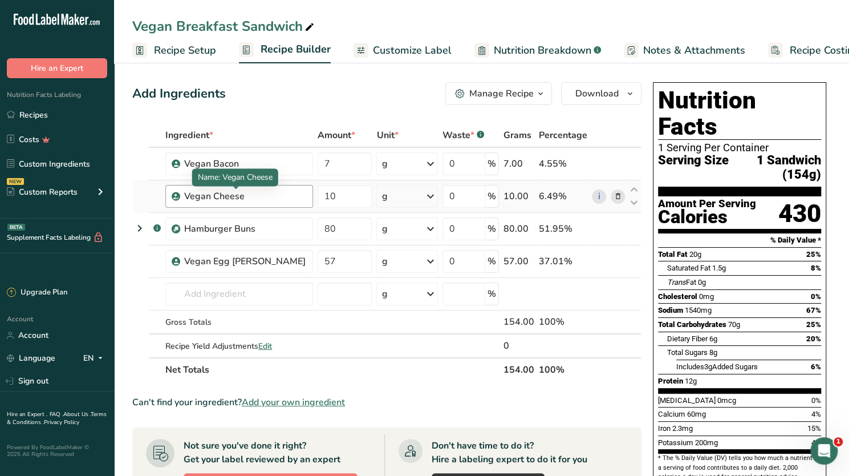
click at [214, 196] on div "Vegan Cheese" at bounding box center [245, 196] width 122 height 14
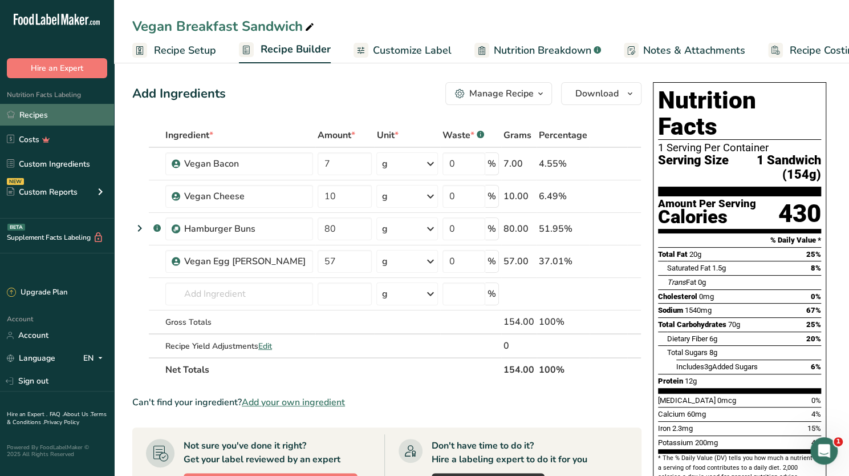
click at [43, 110] on link "Recipes" at bounding box center [57, 115] width 114 height 22
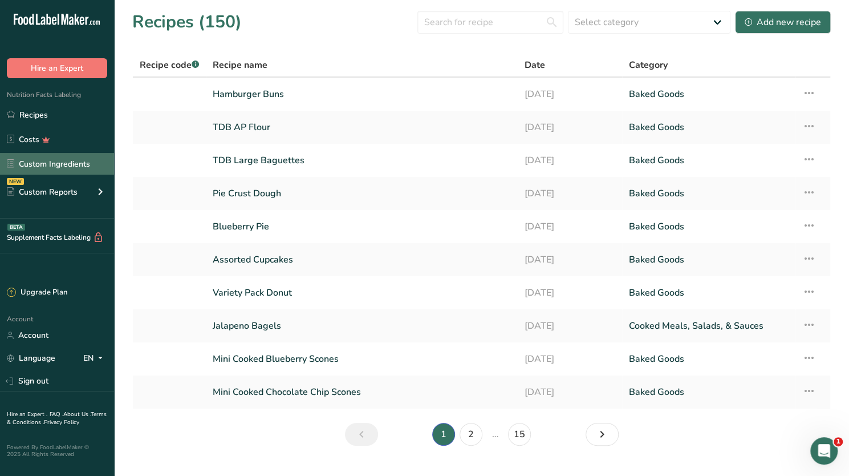
click at [59, 161] on link "Custom Ingredients" at bounding box center [57, 164] width 114 height 22
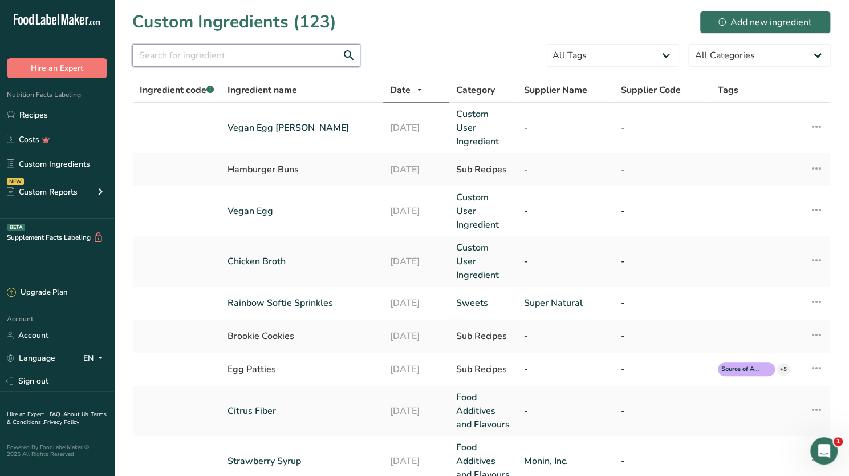
click at [205, 52] on input "text" at bounding box center [246, 55] width 228 height 23
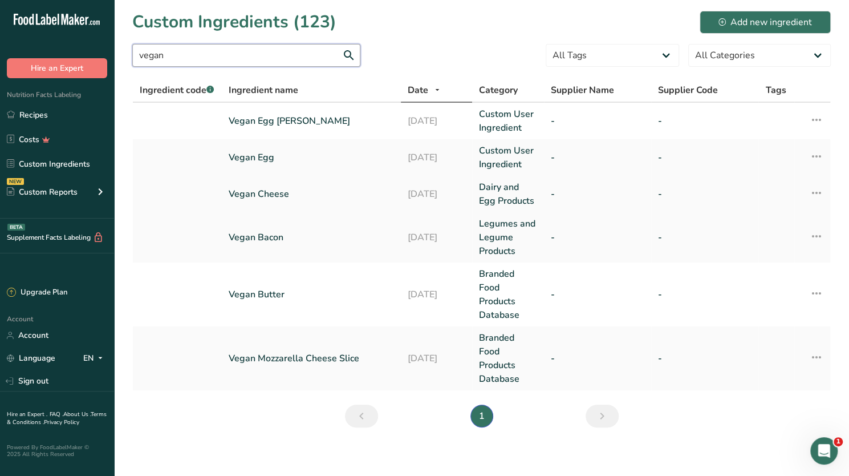
type input "vegan"
click at [261, 192] on link "Vegan Cheese" at bounding box center [311, 194] width 165 height 14
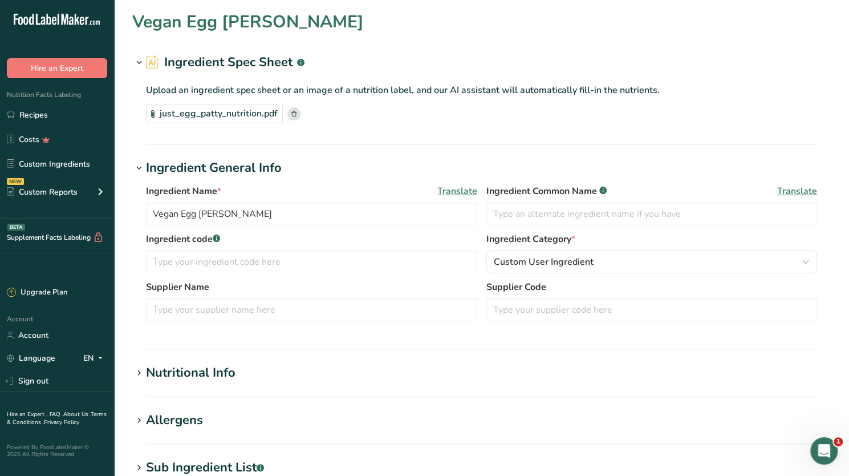
type input "Vegan Cheese"
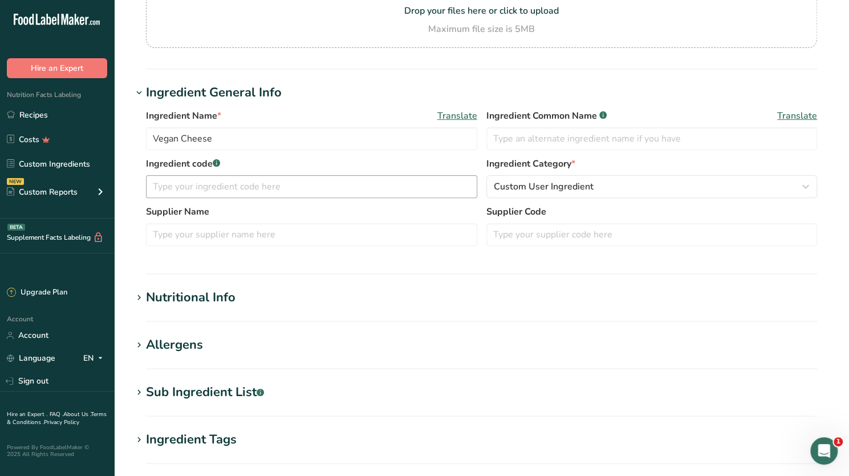
scroll to position [131, 0]
click at [140, 295] on icon at bounding box center [139, 297] width 10 height 16
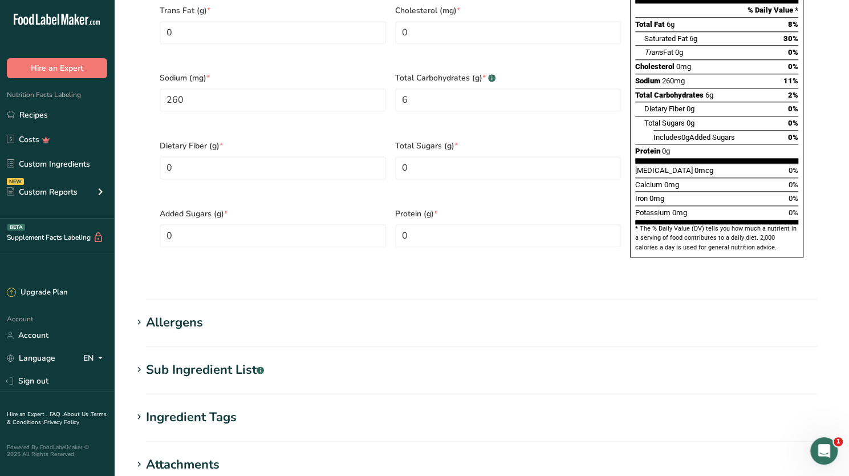
scroll to position [684, 0]
click at [144, 362] on icon at bounding box center [139, 370] width 10 height 16
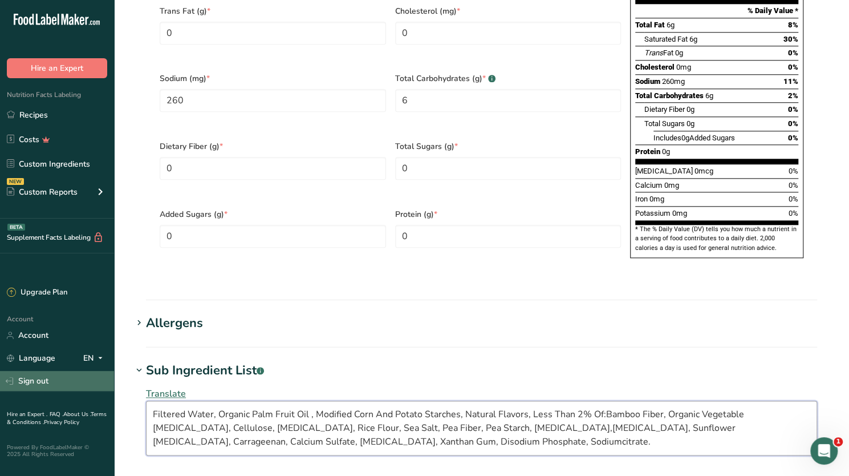
drag, startPoint x: 391, startPoint y: 419, endPoint x: 105, endPoint y: 372, distance: 289.9
click at [105, 372] on div ".a-20{fill:#fff;} Hire an Expert Nutrition Facts Labeling Recipes Costs Custom …" at bounding box center [424, 36] width 849 height 1441
paste textarea
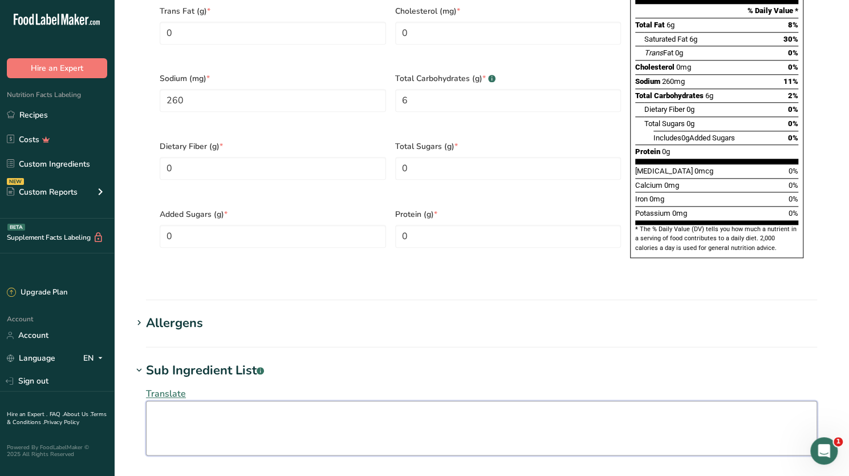
click at [177, 400] on textarea at bounding box center [481, 427] width 671 height 55
paste textarea
click at [170, 400] on textarea at bounding box center [481, 427] width 671 height 55
paste textarea "Filtered Water, Organic Coconut Oil, Potato and Corn Starch, Expeller-Pressed C…"
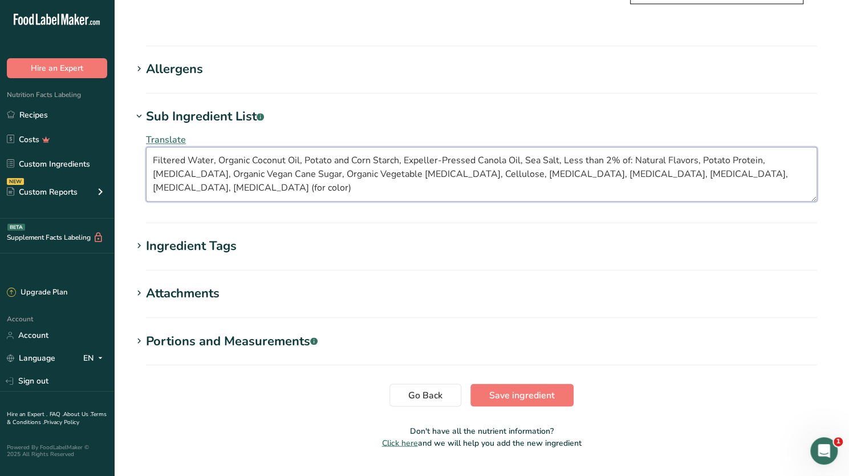
scroll to position [941, 0]
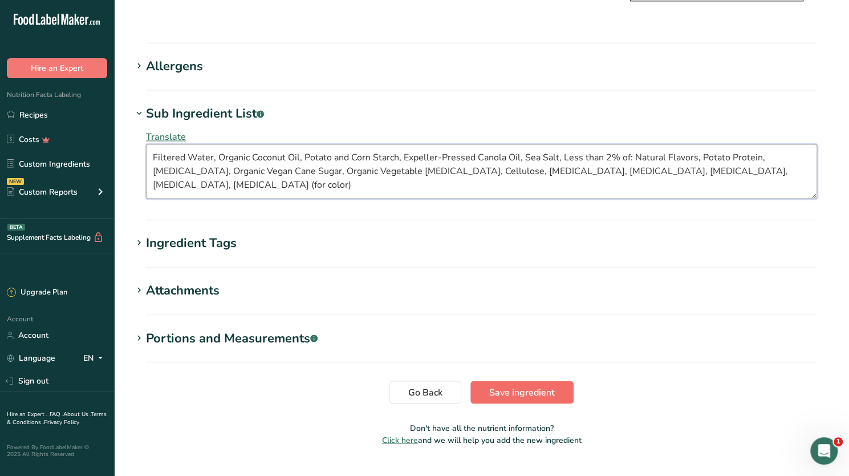
type textarea "Filtered Water, Organic Coconut Oil, Potato and Corn Starch, Expeller-Pressed C…"
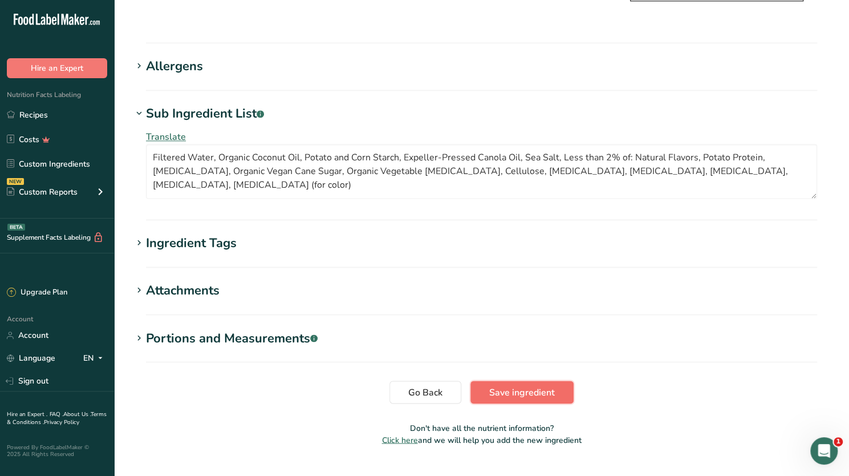
click at [520, 385] on span "Save ingredient" at bounding box center [522, 392] width 66 height 14
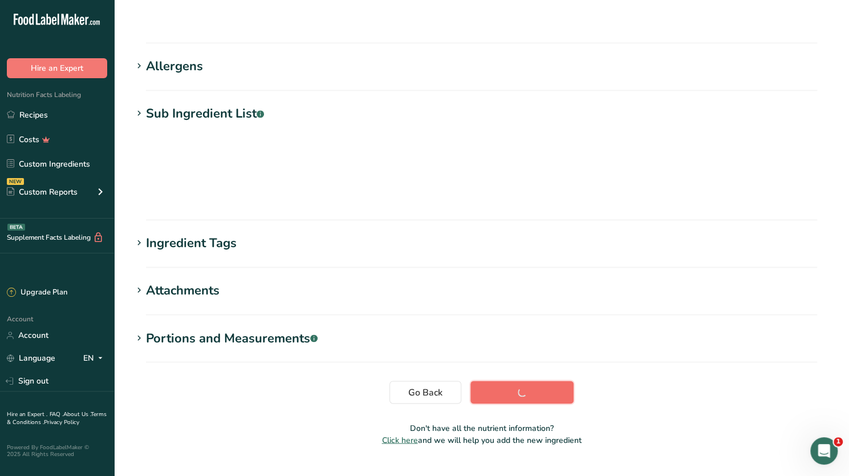
scroll to position [80, 0]
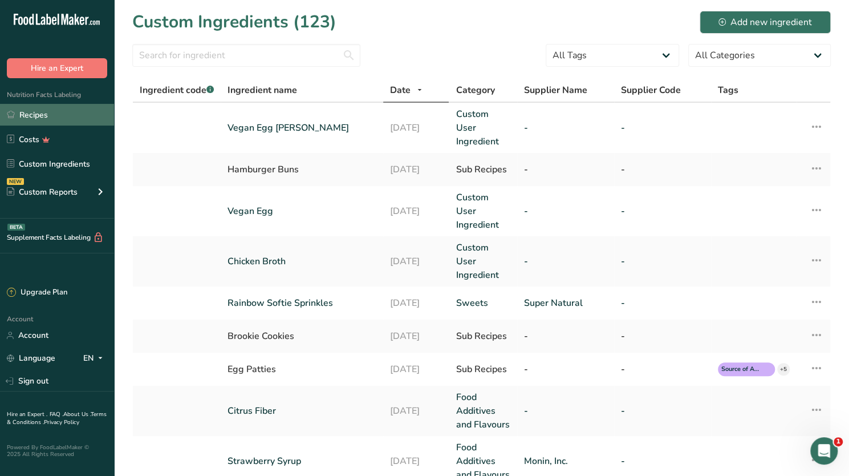
click at [48, 115] on link "Recipes" at bounding box center [57, 115] width 114 height 22
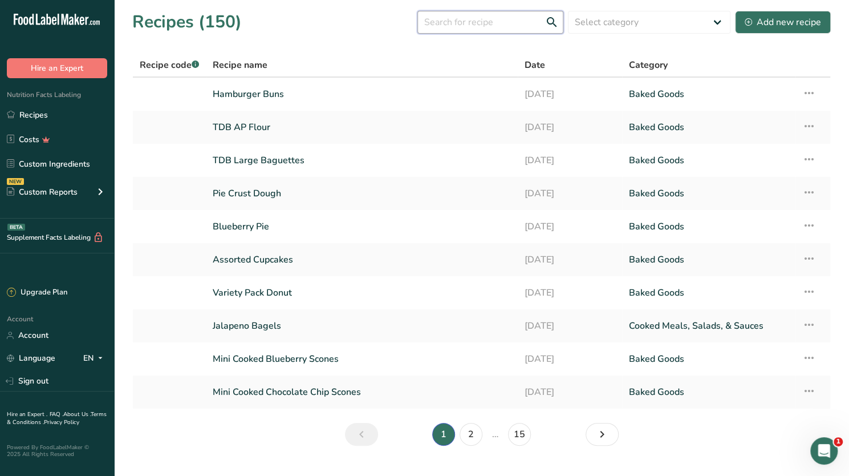
click at [457, 26] on input "text" at bounding box center [490, 22] width 146 height 23
type input "vegan"
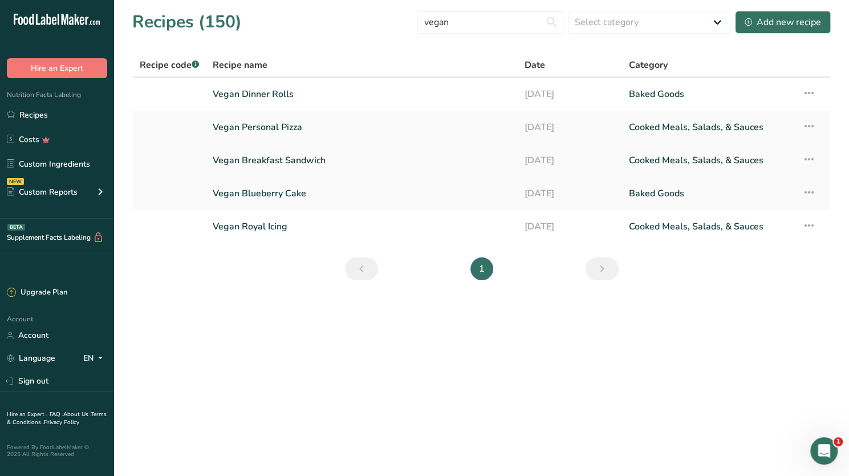
click at [308, 161] on link "Vegan Breakfast Sandwich" at bounding box center [362, 160] width 298 height 24
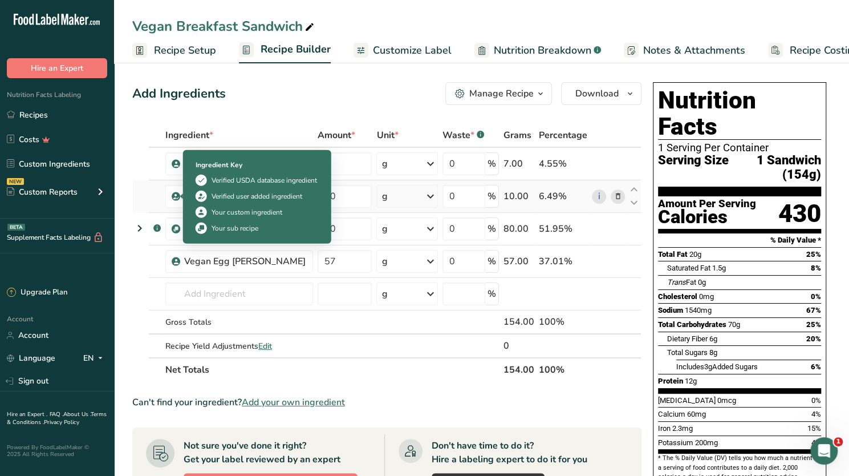
click at [174, 195] on icon at bounding box center [176, 196] width 7 height 10
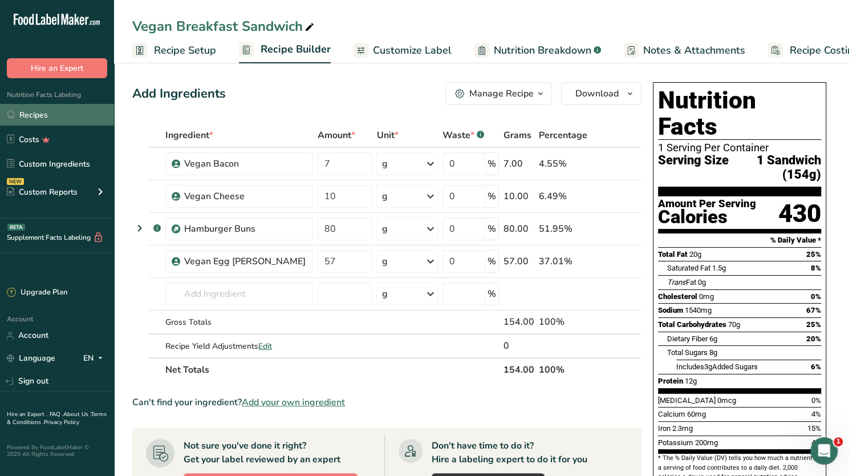
click at [52, 116] on link "Recipes" at bounding box center [57, 115] width 114 height 22
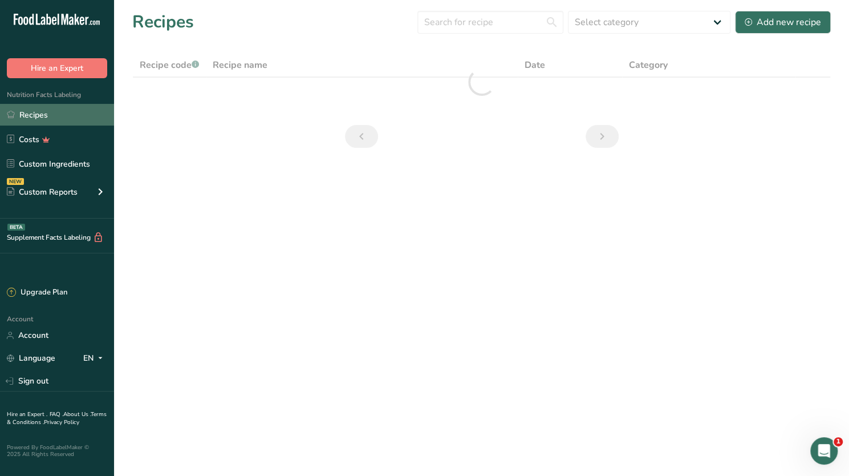
click at [30, 115] on link "Recipes" at bounding box center [57, 115] width 114 height 22
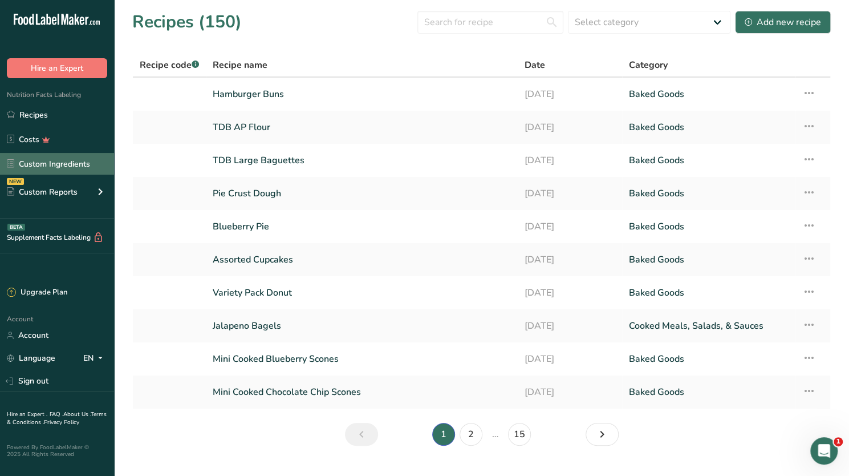
click at [68, 157] on link "Custom Ingredients" at bounding box center [57, 164] width 114 height 22
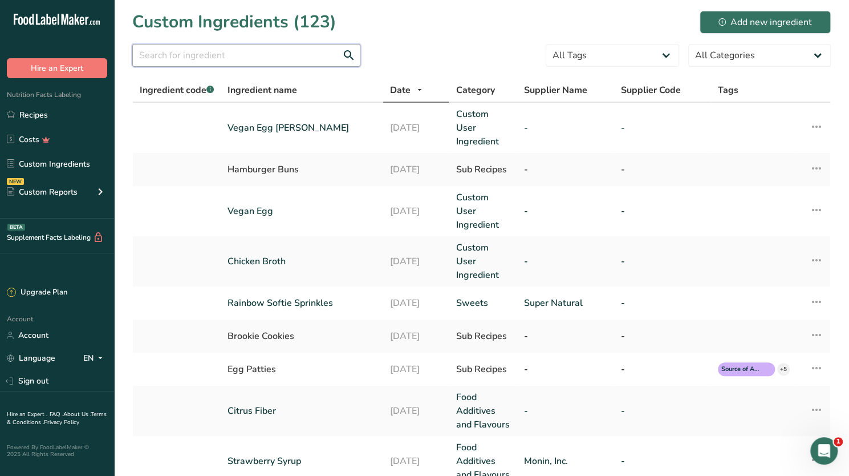
click at [234, 61] on input "text" at bounding box center [246, 55] width 228 height 23
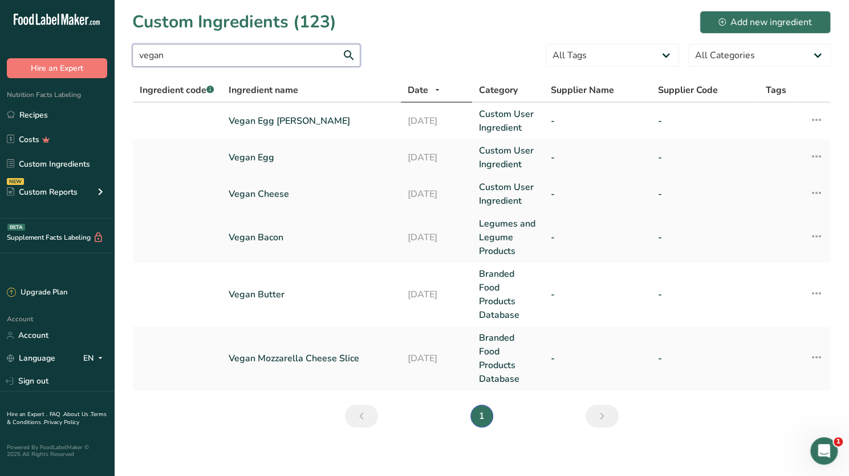
type input "vegan"
click at [814, 192] on icon at bounding box center [817, 192] width 14 height 21
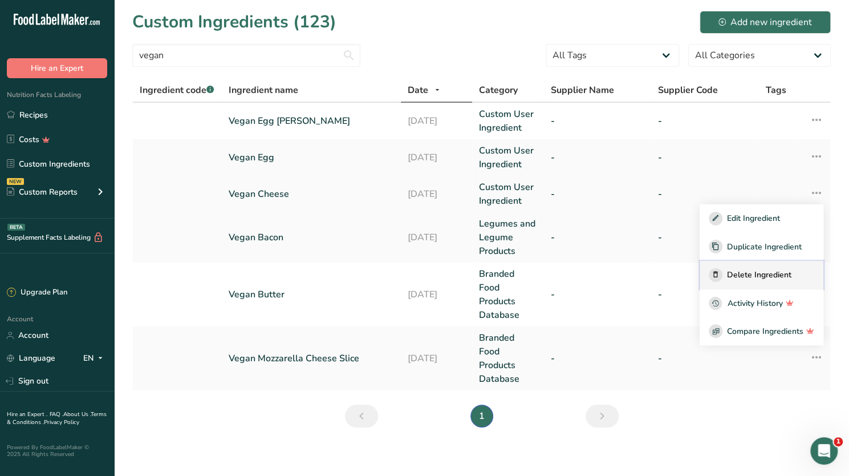
click at [752, 268] on div "Delete Ingredient" at bounding box center [761, 275] width 105 height 14
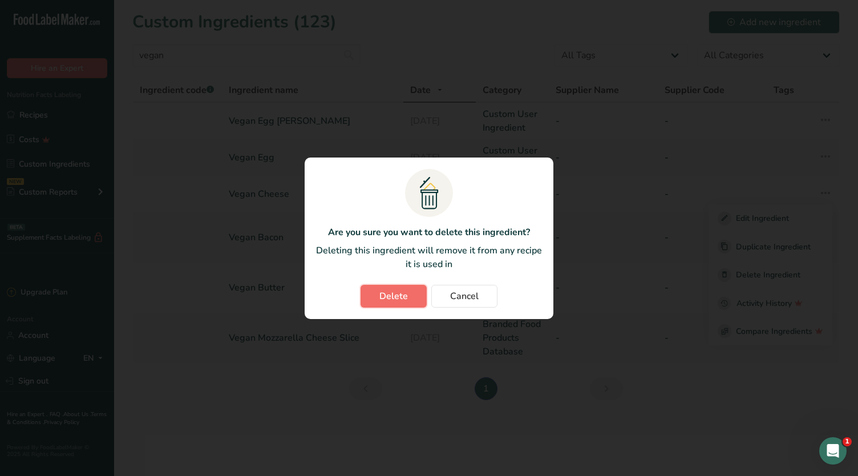
click at [400, 296] on span "Delete" at bounding box center [393, 296] width 29 height 14
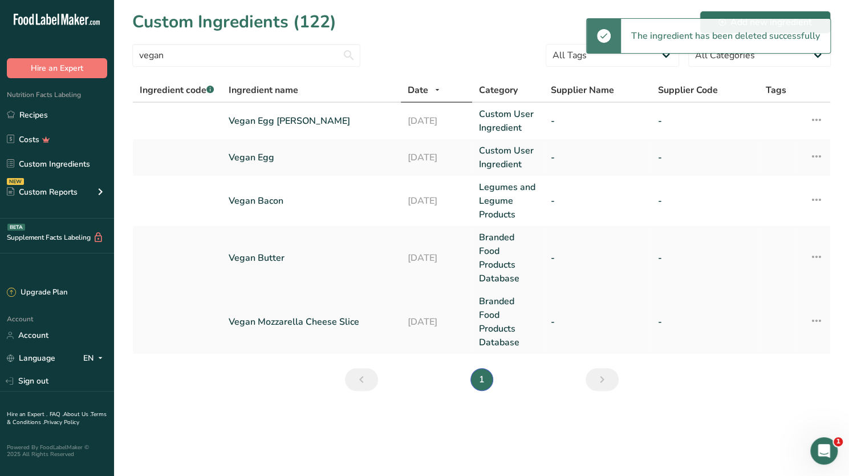
click at [816, 320] on icon at bounding box center [817, 320] width 14 height 21
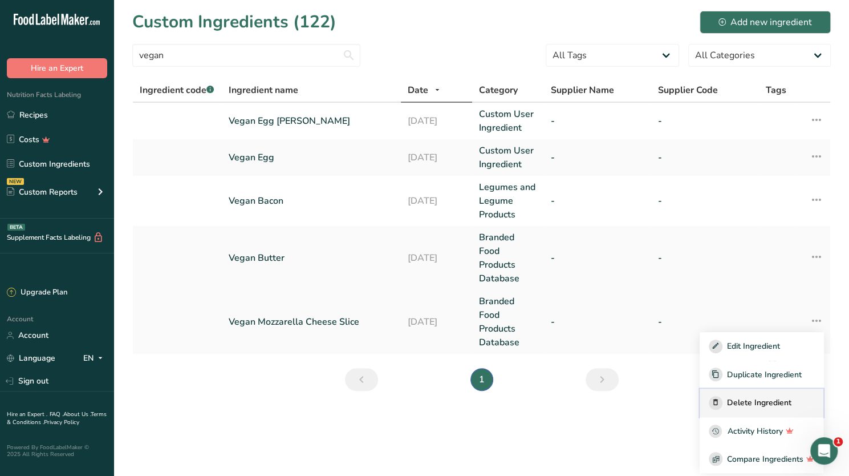
click at [748, 397] on span "Delete Ingredient" at bounding box center [759, 402] width 64 height 12
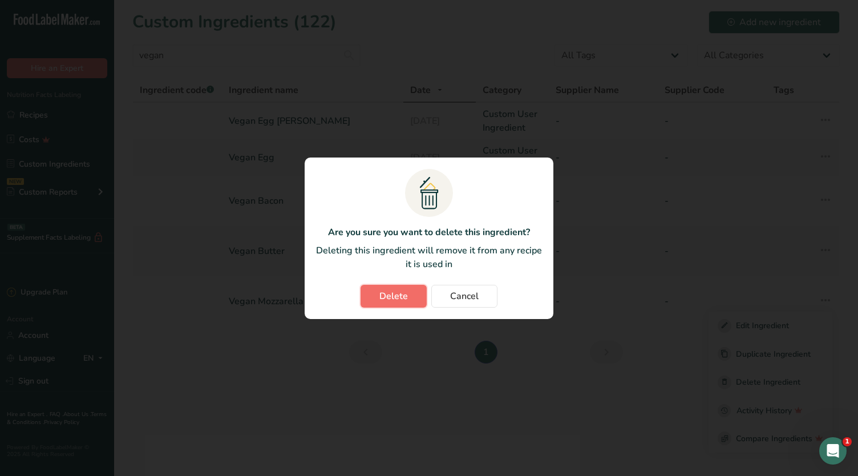
click at [400, 289] on span "Delete" at bounding box center [393, 296] width 29 height 14
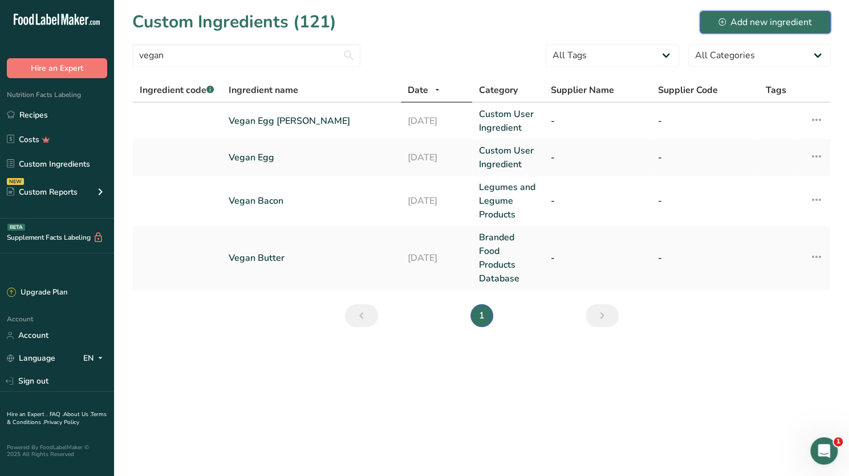
click at [788, 19] on div "Add new ingredient" at bounding box center [765, 22] width 94 height 14
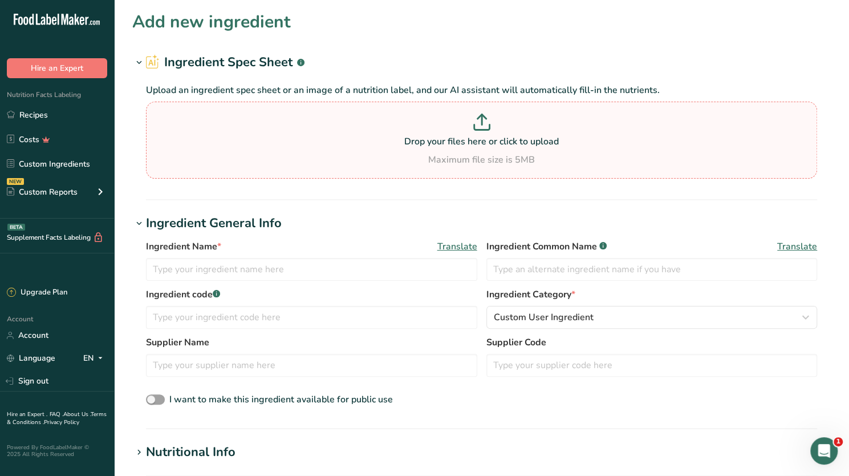
click at [484, 128] on icon at bounding box center [481, 121] width 17 height 17
click at [484, 128] on input "Drop your files here or click to upload Maximum file size is 5MB" at bounding box center [481, 139] width 671 height 77
type input "C:\fakepath\Spec sheet for Follow Your Heart Mozz.docx"
click at [475, 116] on icon at bounding box center [481, 121] width 17 height 17
click at [475, 116] on input "Drop your files here or click to upload Maximum file size is 5MB" at bounding box center [481, 139] width 671 height 77
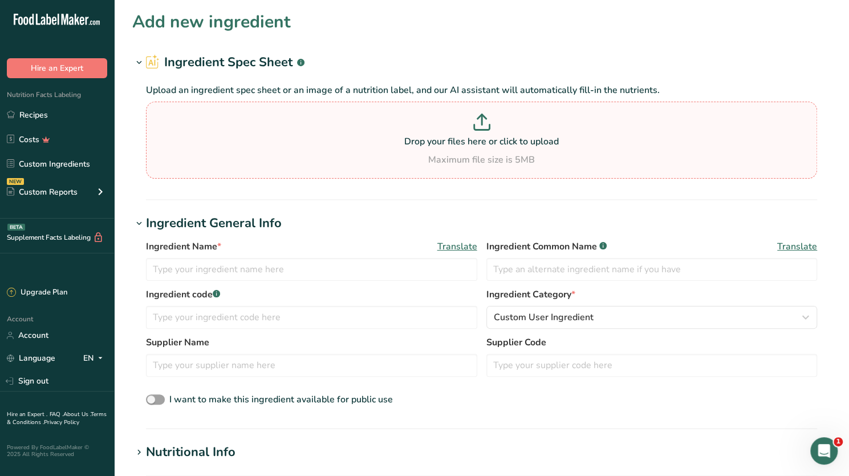
type input "C:\fakepath\Spec sheet for Follow Your Heart Mozz.pdf"
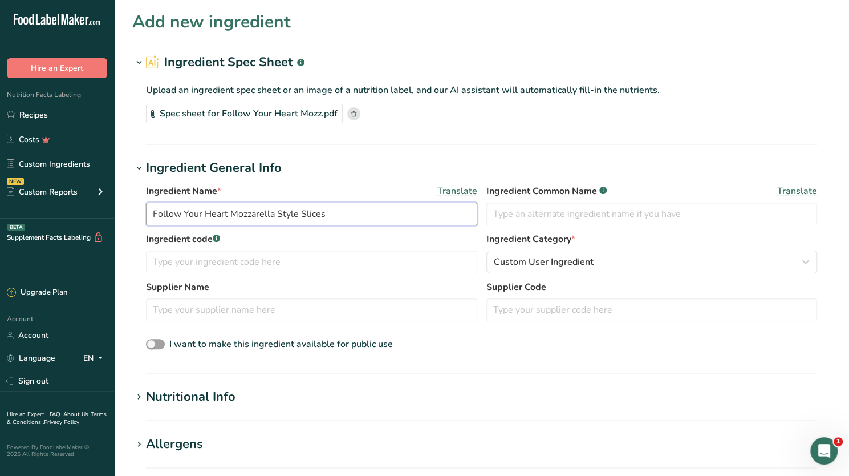
click at [336, 214] on input "Follow Your Heart Mozzarella Style Slices" at bounding box center [311, 213] width 331 height 23
drag, startPoint x: 336, startPoint y: 214, endPoint x: 135, endPoint y: 212, distance: 201.3
drag, startPoint x: 135, startPoint y: 212, endPoint x: 220, endPoint y: 218, distance: 85.2
click at [220, 218] on input "Follow Your Heart Mozzarella Style Slices" at bounding box center [311, 213] width 331 height 23
click at [172, 212] on input "Follow Your Heart Mozzarella Style Slices" at bounding box center [311, 213] width 331 height 23
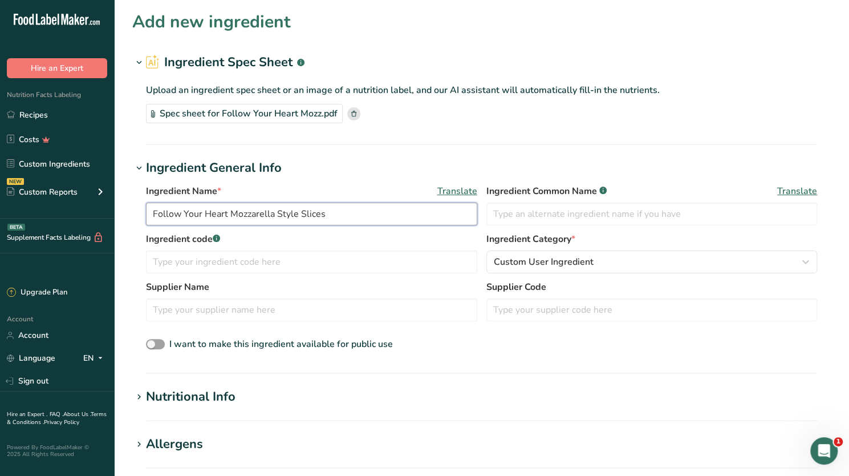
click at [172, 212] on input "Follow Your Heart Mozzarella Style Slices" at bounding box center [311, 213] width 331 height 23
type input "Vegan Cheese"
click at [366, 233] on label "Ingredient code .a-a{fill:#347362;}.b-a{fill:#fff;}" at bounding box center [311, 239] width 331 height 14
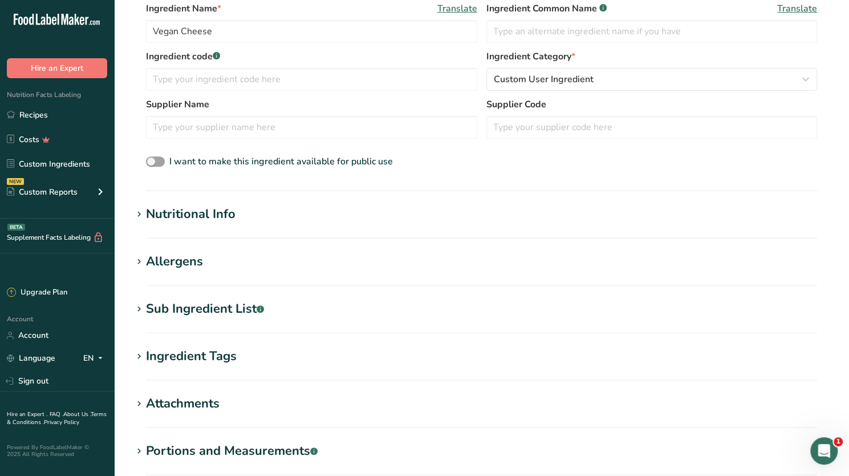
scroll to position [184, 0]
click at [137, 209] on icon at bounding box center [139, 213] width 10 height 16
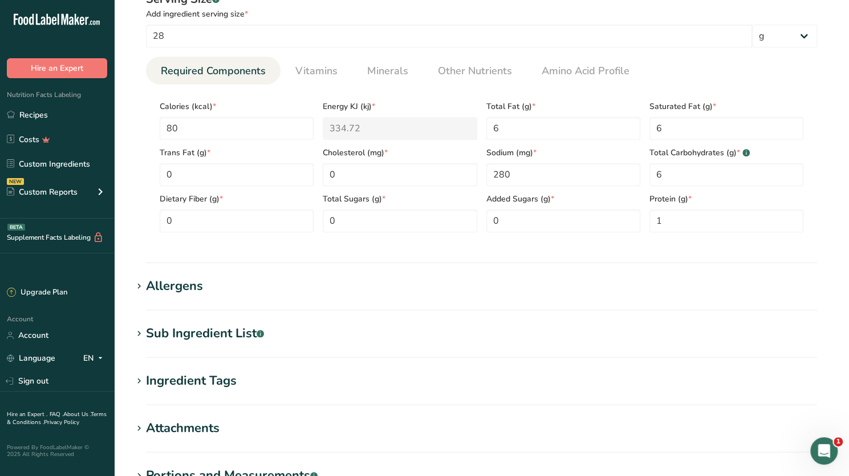
scroll to position [424, 0]
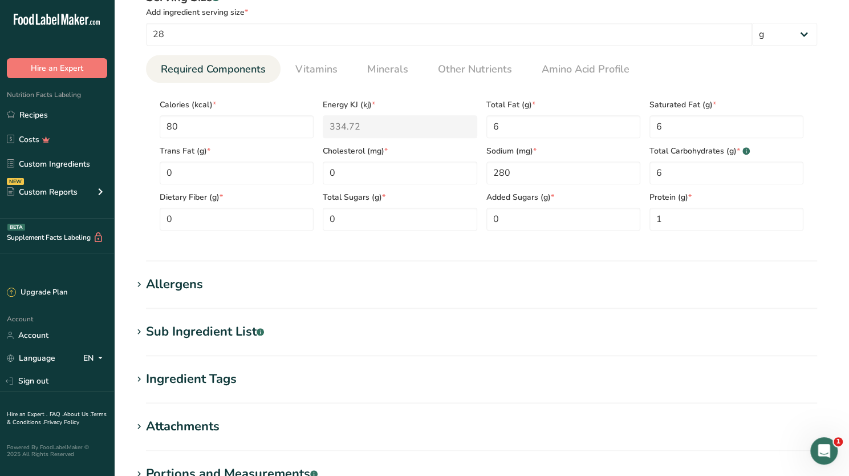
click at [140, 282] on icon at bounding box center [139, 285] width 10 height 16
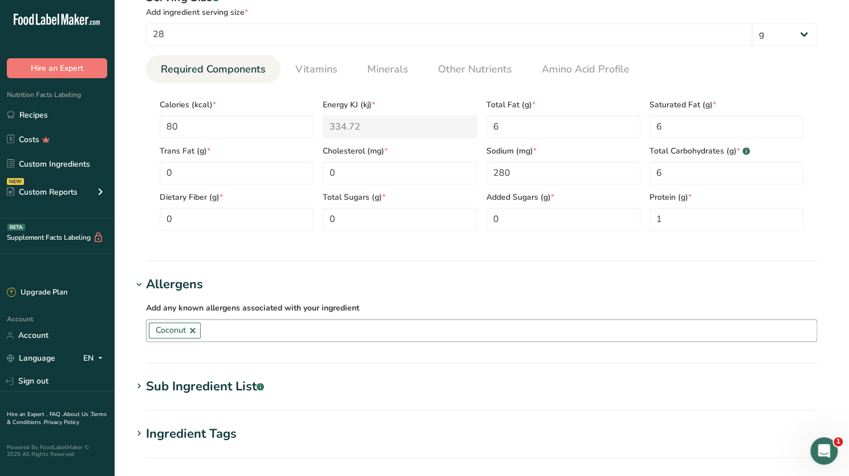
click at [193, 328] on link at bounding box center [192, 330] width 9 height 9
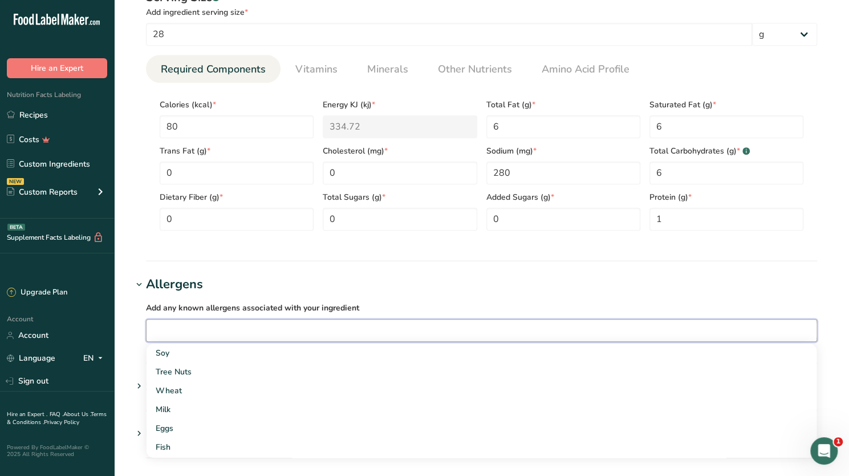
click at [400, 258] on section "Nutritional Info Serving Size .a-a{fill:#347362;}.b-a{fill:#fff;} Add ingredien…" at bounding box center [481, 113] width 698 height 298
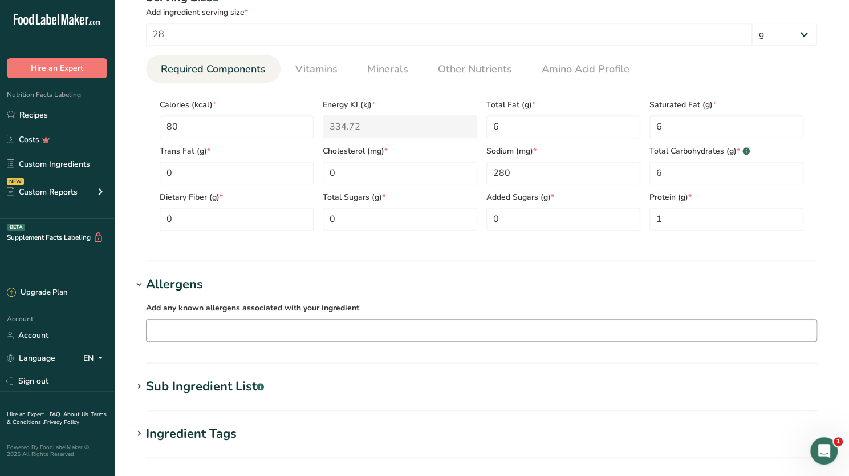
scroll to position [637, 0]
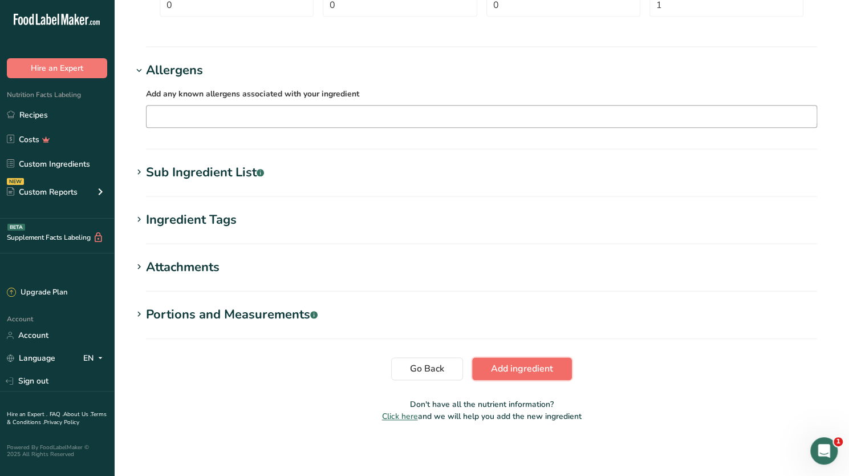
click at [517, 368] on span "Add ingredient" at bounding box center [522, 369] width 62 height 14
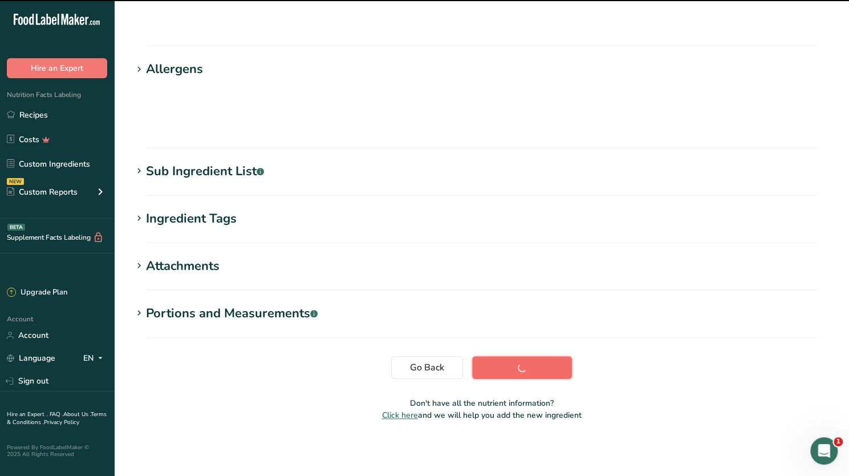
scroll to position [80, 0]
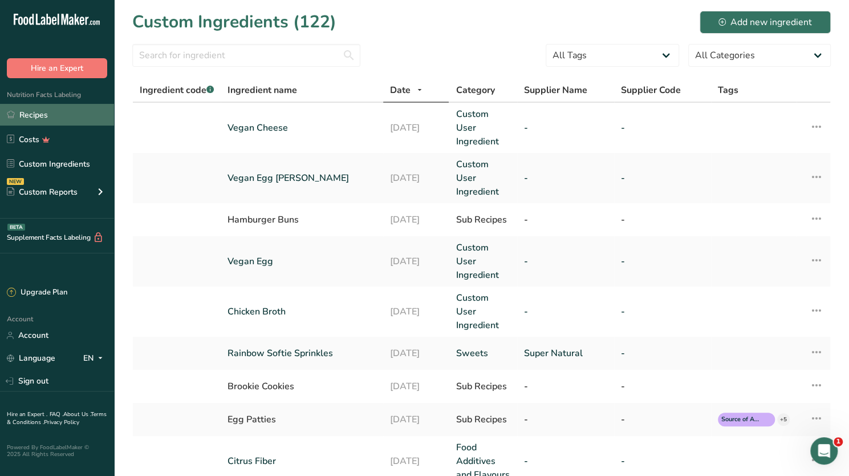
click at [39, 112] on link "Recipes" at bounding box center [57, 115] width 114 height 22
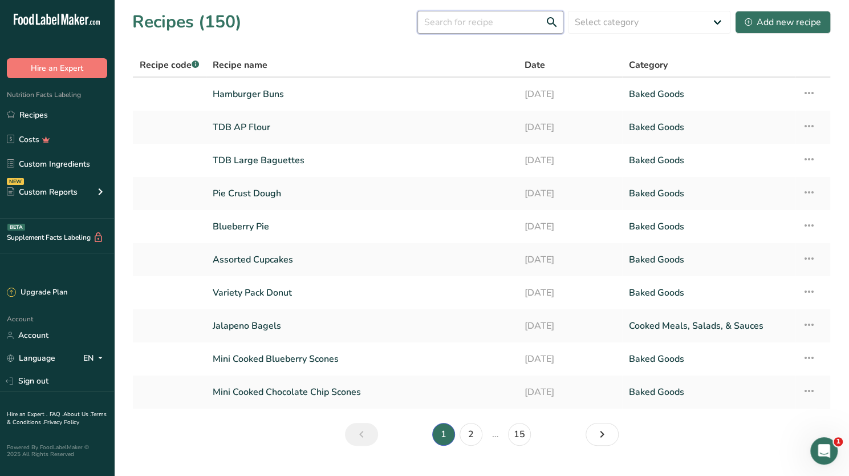
click at [464, 23] on input "text" at bounding box center [490, 22] width 146 height 23
type input "vegan"
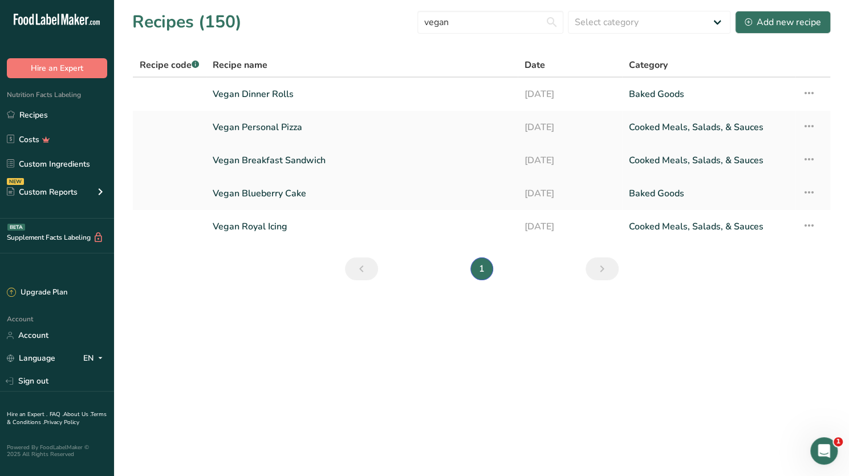
click at [302, 161] on link "Vegan Breakfast Sandwich" at bounding box center [362, 160] width 298 height 24
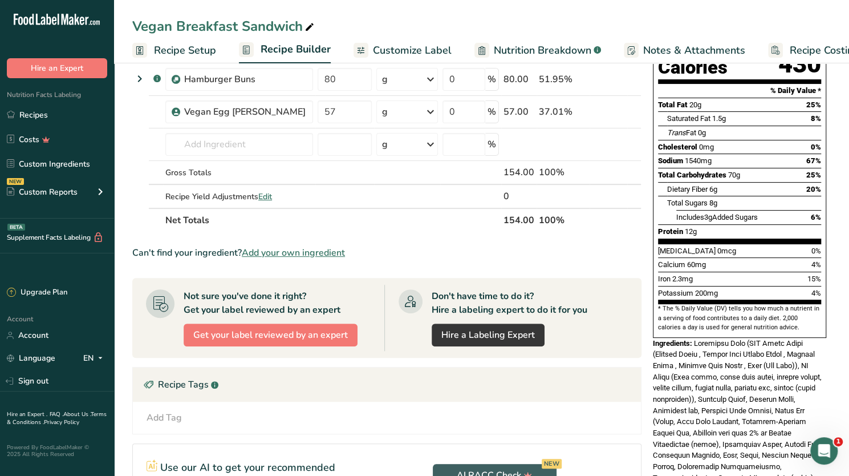
scroll to position [74, 0]
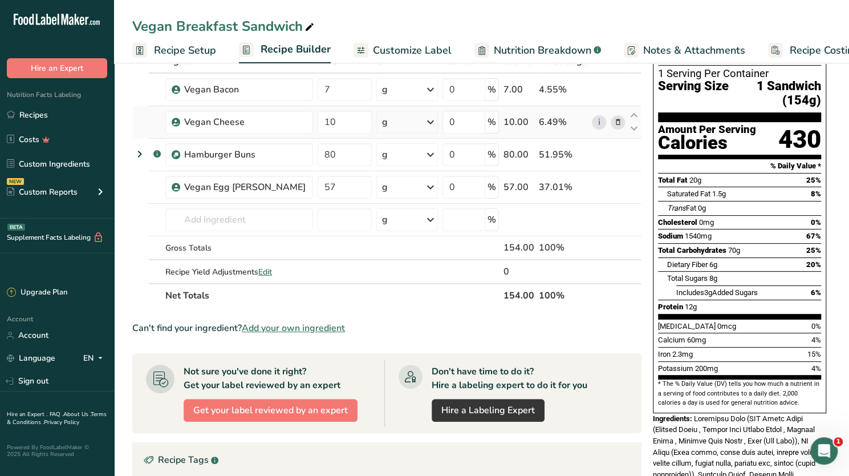
click at [619, 119] on icon at bounding box center [618, 122] width 8 height 12
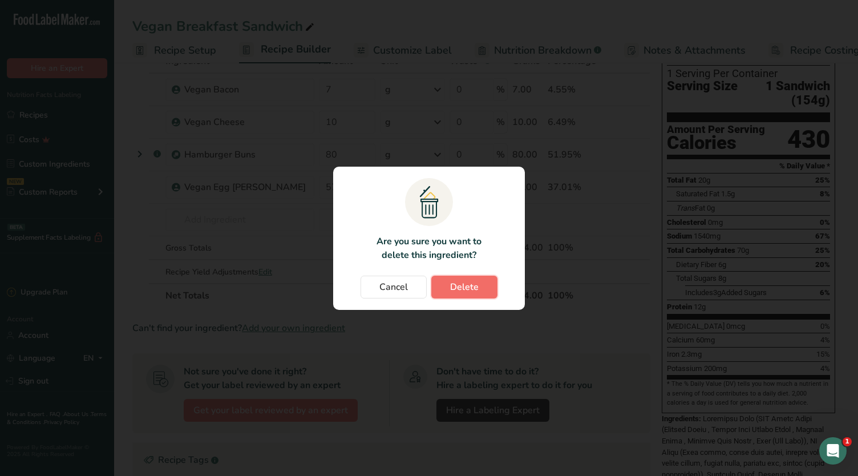
click at [454, 284] on span "Delete" at bounding box center [464, 287] width 29 height 14
type input "80"
type input "57"
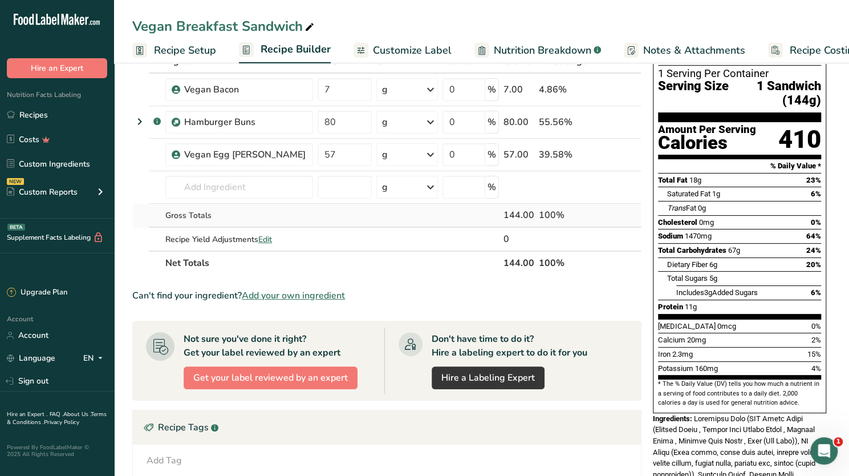
scroll to position [0, 0]
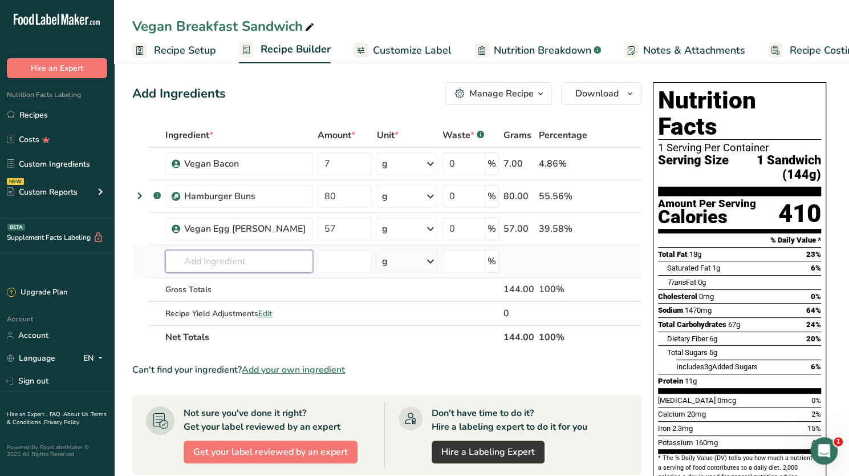
click at [190, 257] on input "text" at bounding box center [239, 261] width 148 height 23
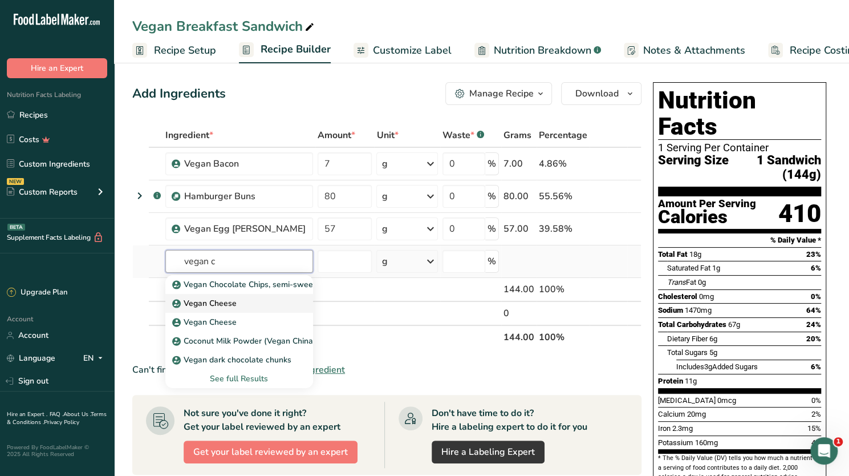
type input "vegan c"
click at [182, 302] on p "Vegan Cheese" at bounding box center [205, 303] width 62 height 12
type input "Vegan Cheese"
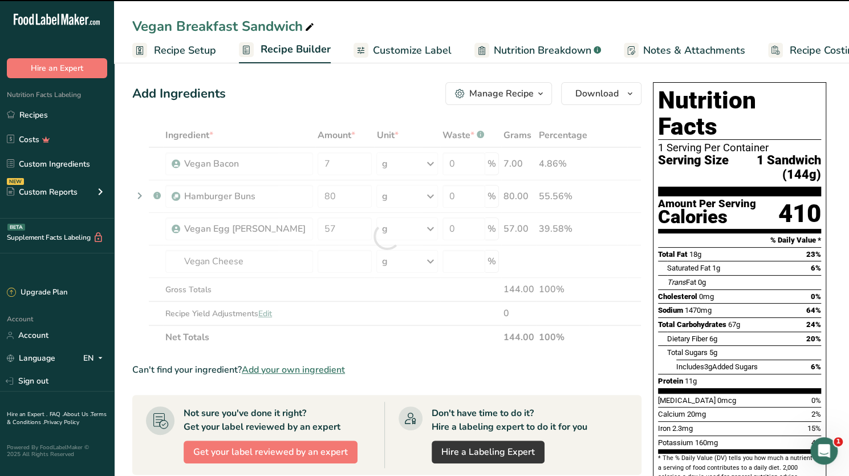
type input "0"
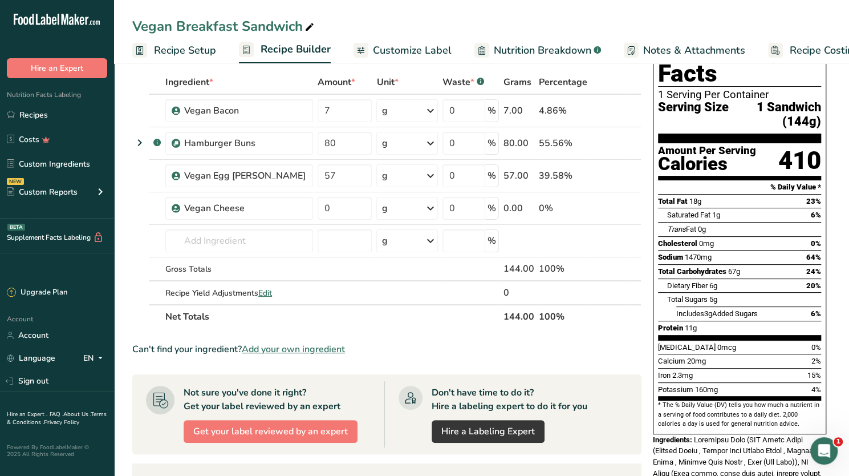
scroll to position [54, 0]
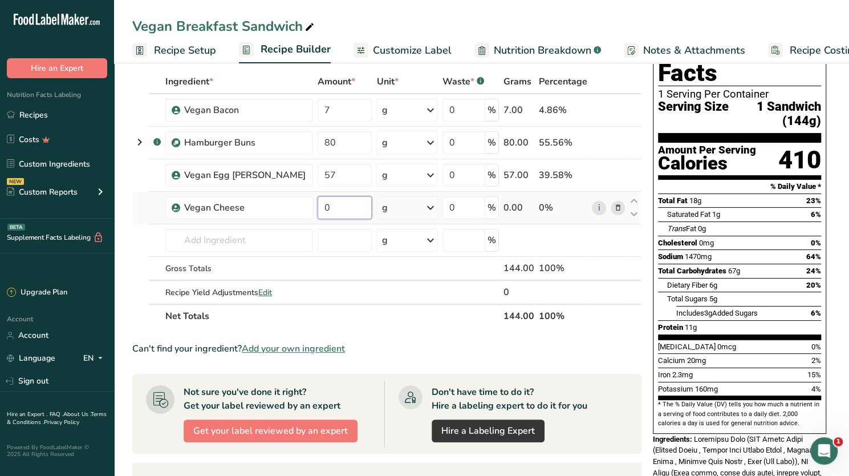
drag, startPoint x: 322, startPoint y: 205, endPoint x: 295, endPoint y: 200, distance: 27.2
click at [295, 200] on tr "Vegan Cheese 0 g Weight Units g kg mg See more Volume Units l Volume units requ…" at bounding box center [387, 208] width 508 height 33
type input "8"
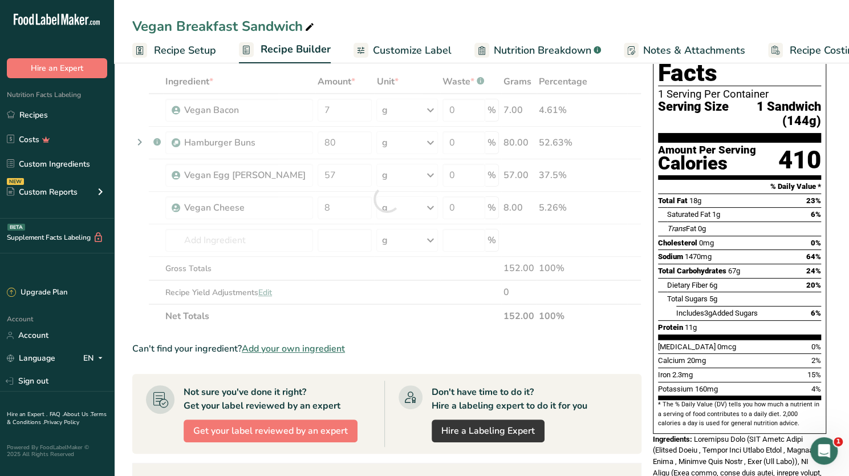
click at [733, 381] on div "Potassium 160mg 4%" at bounding box center [739, 388] width 163 height 14
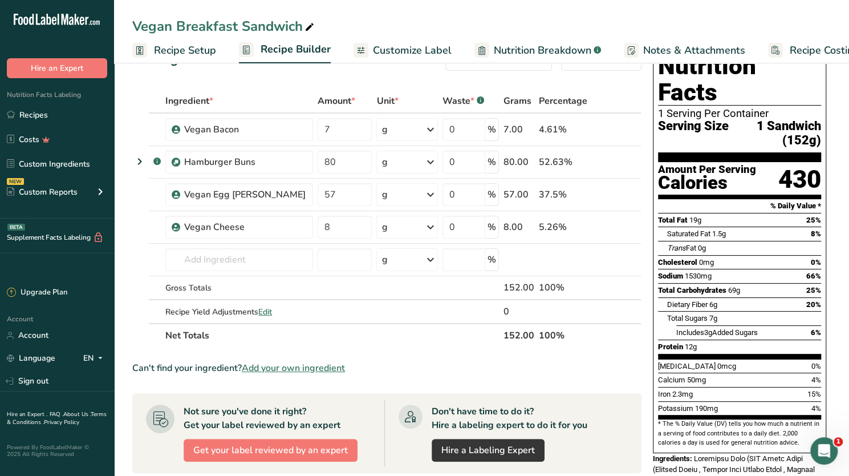
scroll to position [0, 0]
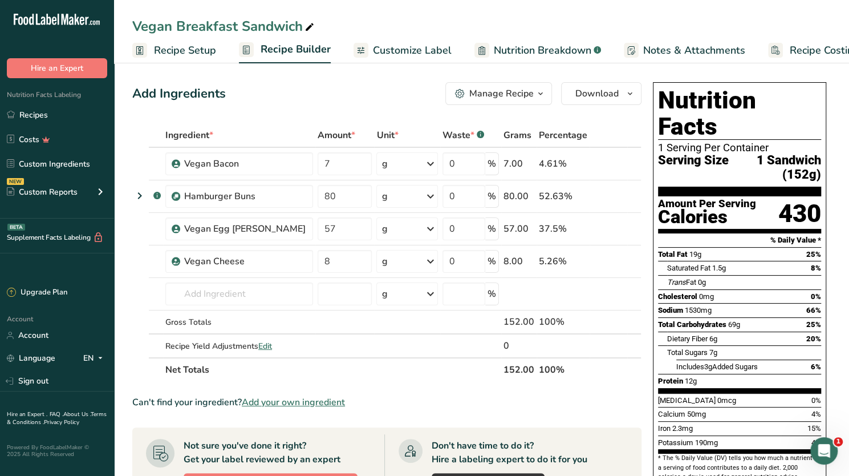
click at [404, 52] on span "Customize Label" at bounding box center [412, 50] width 79 height 15
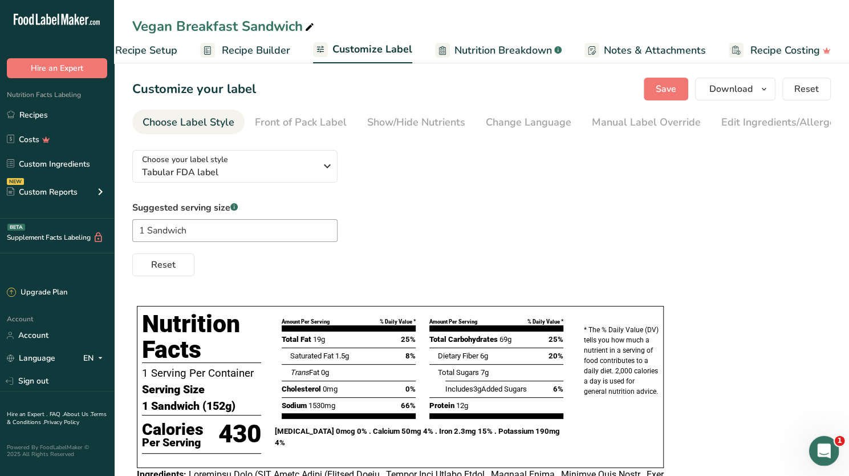
click at [826, 452] on icon "Open Intercom Messenger" at bounding box center [822, 449] width 19 height 19
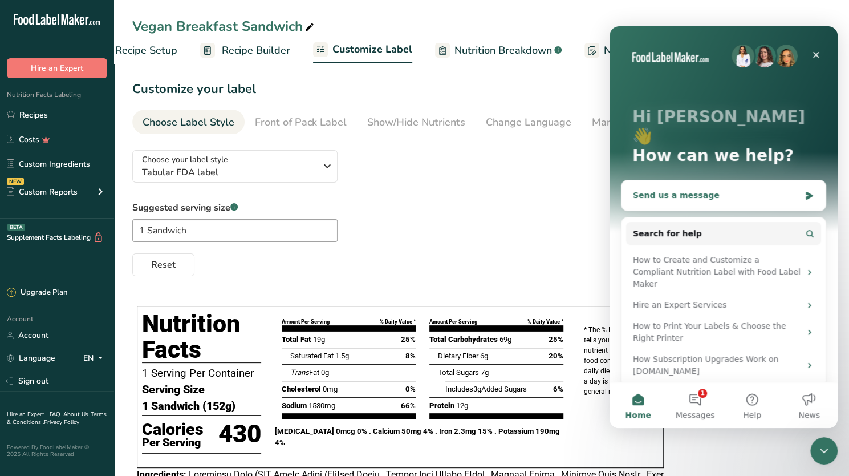
click at [664, 189] on div "Send us a message" at bounding box center [716, 195] width 167 height 12
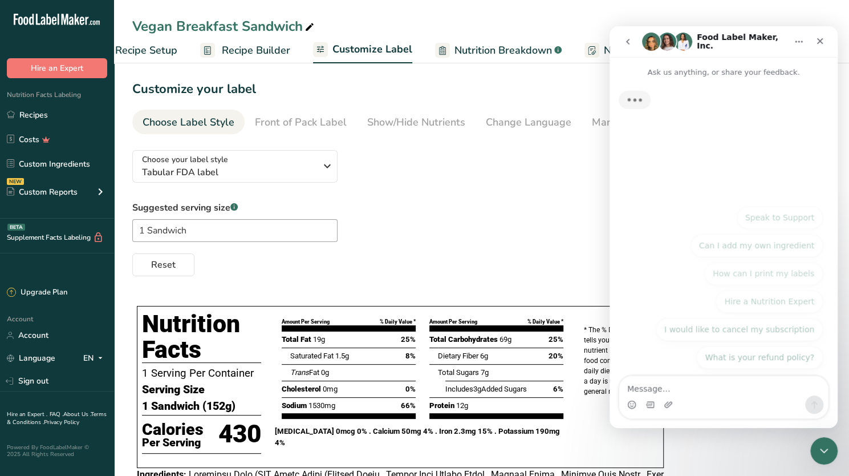
type textarea "m"
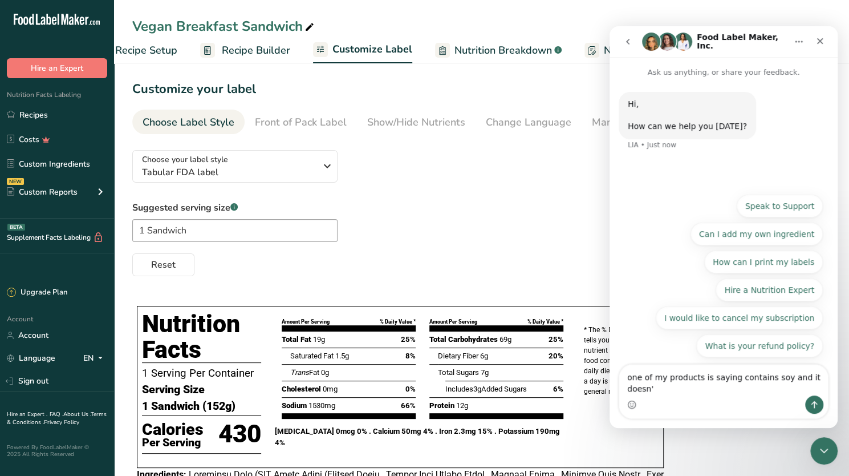
type textarea "one of my products is saying contains soy and it doesn't"
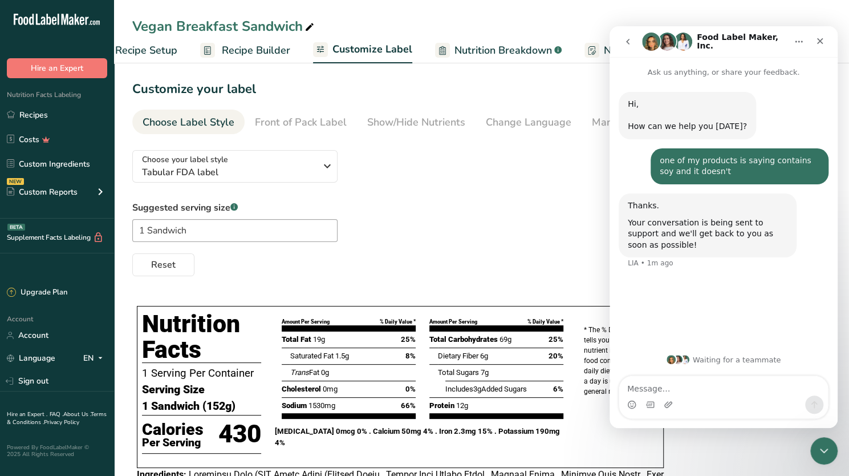
click at [484, 239] on div "Suggested serving size .a-a{fill:#347362;}.b-a{fill:#fff;} 1 Sandwich Reset" at bounding box center [481, 238] width 698 height 75
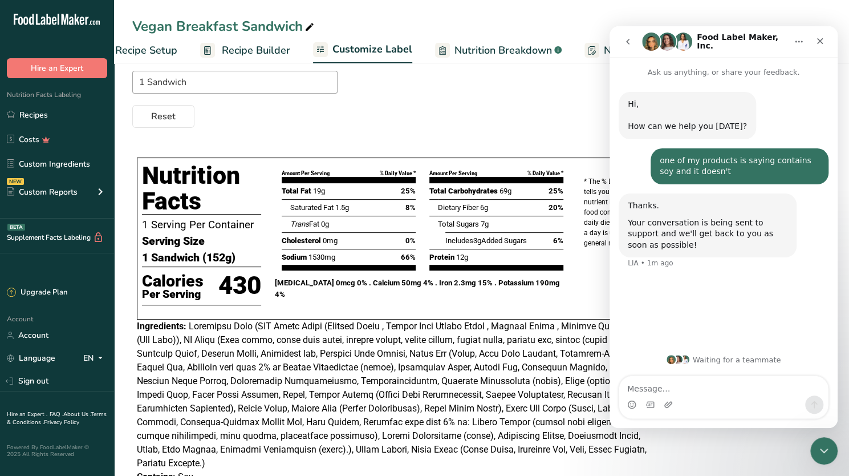
scroll to position [164, 0]
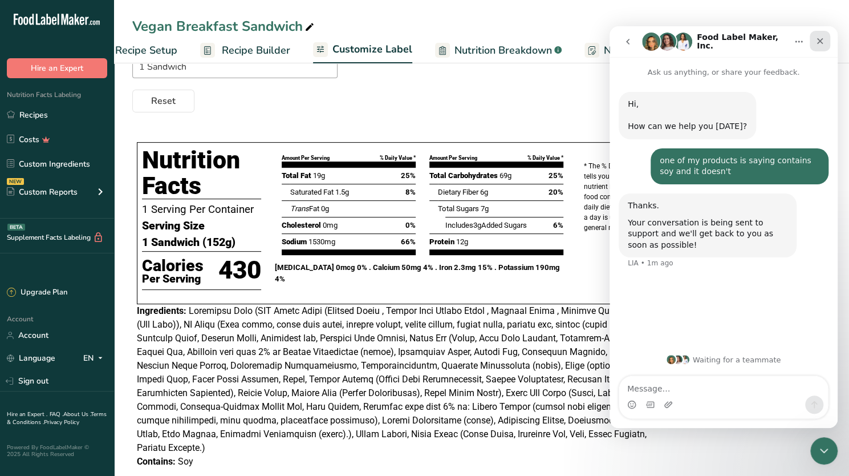
click at [824, 43] on icon "Close" at bounding box center [819, 40] width 9 height 9
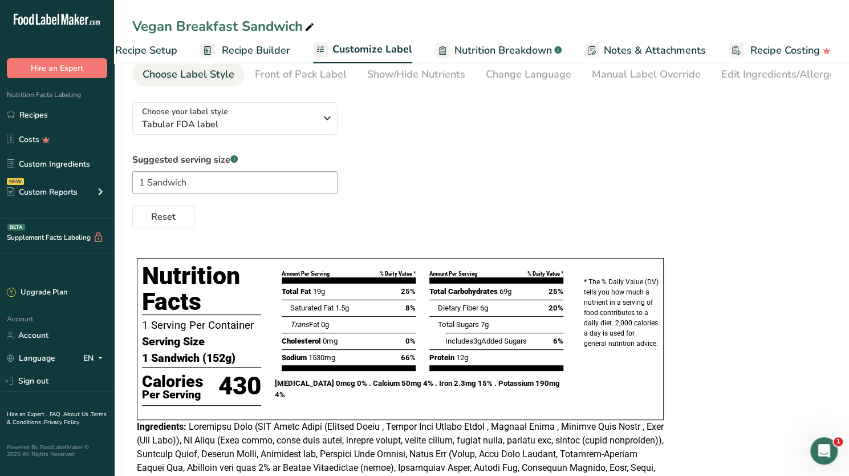
scroll to position [0, 0]
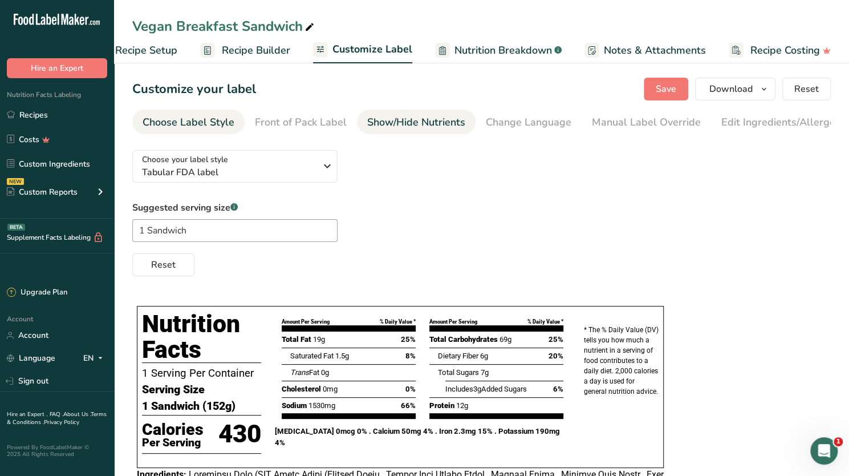
click at [409, 117] on div "Show/Hide Nutrients" at bounding box center [416, 122] width 98 height 15
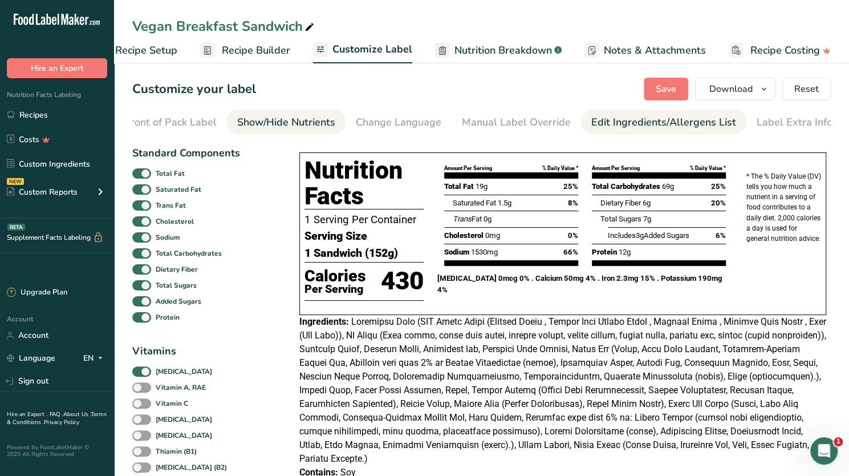
click at [614, 120] on div "Edit Ingredients/Allergens List" at bounding box center [663, 122] width 145 height 15
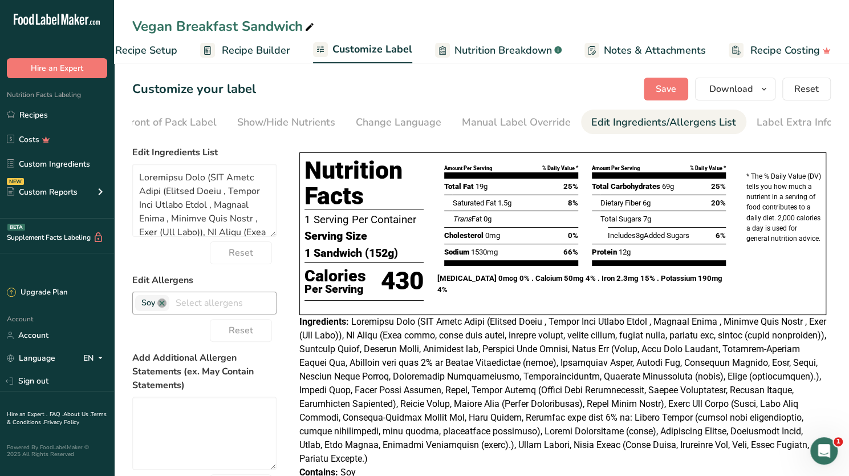
click at [161, 305] on link at bounding box center [161, 302] width 9 height 9
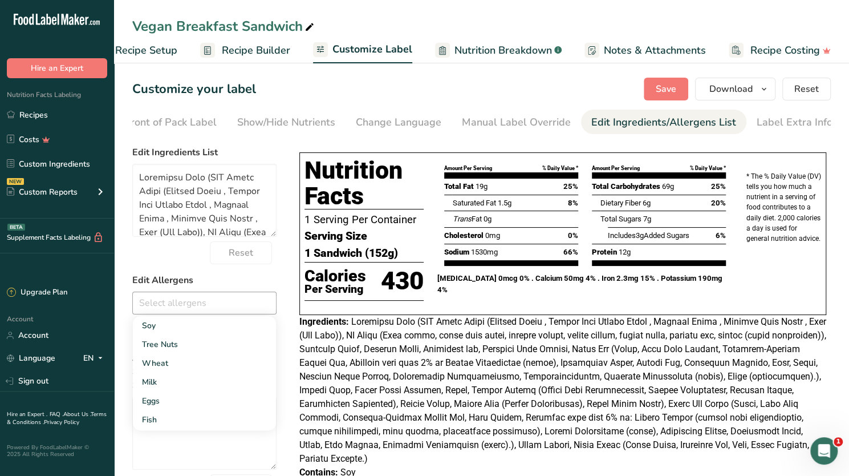
click at [362, 367] on span at bounding box center [562, 390] width 527 height 148
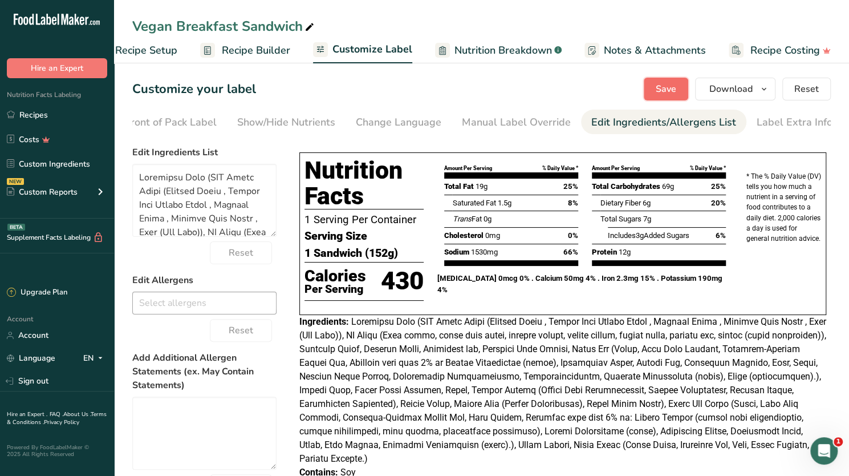
click at [675, 87] on span "Save" at bounding box center [666, 89] width 21 height 14
click at [756, 86] on button "Download" at bounding box center [735, 89] width 80 height 23
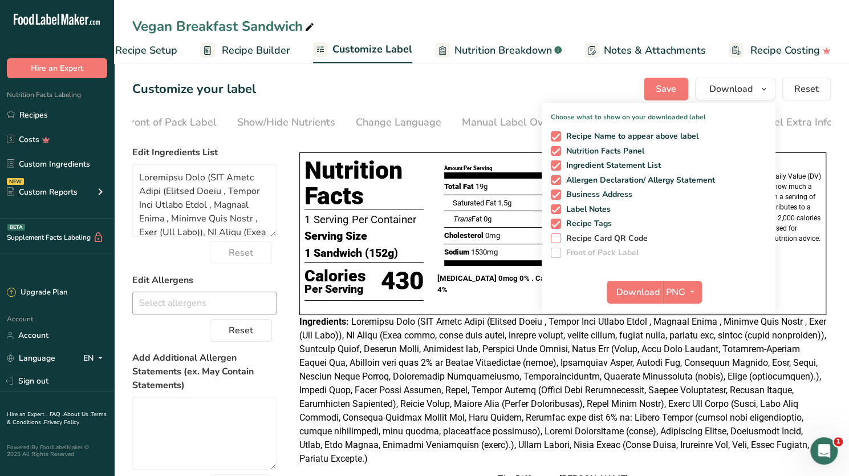
click at [557, 238] on span at bounding box center [556, 238] width 10 height 10
click at [557, 238] on input "Recipe Card QR Code" at bounding box center [554, 237] width 7 height 7
checkbox input "true"
click at [224, 48] on span "Recipe Builder" at bounding box center [256, 50] width 68 height 15
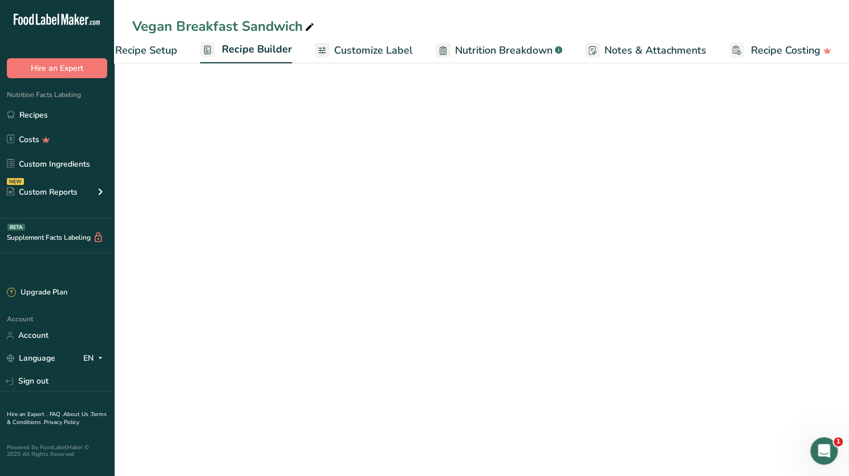
click at [163, 49] on span "Recipe Setup" at bounding box center [146, 50] width 62 height 15
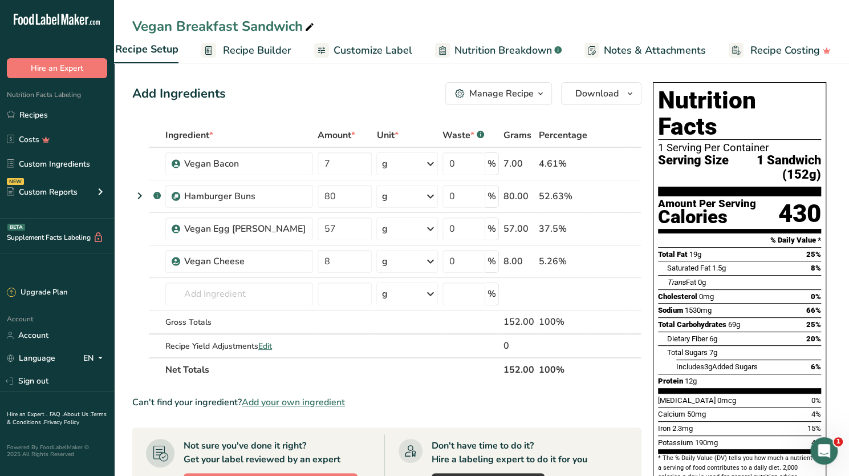
scroll to position [0, 4]
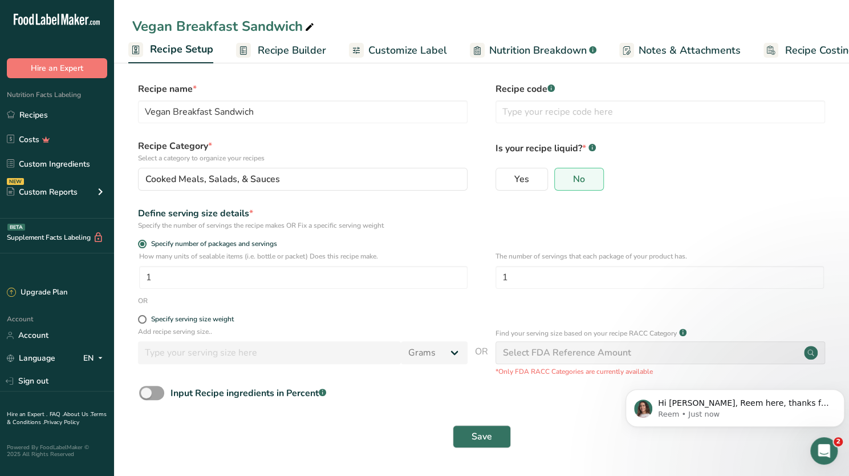
click at [255, 51] on link "Recipe Builder" at bounding box center [281, 51] width 90 height 26
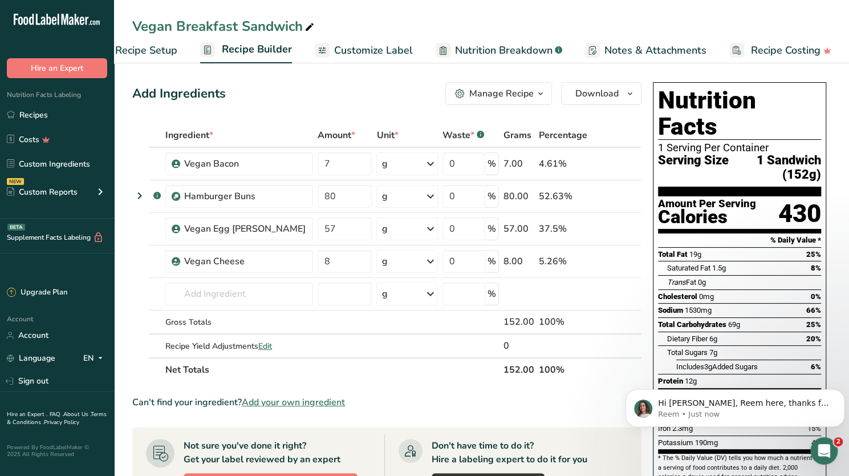
scroll to position [10, 0]
click at [514, 99] on div "Manage Recipe" at bounding box center [501, 94] width 64 height 14
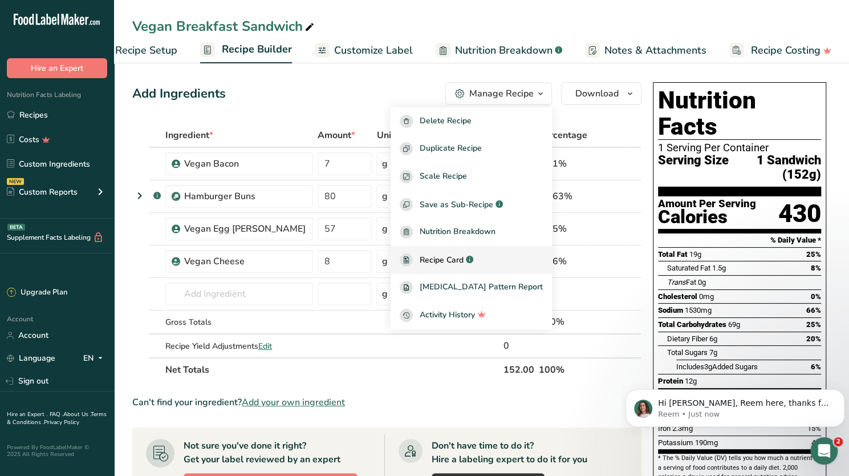
click at [461, 261] on span "Recipe Card" at bounding box center [442, 260] width 44 height 12
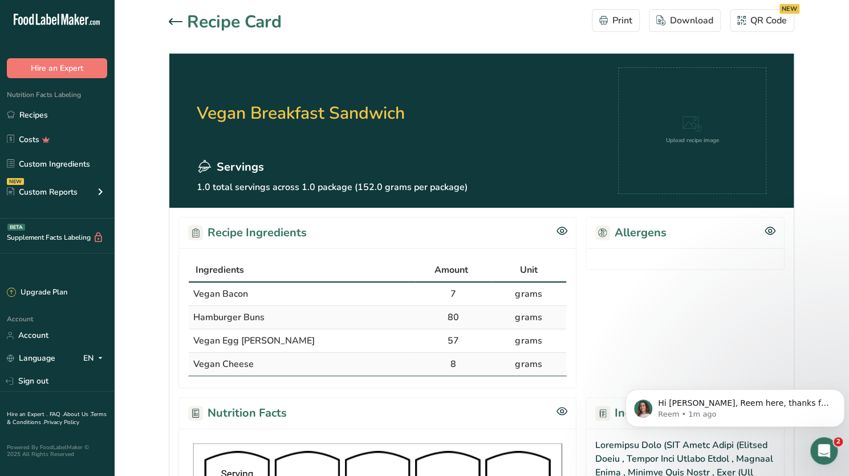
click at [172, 22] on icon at bounding box center [176, 21] width 14 height 7
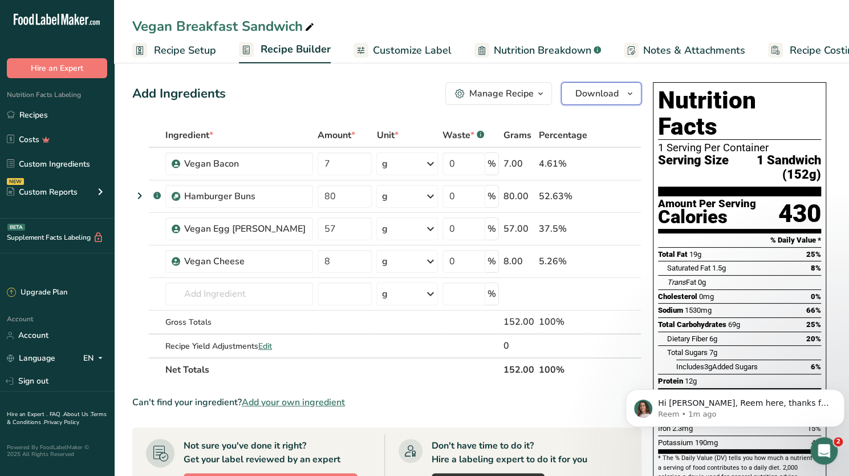
click at [627, 101] on button "Download" at bounding box center [601, 93] width 80 height 23
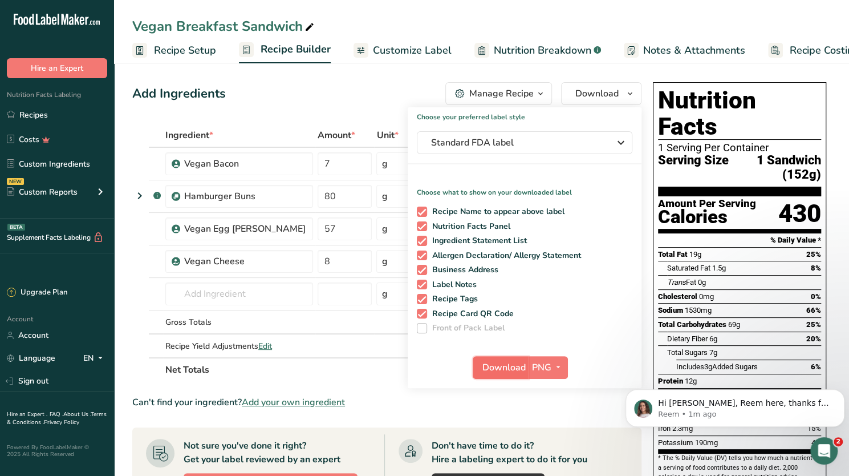
click at [497, 363] on span "Download" at bounding box center [503, 367] width 43 height 14
